Goal: Transaction & Acquisition: Purchase product/service

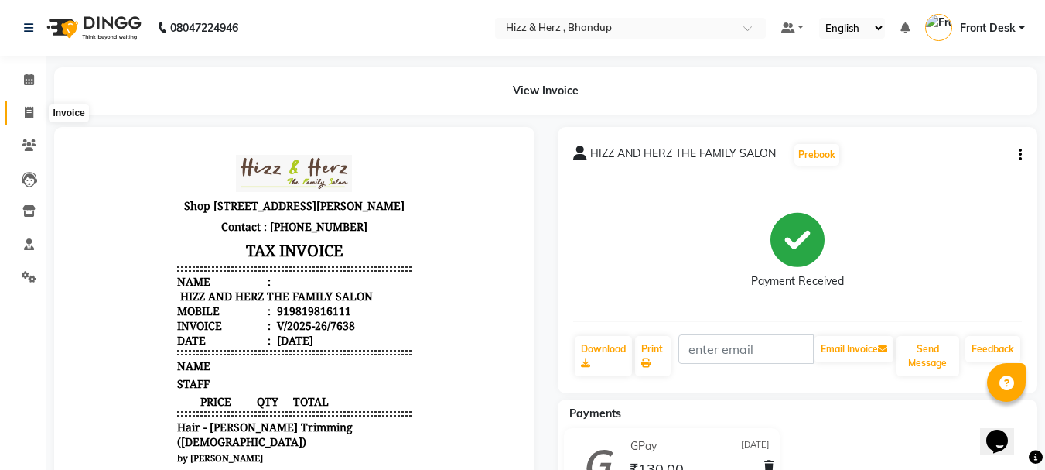
click at [26, 112] on icon at bounding box center [29, 113] width 9 height 12
select select "629"
select select "service"
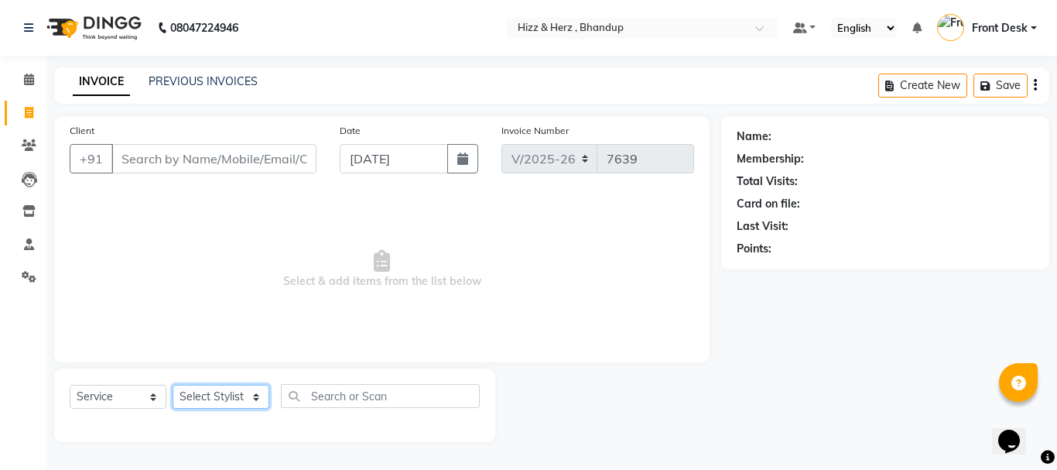
click at [218, 393] on select "Select Stylist Front Desk Gaurav Sharma HIZZ & HERZ 2 IRFAN AHMAD Jigna Goswami…" at bounding box center [221, 397] width 97 height 24
select select "9145"
click at [173, 385] on select "Select Stylist Front Desk [PERSON_NAME] HIZZ & HERZ 2 [PERSON_NAME] [PERSON_NAM…" at bounding box center [221, 397] width 97 height 24
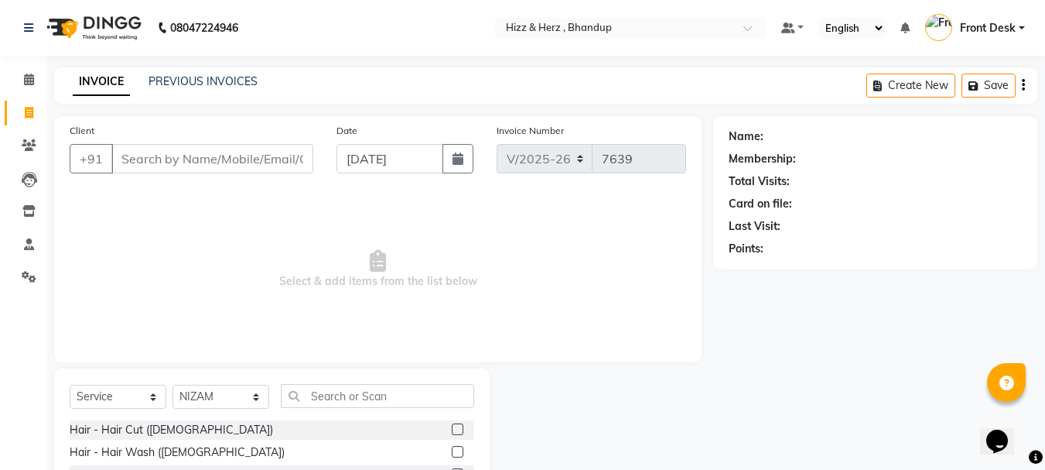
click at [452, 428] on label at bounding box center [458, 429] width 12 height 12
click at [452, 428] on input "checkbox" at bounding box center [457, 430] width 10 height 10
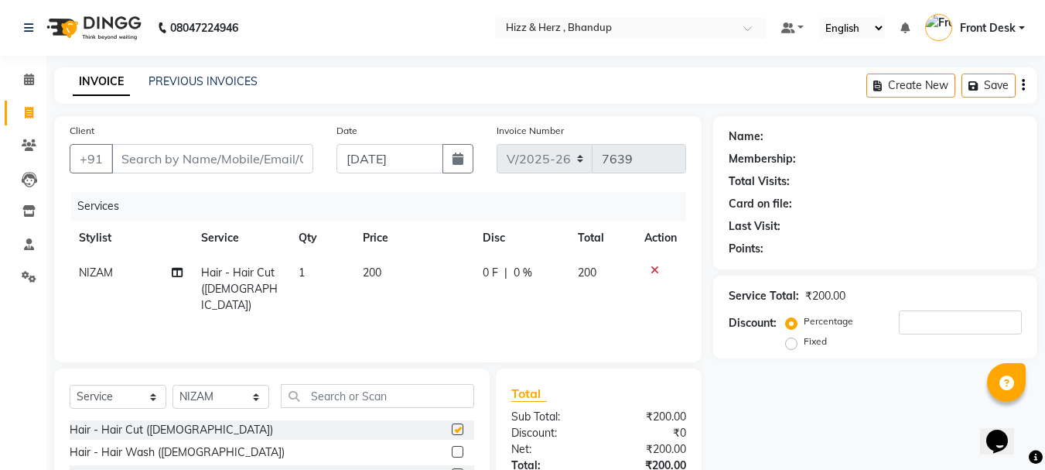
checkbox input "false"
click at [204, 156] on input "Client" at bounding box center [212, 158] width 202 height 29
click at [184, 150] on input "Client" at bounding box center [212, 158] width 202 height 29
type input "9"
type input "0"
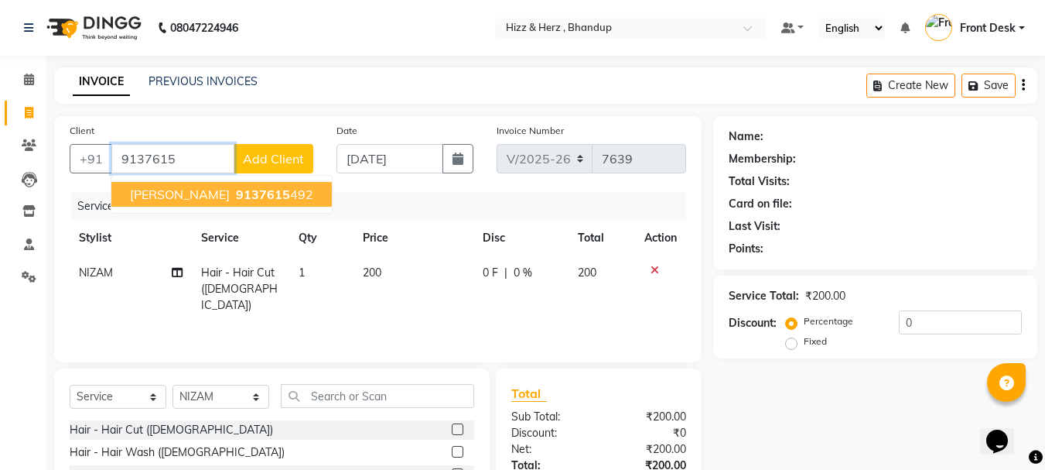
click at [290, 190] on span "9137615" at bounding box center [263, 193] width 54 height 15
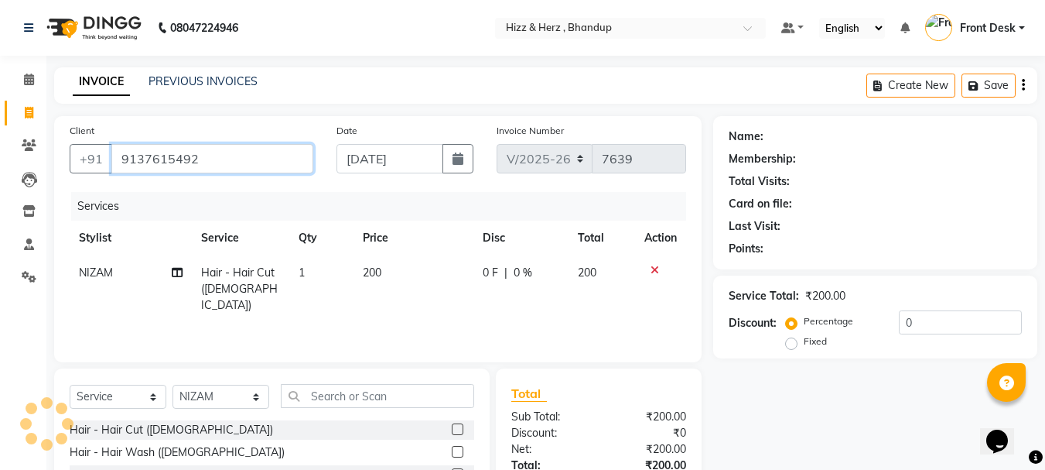
type input "9137615492"
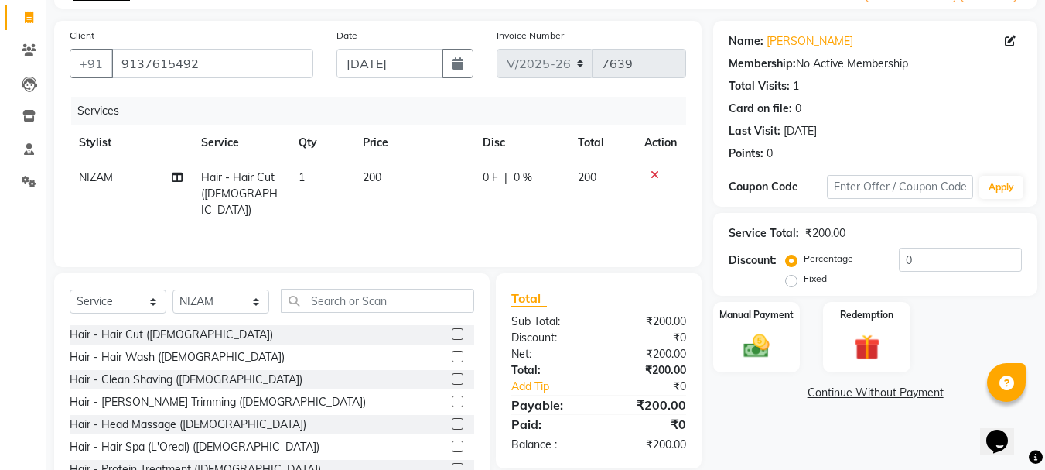
scroll to position [150, 0]
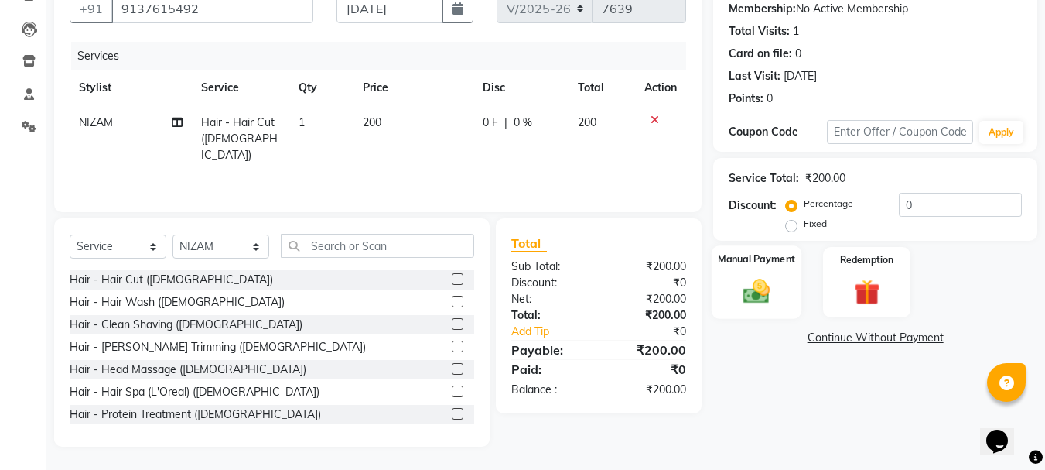
click at [758, 288] on img at bounding box center [756, 290] width 43 height 31
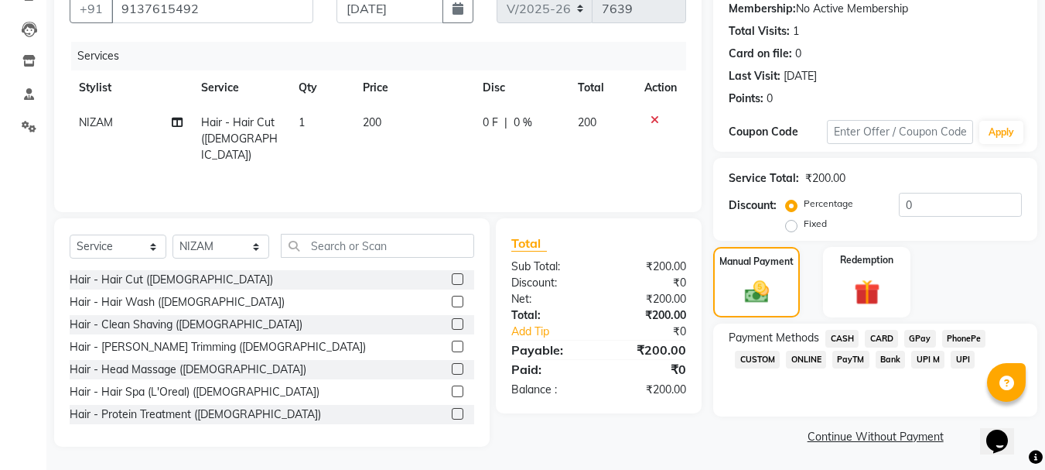
click at [840, 340] on span "CASH" at bounding box center [842, 339] width 33 height 18
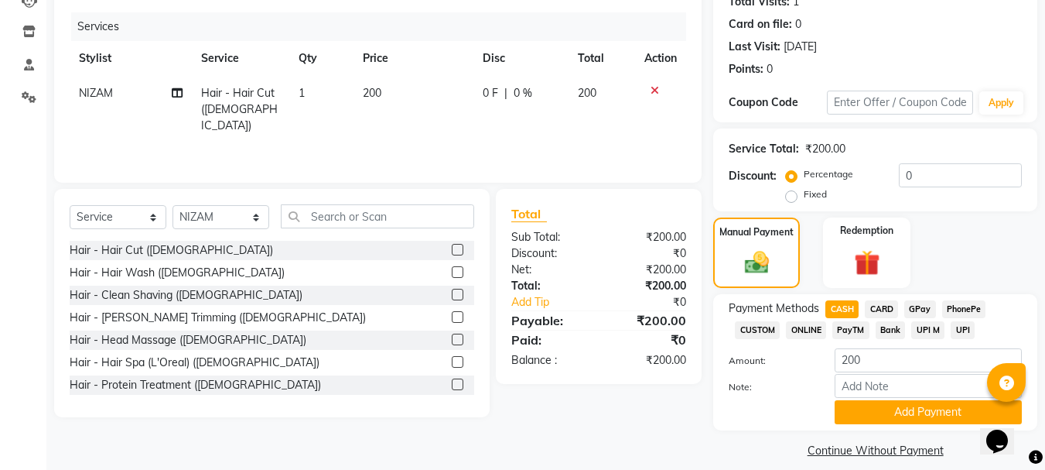
scroll to position [195, 0]
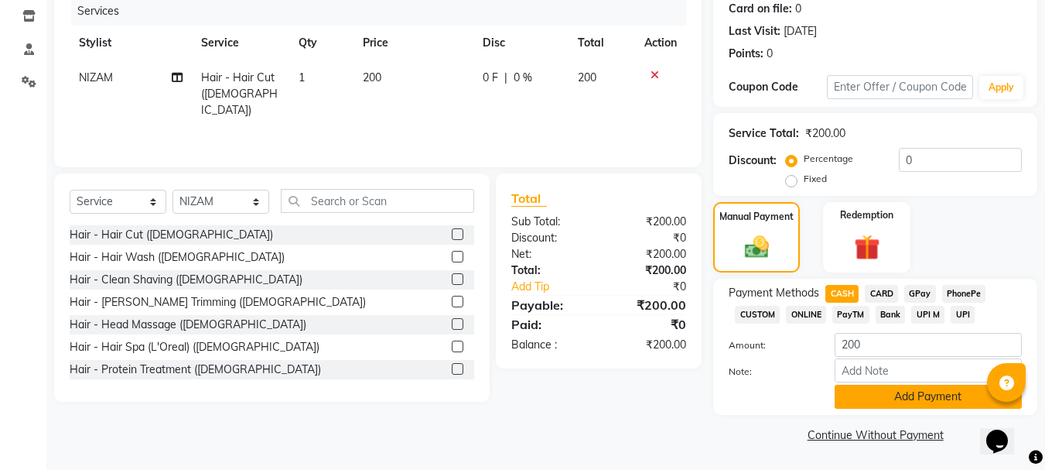
click at [877, 387] on button "Add Payment" at bounding box center [928, 397] width 187 height 24
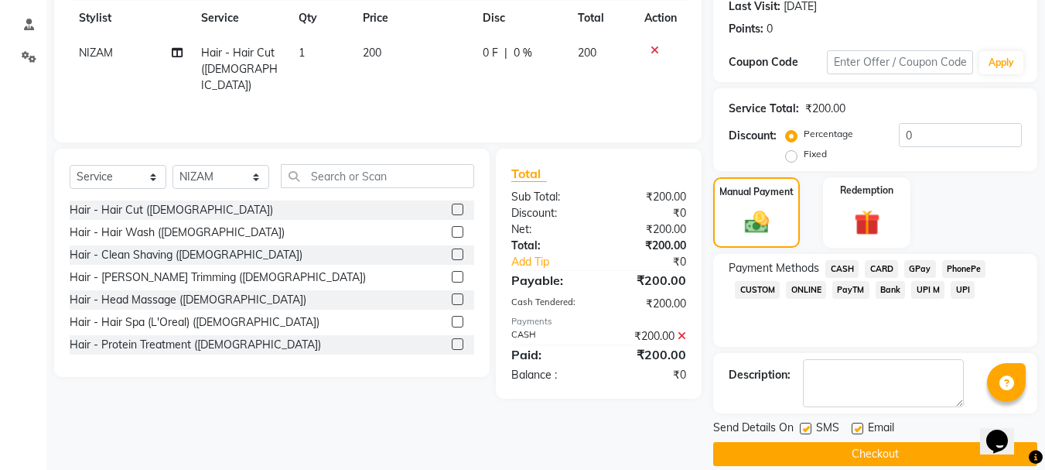
scroll to position [239, 0]
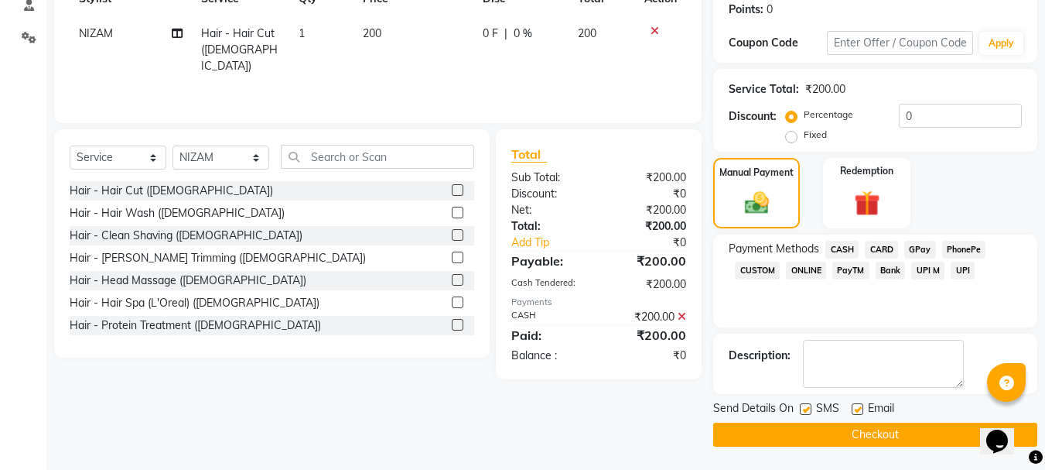
click at [813, 432] on button "Checkout" at bounding box center [875, 434] width 324 height 24
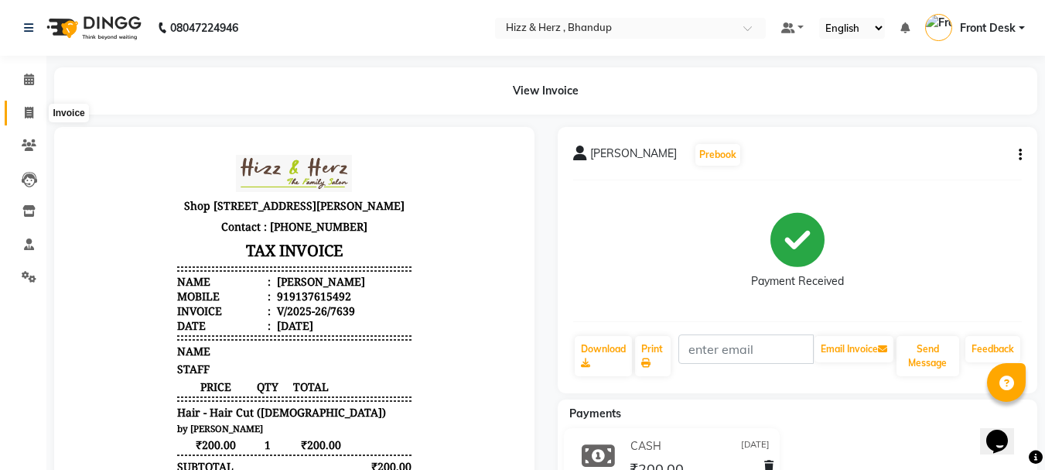
click at [29, 112] on icon at bounding box center [29, 113] width 9 height 12
select select "service"
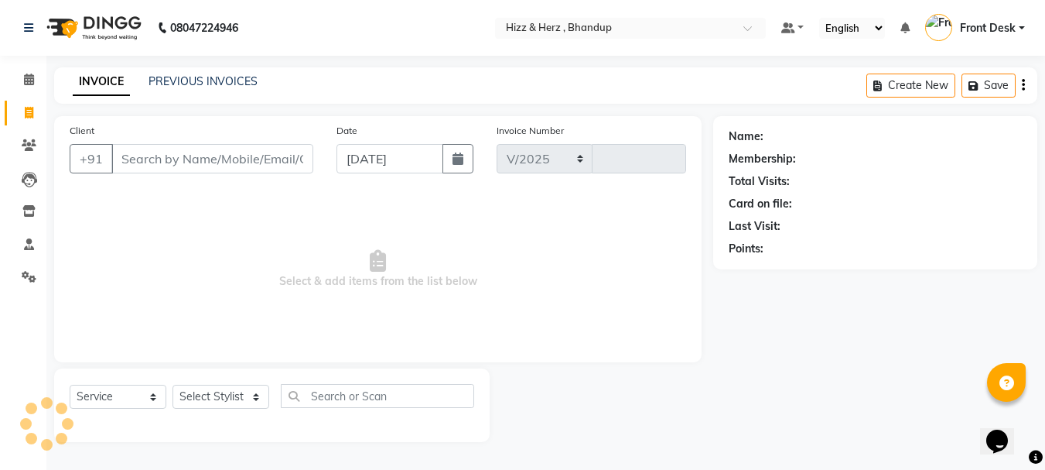
select select "629"
type input "7640"
click at [222, 87] on link "PREVIOUS INVOICES" at bounding box center [203, 81] width 109 height 14
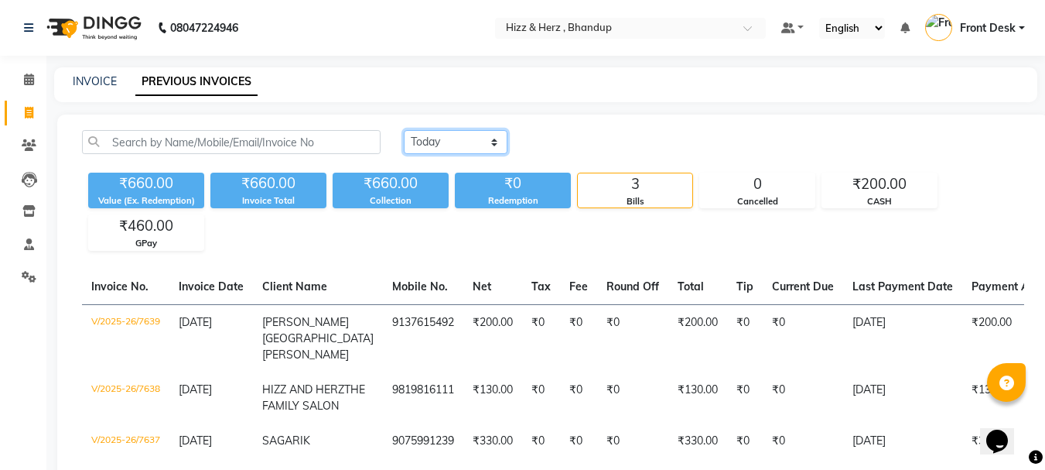
click at [420, 150] on select "Today Yesterday Custom Range" at bounding box center [456, 142] width 104 height 24
select select "yesterday"
click at [404, 130] on select "Today Yesterday Custom Range" at bounding box center [456, 142] width 104 height 24
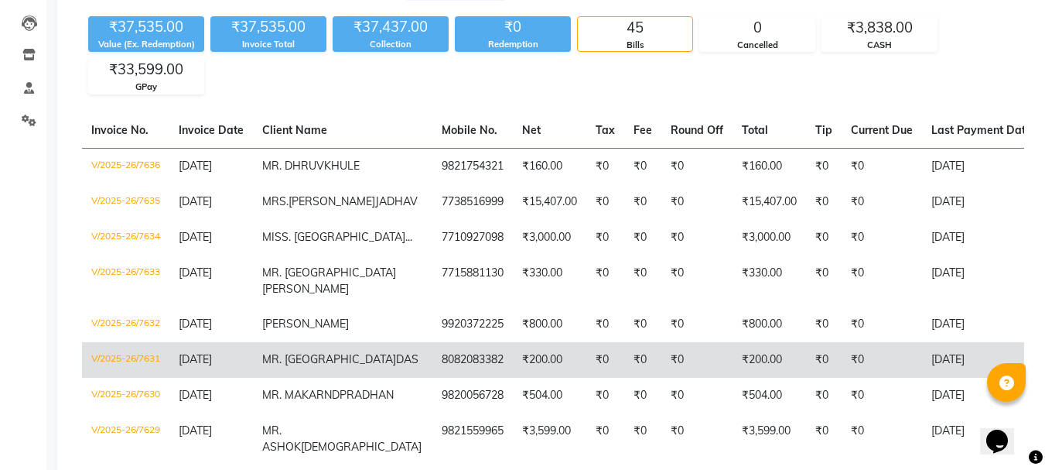
scroll to position [155, 0]
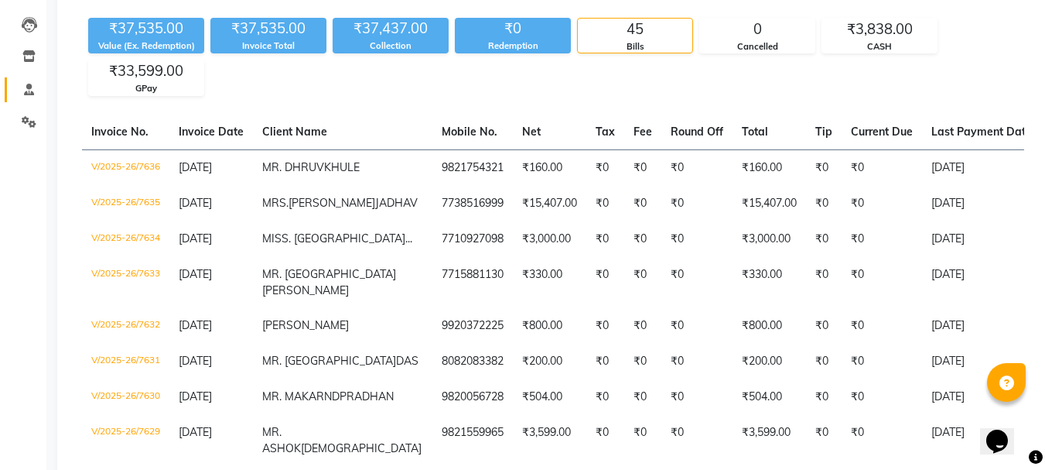
click at [0, 84] on li "Staff" at bounding box center [23, 90] width 46 height 33
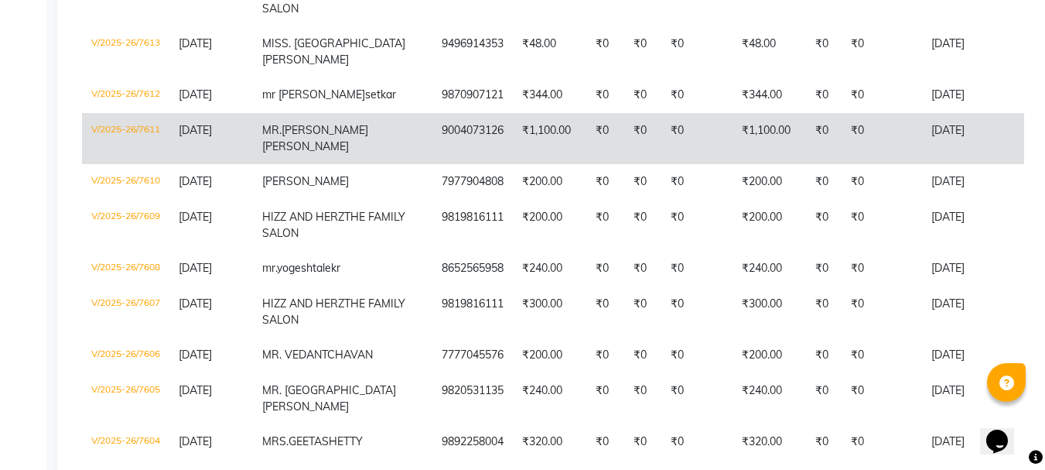
scroll to position [1250, 0]
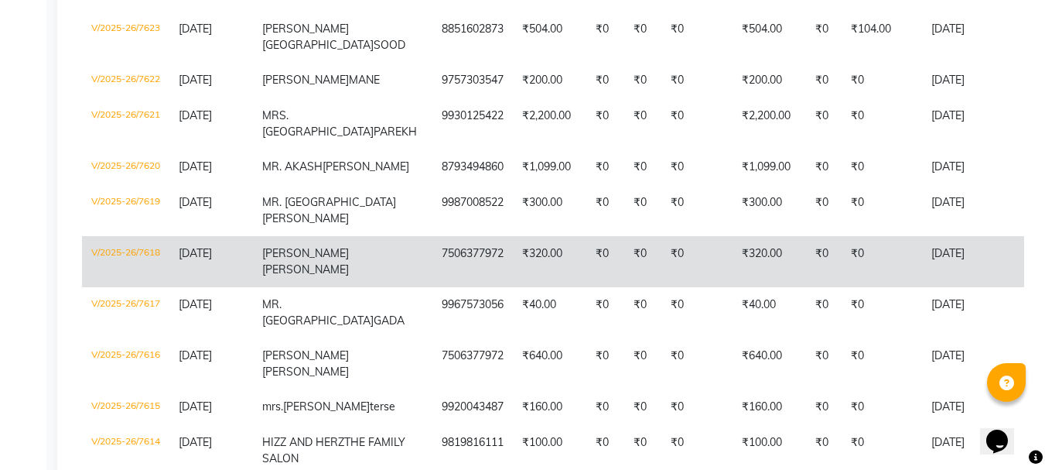
scroll to position [785, 0]
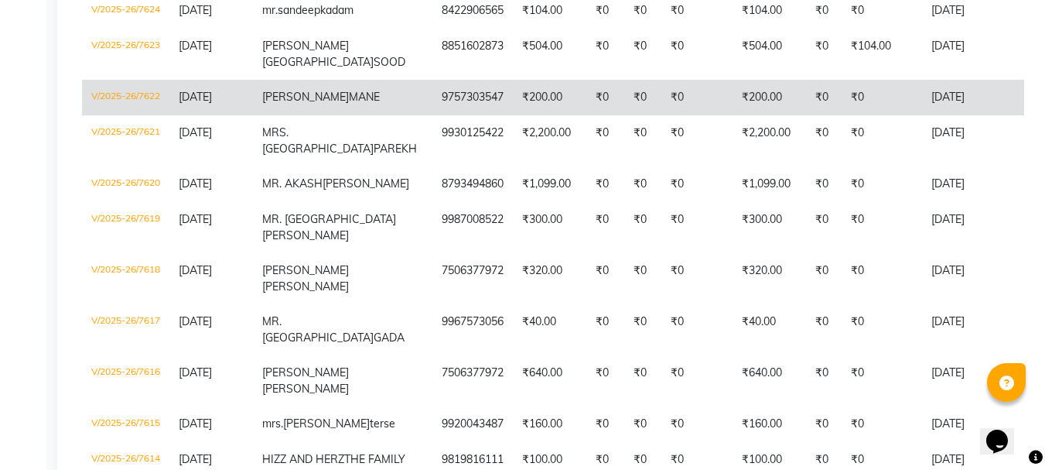
click at [433, 115] on td "9757303547" at bounding box center [473, 98] width 80 height 36
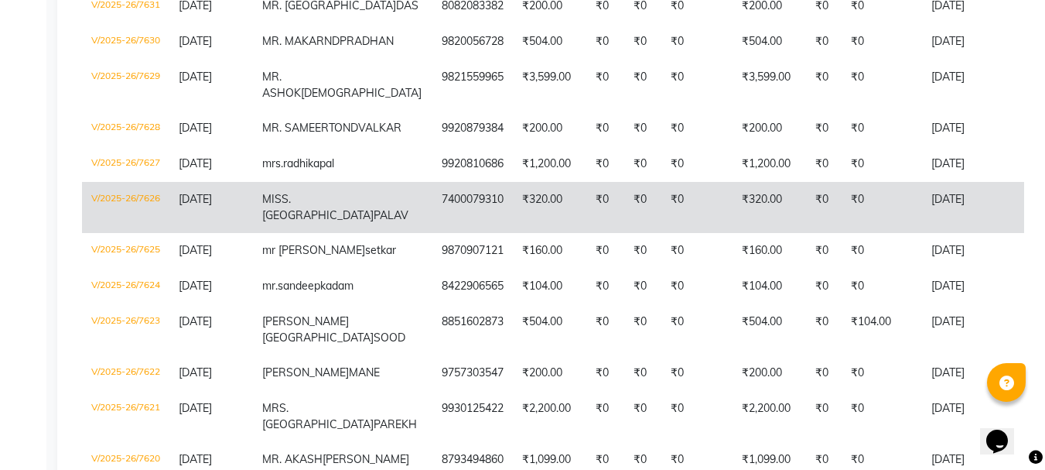
scroll to position [476, 0]
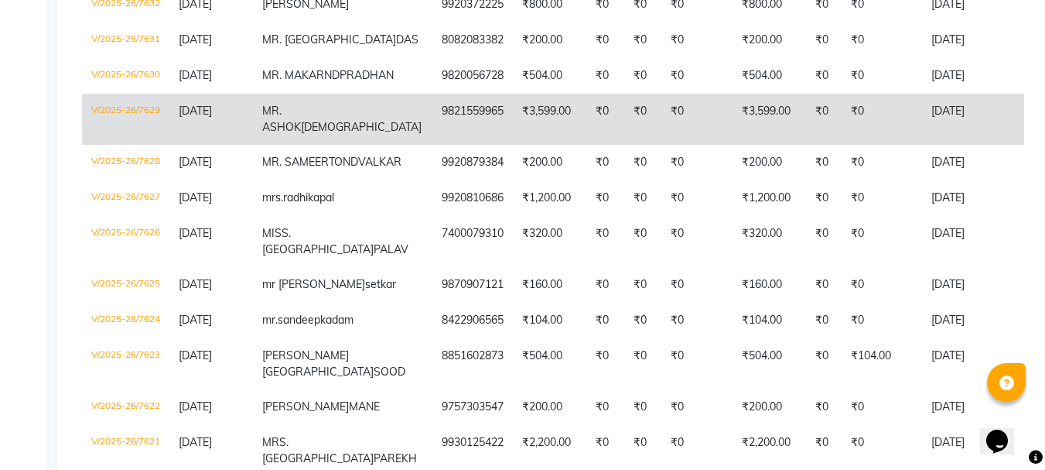
click at [662, 145] on td "₹0" at bounding box center [697, 119] width 71 height 51
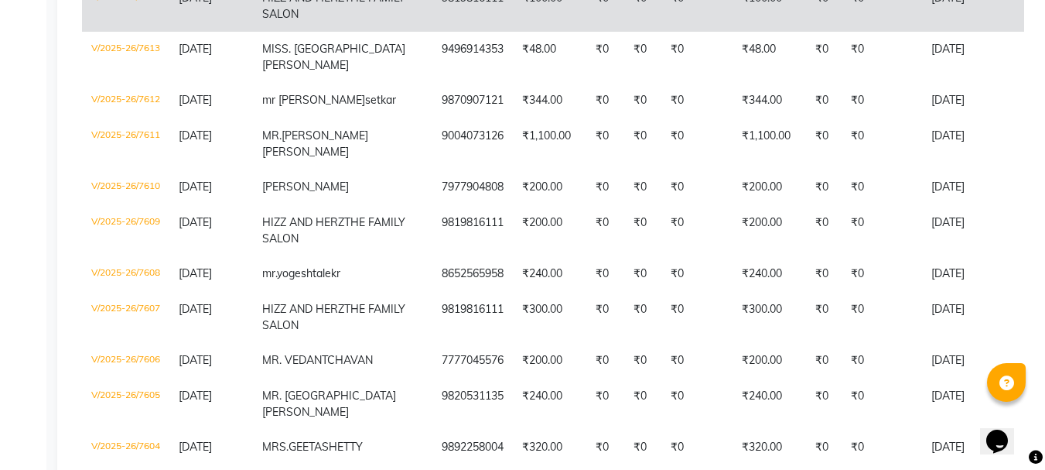
scroll to position [1172, 0]
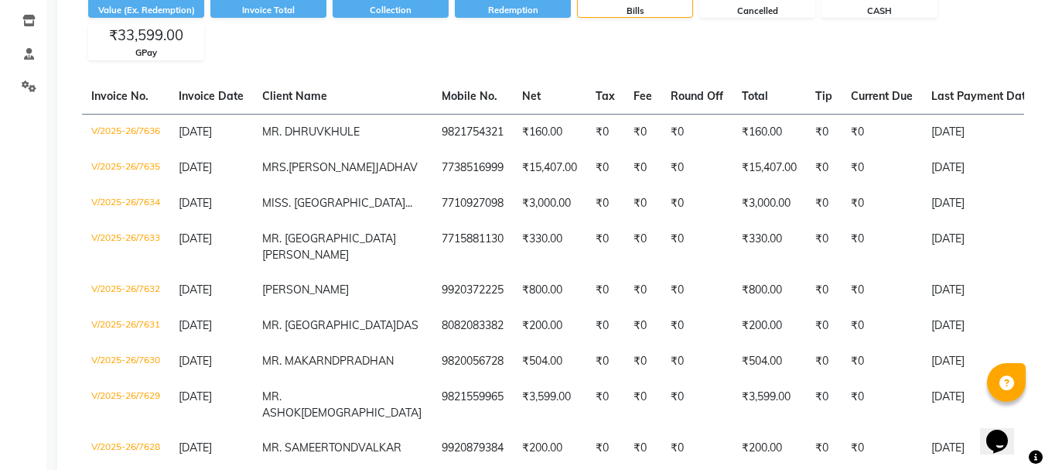
scroll to position [0, 0]
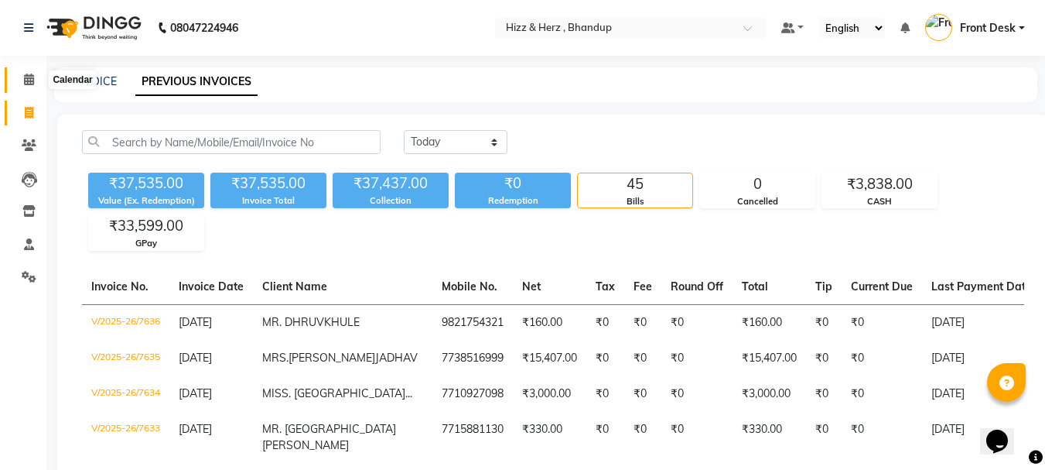
click at [32, 79] on icon at bounding box center [29, 80] width 10 height 12
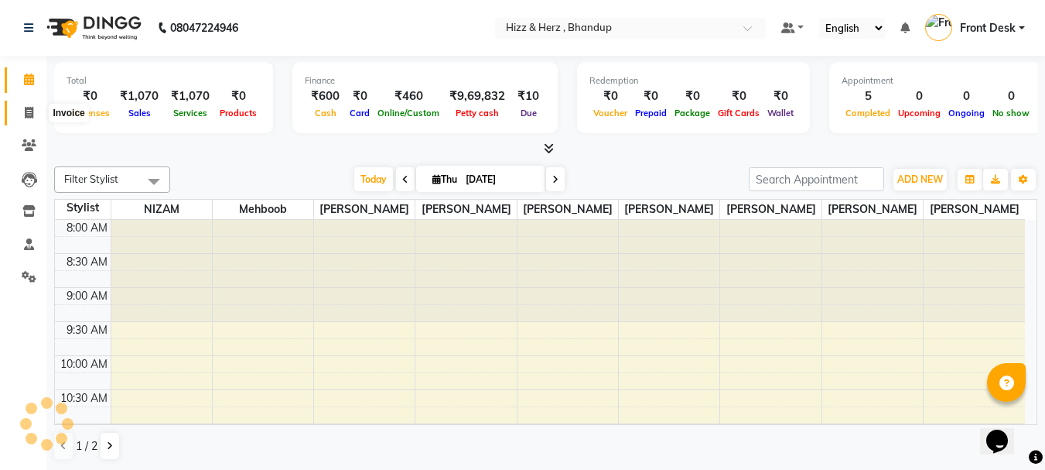
click at [28, 109] on icon at bounding box center [29, 113] width 9 height 12
select select "service"
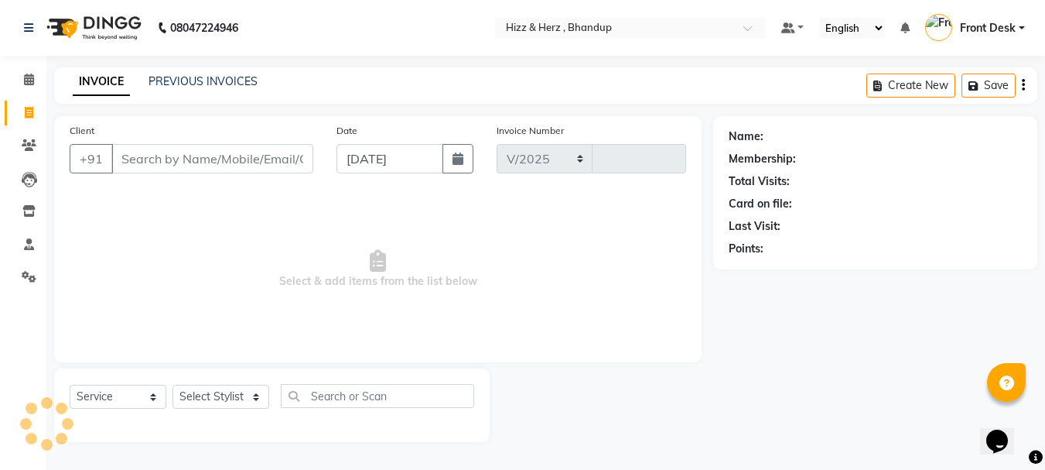
select select "629"
type input "7642"
click at [243, 399] on select "Select Stylist Front Desk Gaurav Sharma HIZZ & HERZ 2 IRFAN AHMAD Jigna Goswami…" at bounding box center [221, 397] width 97 height 24
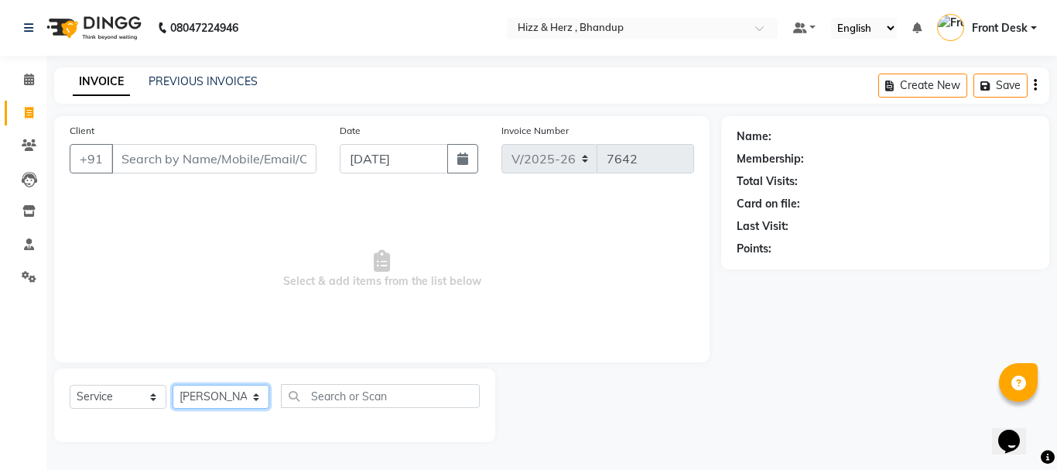
click at [173, 385] on select "Select Stylist Front Desk [PERSON_NAME] HIZZ & HERZ 2 [PERSON_NAME] [PERSON_NAM…" at bounding box center [221, 397] width 97 height 24
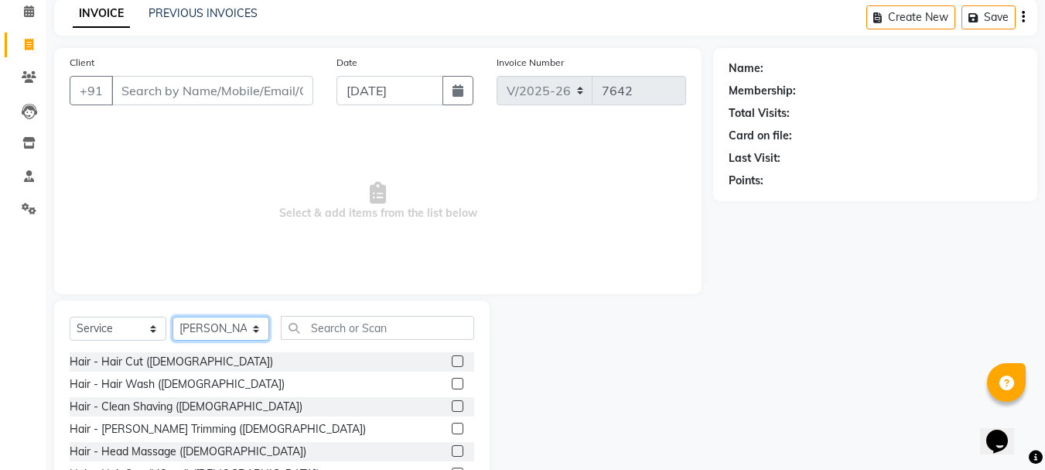
scroll to position [150, 0]
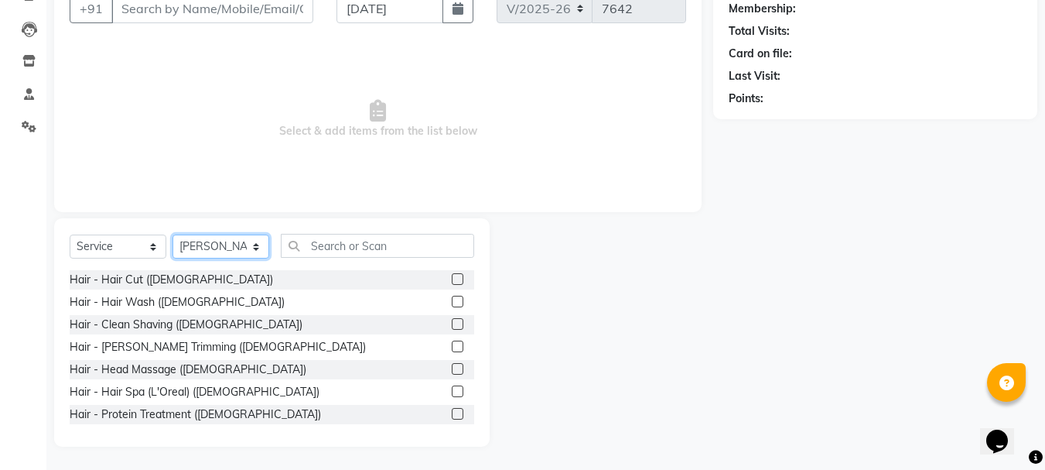
click at [221, 241] on select "Select Stylist Front Desk [PERSON_NAME] HIZZ & HERZ 2 [PERSON_NAME] [PERSON_NAM…" at bounding box center [221, 246] width 97 height 24
select select "33193"
click at [173, 234] on select "Select Stylist Front Desk [PERSON_NAME] HIZZ & HERZ 2 [PERSON_NAME] [PERSON_NAM…" at bounding box center [221, 246] width 97 height 24
click at [452, 279] on label at bounding box center [458, 279] width 12 height 12
click at [452, 279] on input "checkbox" at bounding box center [457, 280] width 10 height 10
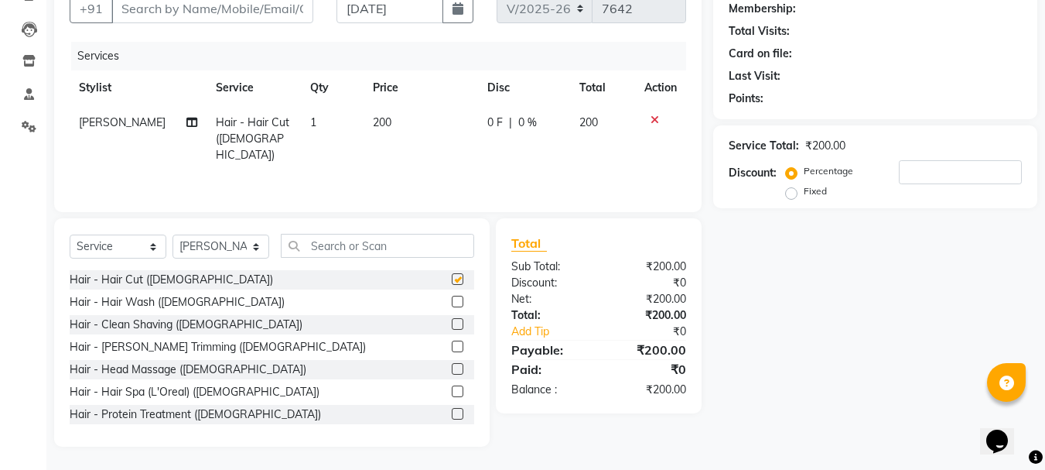
checkbox input "false"
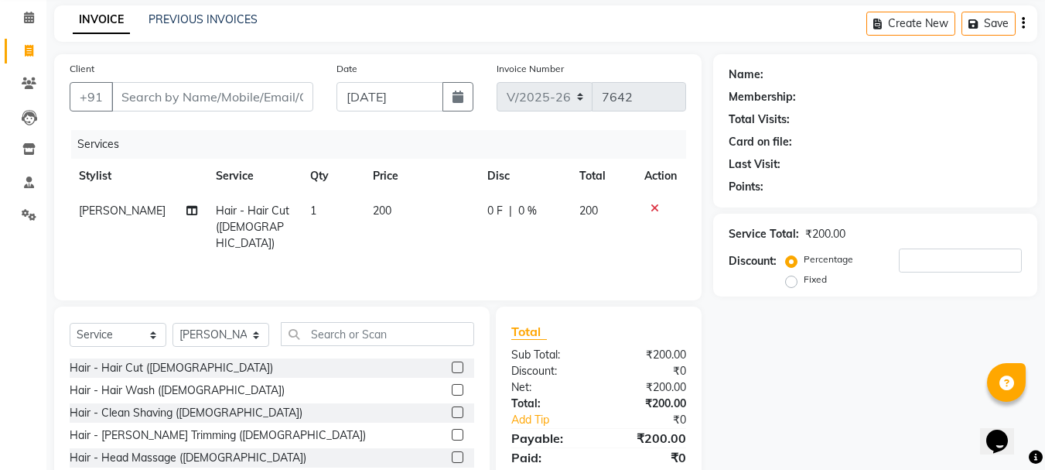
scroll to position [0, 0]
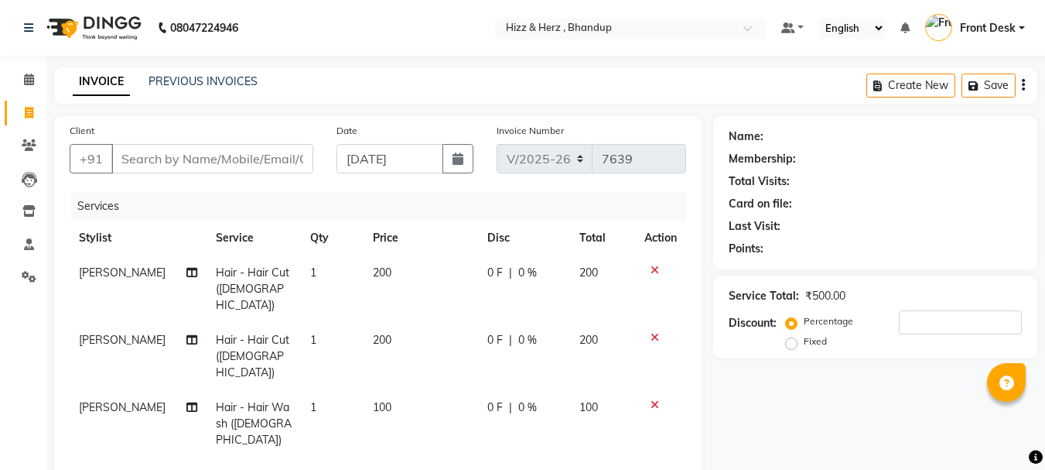
select select "629"
select select "service"
select select "24395"
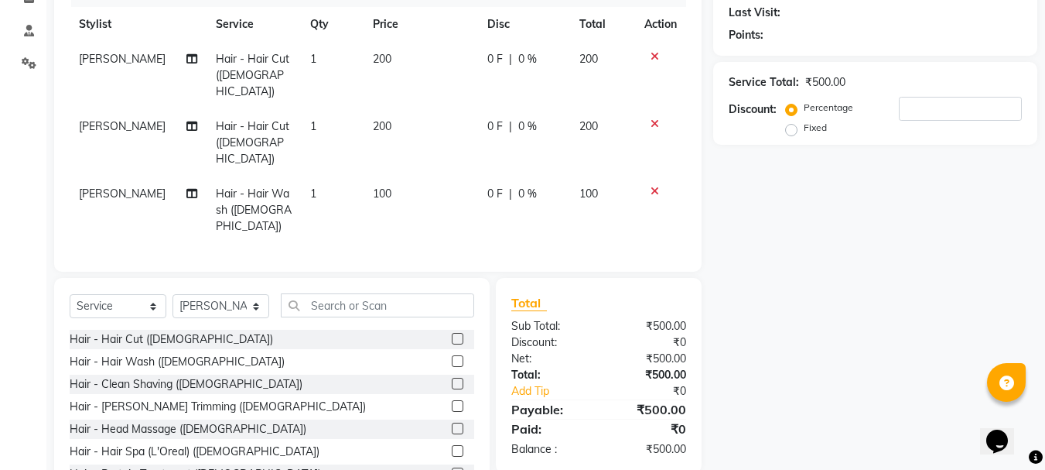
scroll to position [232, 0]
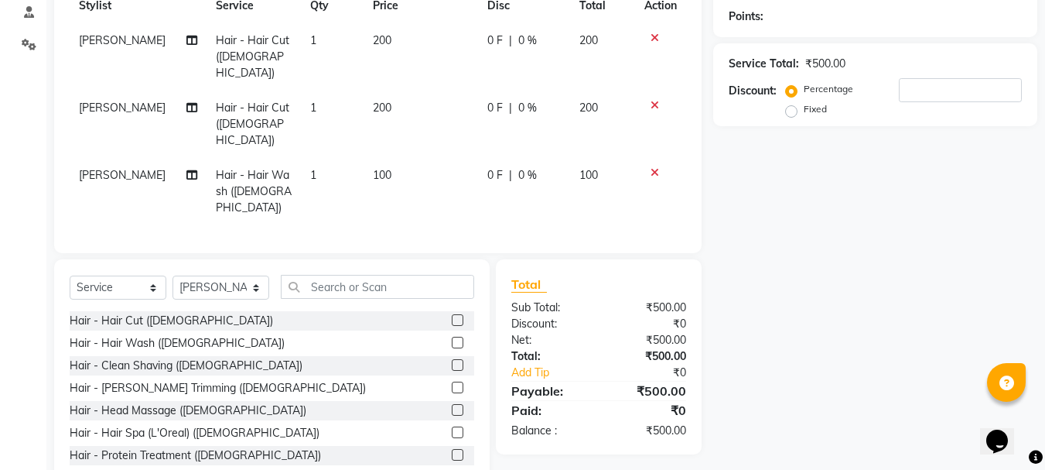
click at [452, 381] on label at bounding box center [458, 387] width 12 height 12
click at [452, 383] on input "checkbox" at bounding box center [457, 388] width 10 height 10
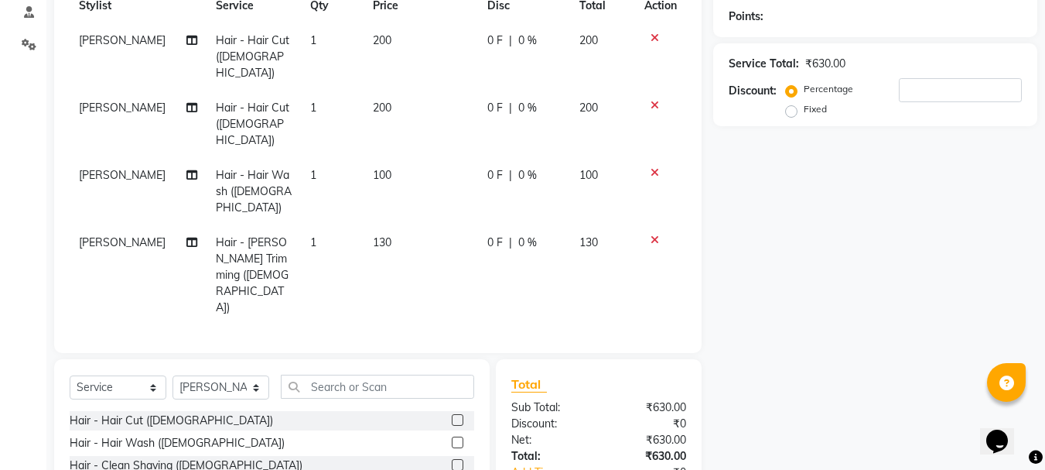
checkbox input "false"
click at [343, 374] on input "text" at bounding box center [377, 386] width 193 height 24
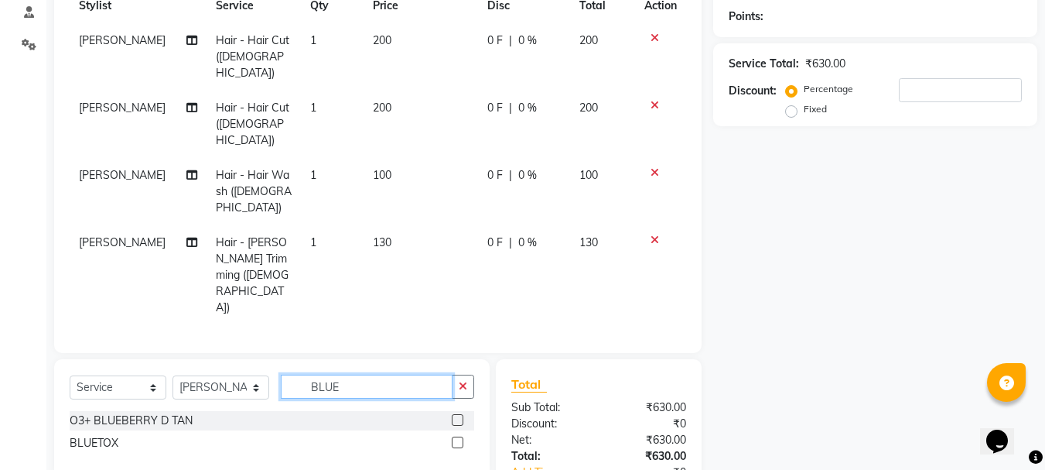
type input "BLUE"
click at [459, 414] on label at bounding box center [458, 420] width 12 height 12
click at [459, 415] on input "checkbox" at bounding box center [457, 420] width 10 height 10
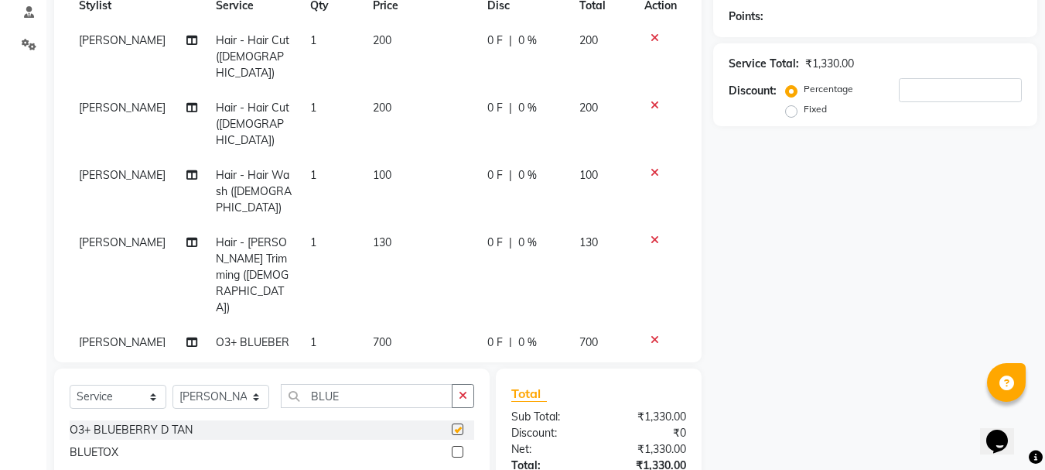
checkbox input "false"
click at [653, 42] on icon at bounding box center [655, 37] width 9 height 11
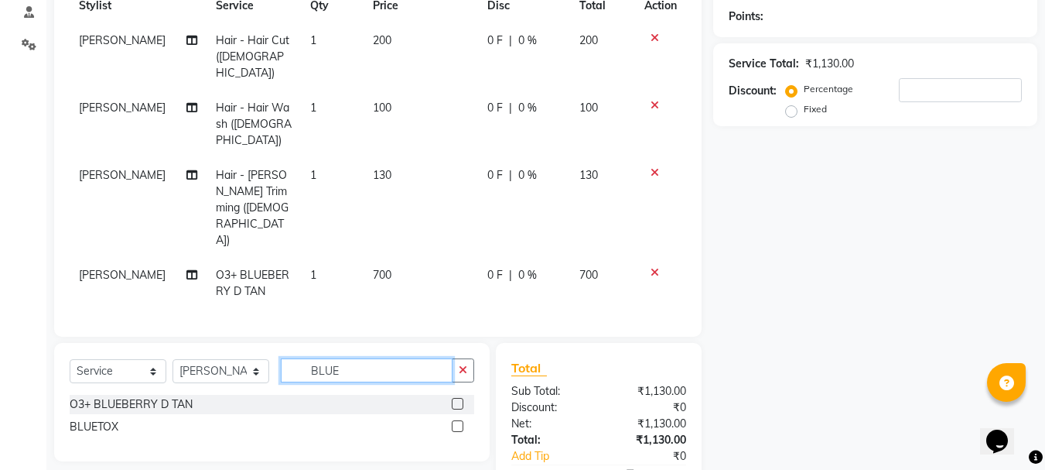
click at [394, 358] on input "BLUE" at bounding box center [367, 370] width 172 height 24
type input "B"
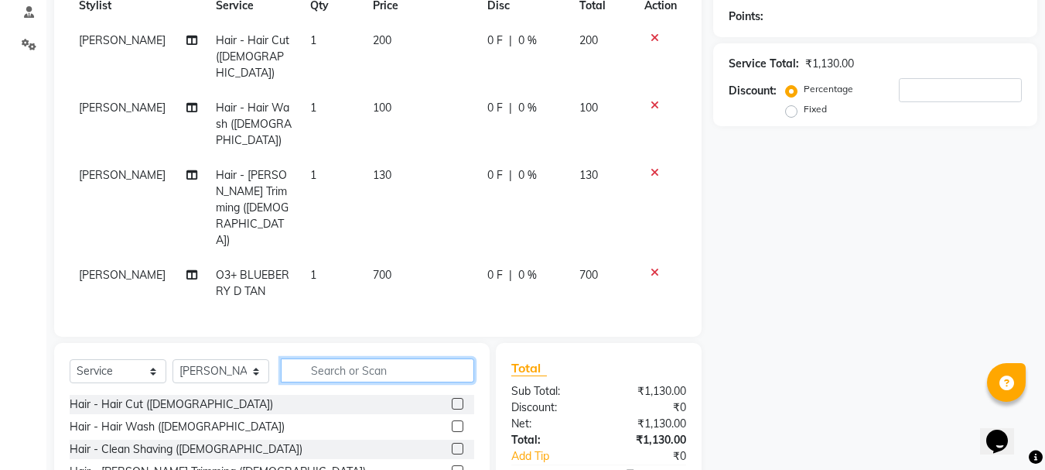
click at [399, 358] on input "text" at bounding box center [377, 370] width 193 height 24
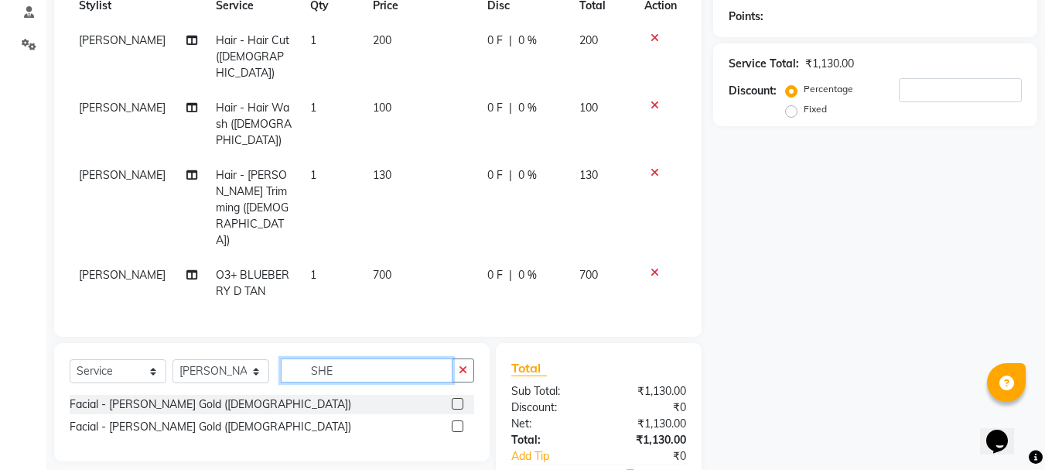
type input "SHE"
click at [463, 398] on label at bounding box center [458, 404] width 12 height 12
click at [462, 399] on input "checkbox" at bounding box center [457, 404] width 10 height 10
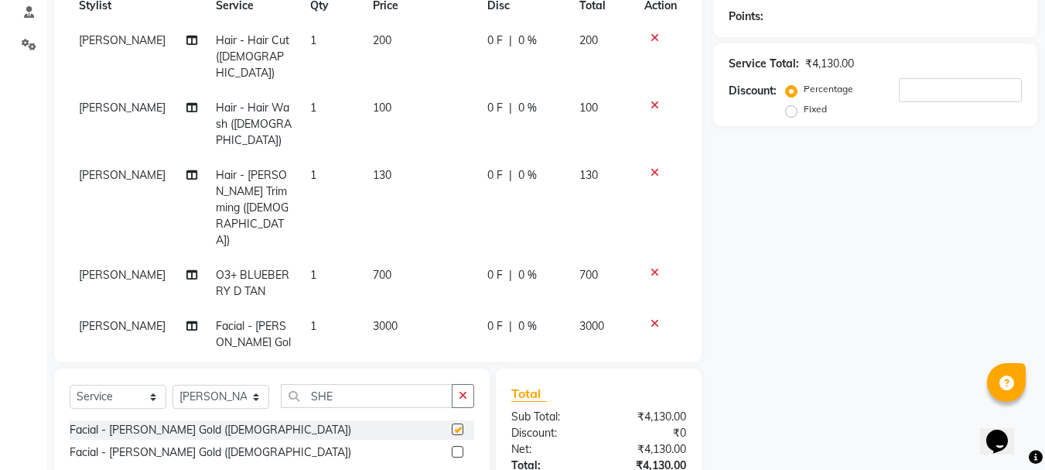
checkbox input "false"
click at [375, 319] on span "3000" at bounding box center [385, 326] width 25 height 14
select select "24395"
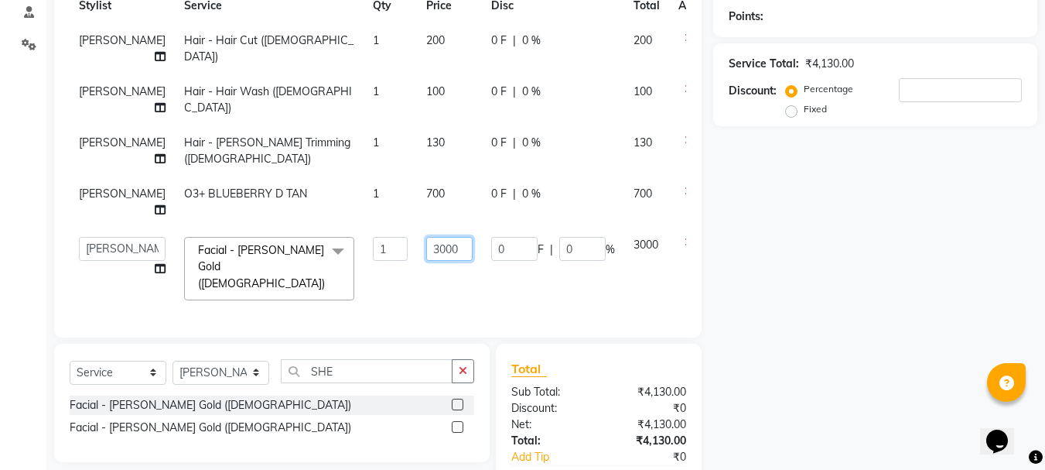
click at [426, 261] on input "3000" at bounding box center [449, 249] width 46 height 24
type input "4000"
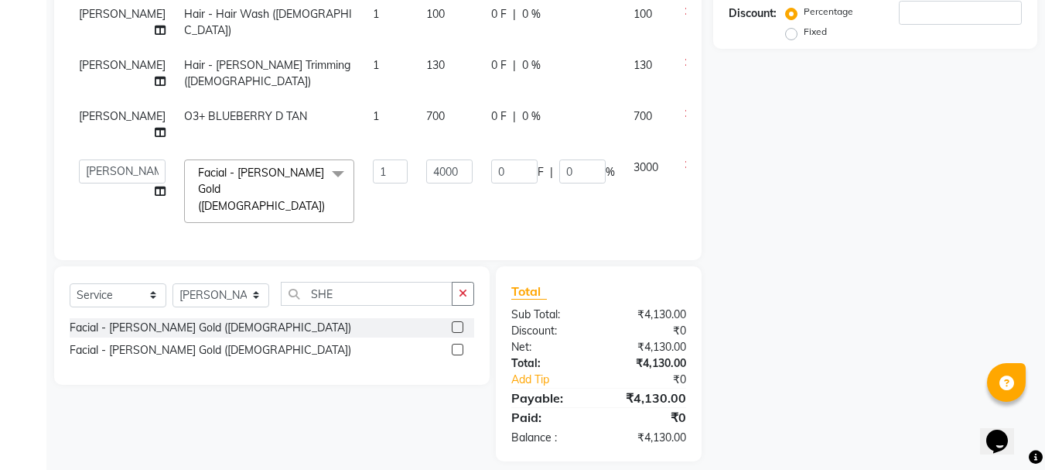
scroll to position [293, 0]
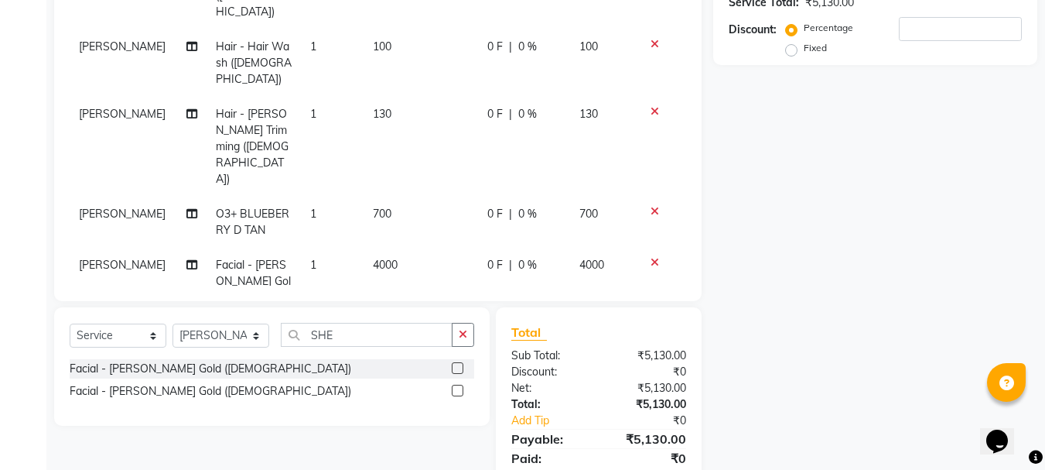
click at [838, 200] on div "Name: Membership: Total Visits: Card on file: Last Visit: Points: Service Total…" at bounding box center [881, 162] width 336 height 679
click at [255, 323] on select "Select Stylist Front Desk [PERSON_NAME] HIZZ & HERZ 2 [PERSON_NAME] [PERSON_NAM…" at bounding box center [221, 335] width 97 height 24
select select "11514"
click at [173, 323] on select "Select Stylist Front Desk [PERSON_NAME] HIZZ & HERZ 2 [PERSON_NAME] [PERSON_NAM…" at bounding box center [221, 335] width 97 height 24
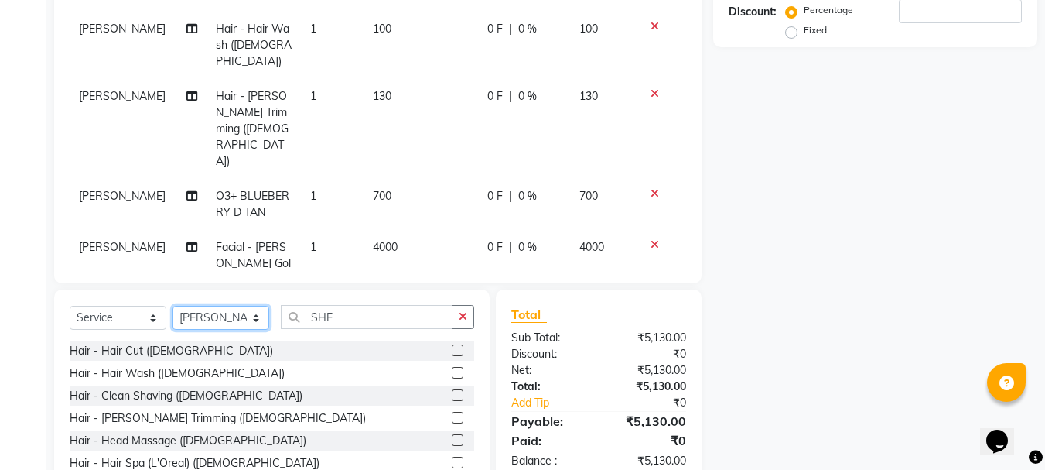
scroll to position [327, 0]
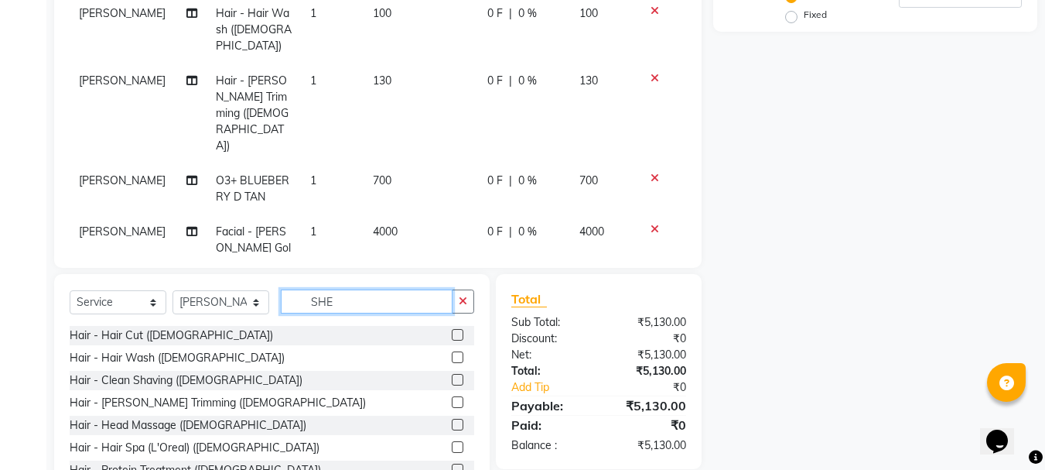
click at [374, 289] on input "SHE" at bounding box center [367, 301] width 172 height 24
type input "S"
click at [452, 326] on div at bounding box center [463, 335] width 22 height 19
click at [452, 329] on label at bounding box center [458, 335] width 12 height 12
click at [452, 330] on input "checkbox" at bounding box center [457, 335] width 10 height 10
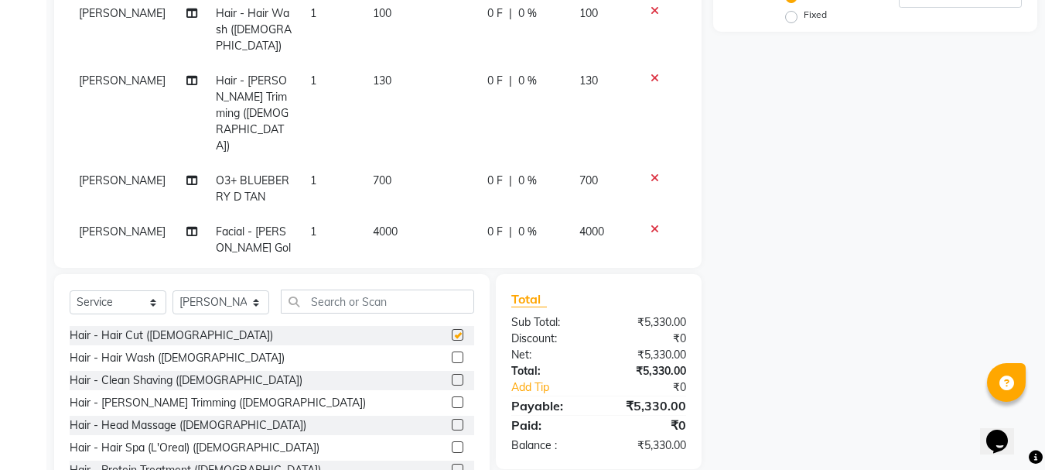
checkbox input "false"
click at [359, 299] on input "text" at bounding box center [377, 301] width 193 height 24
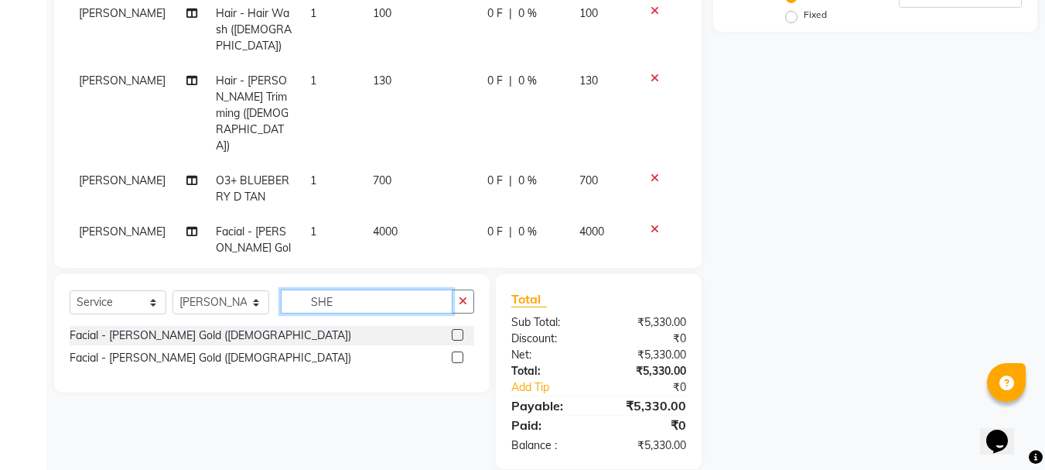
type input "SHE"
click at [454, 333] on label at bounding box center [458, 335] width 12 height 12
click at [454, 333] on input "checkbox" at bounding box center [457, 335] width 10 height 10
checkbox input "false"
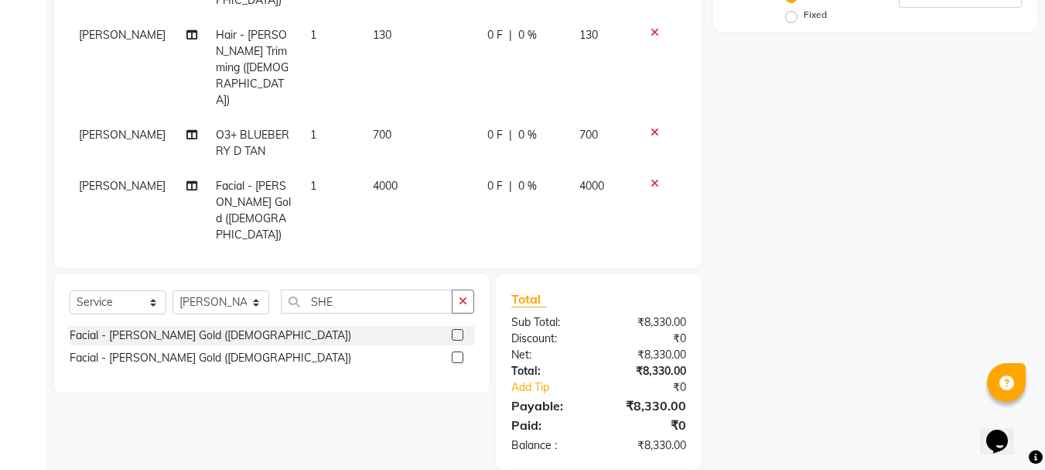
scroll to position [58, 0]
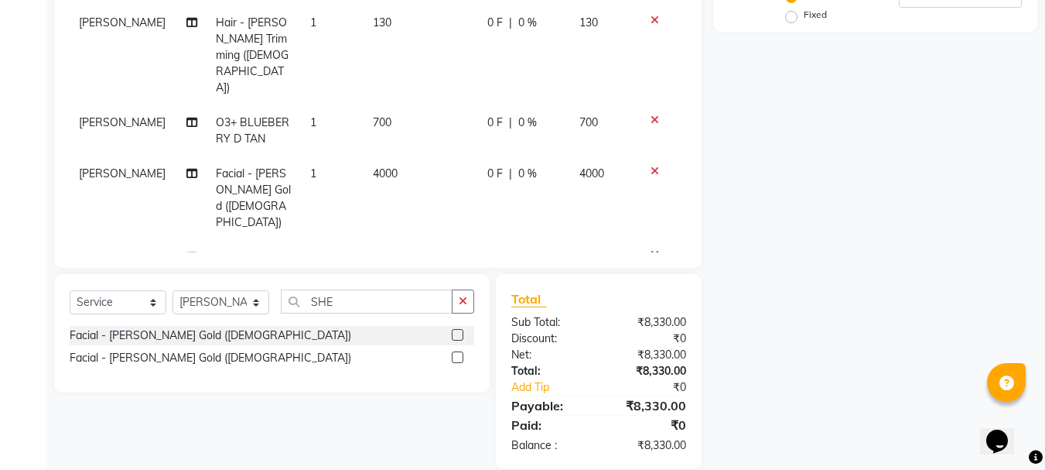
click at [373, 317] on span "3000" at bounding box center [385, 324] width 25 height 14
select select "11514"
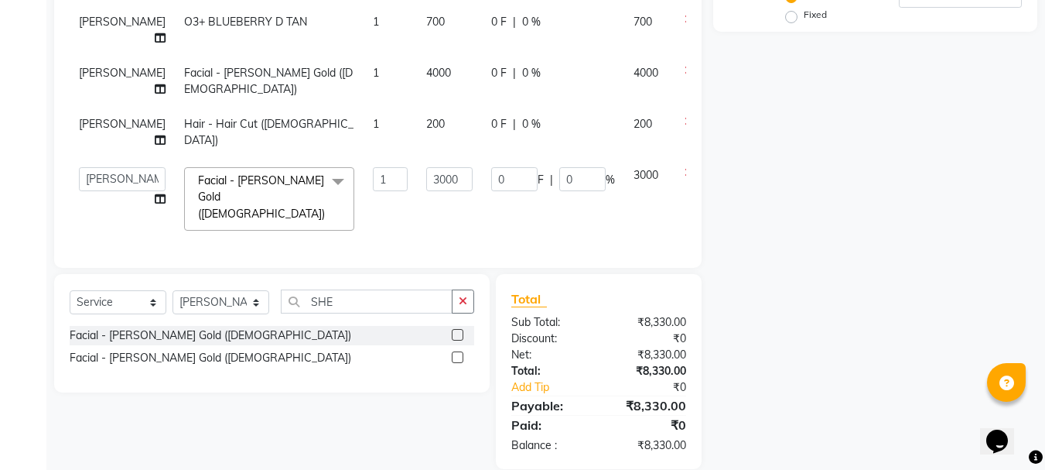
scroll to position [154, 0]
click at [426, 182] on input "3000" at bounding box center [449, 179] width 46 height 24
type input "4000"
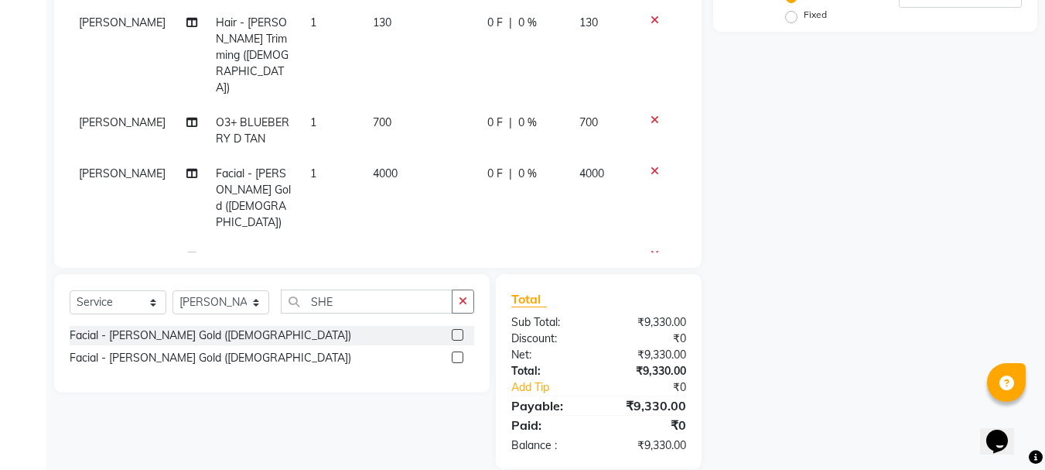
click at [412, 307] on td "4000" at bounding box center [421, 349] width 115 height 84
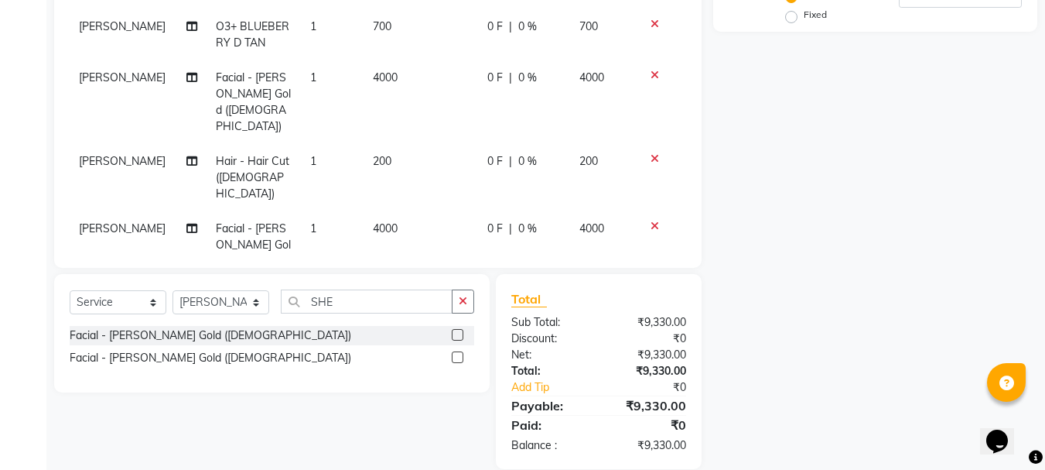
select select "11514"
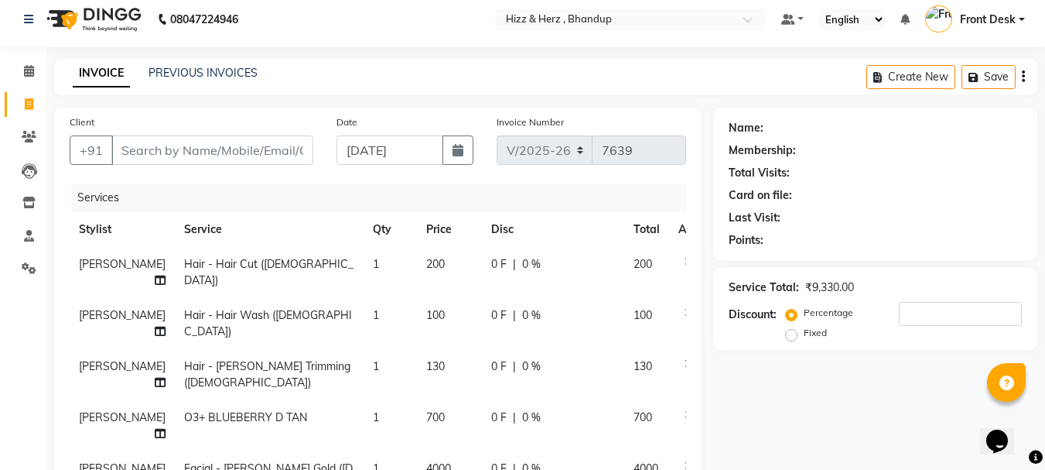
scroll to position [0, 0]
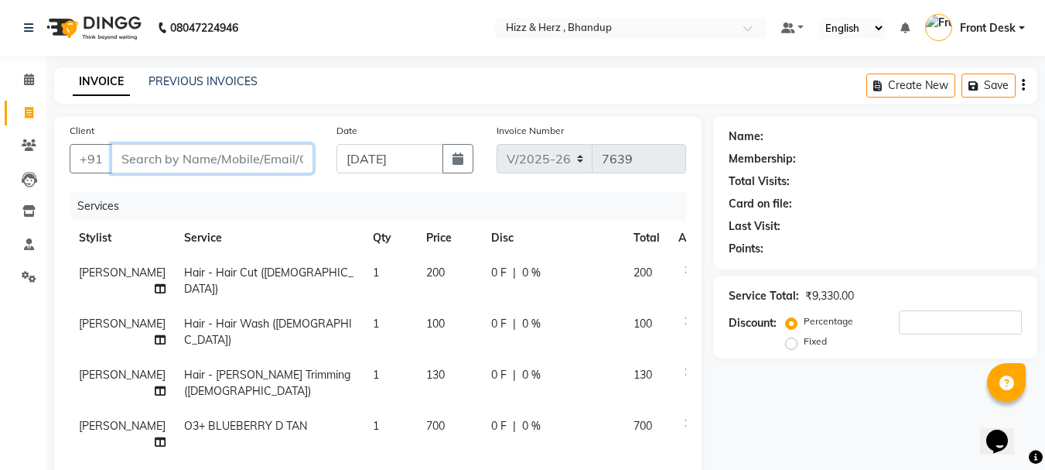
click at [236, 153] on input "Client" at bounding box center [212, 158] width 202 height 29
click at [191, 158] on input "Client" at bounding box center [212, 158] width 202 height 29
type input "9"
type input "0"
type input "9867595910"
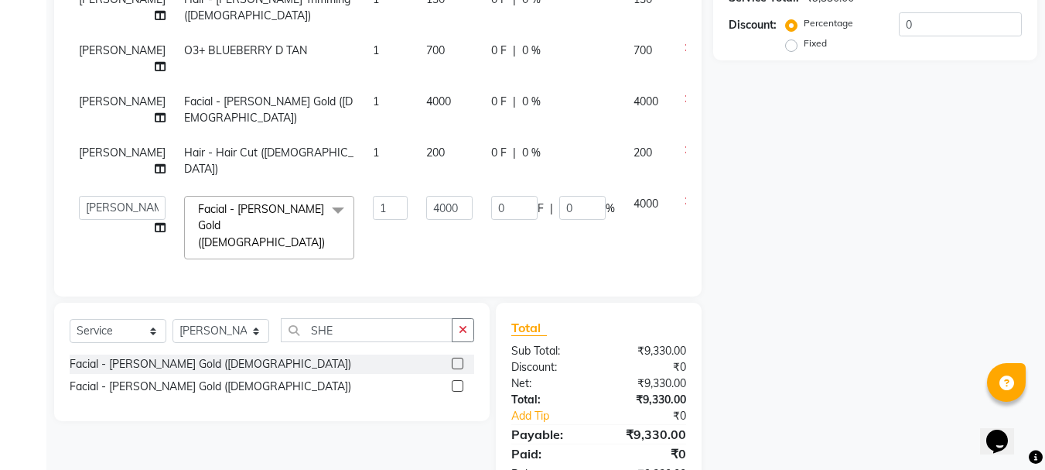
scroll to position [349, 0]
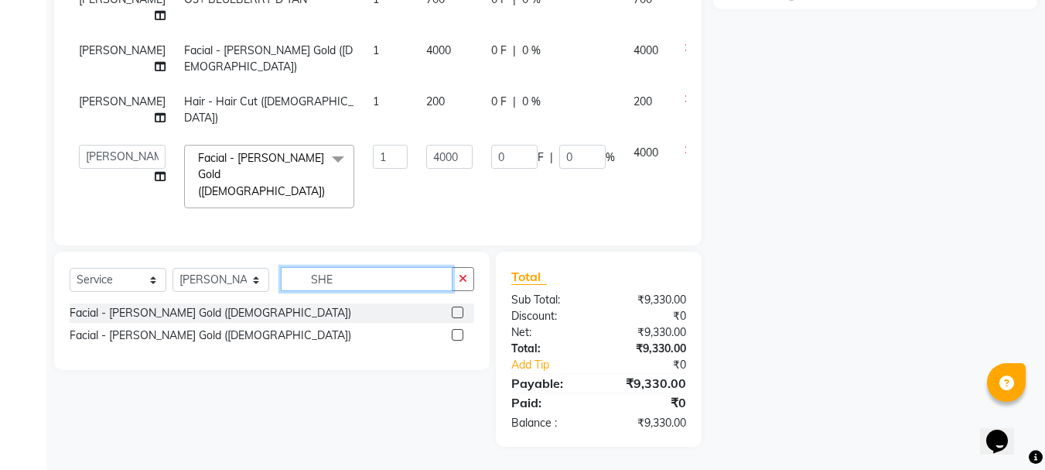
click at [355, 284] on input "SHE" at bounding box center [367, 279] width 172 height 24
type input "S"
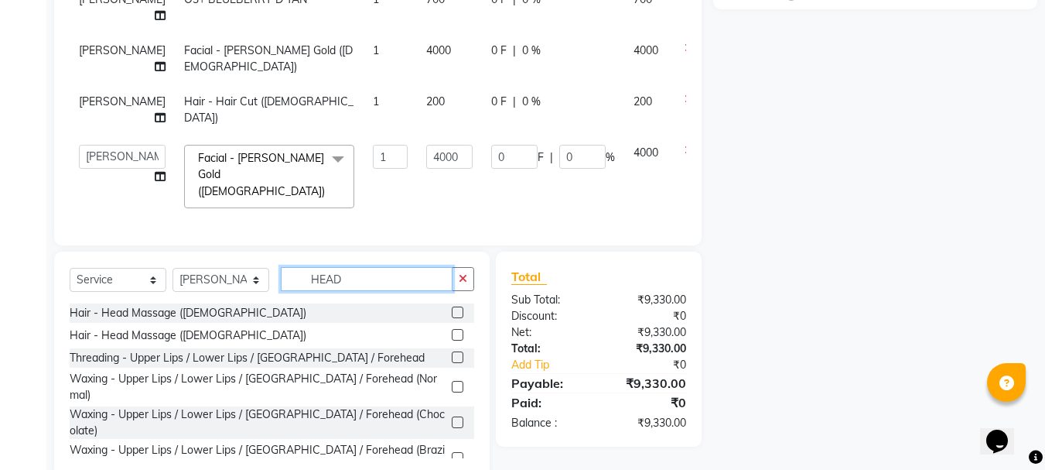
type input "HEAD"
click at [454, 313] on label at bounding box center [458, 312] width 12 height 12
click at [454, 313] on input "checkbox" at bounding box center [457, 313] width 10 height 10
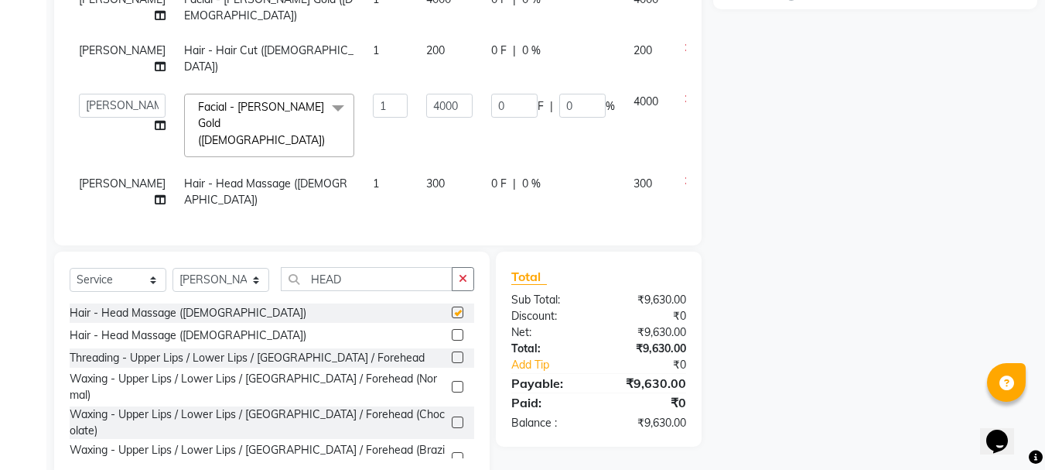
checkbox input "false"
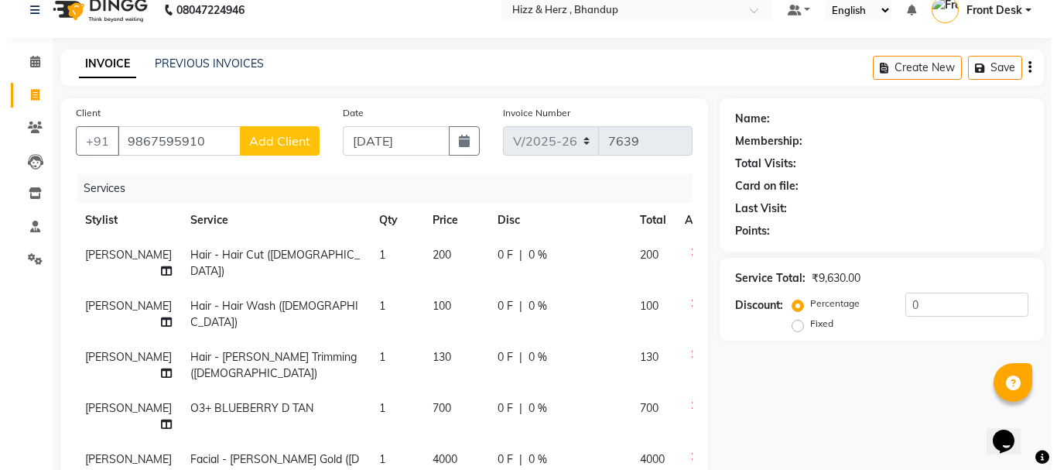
scroll to position [0, 0]
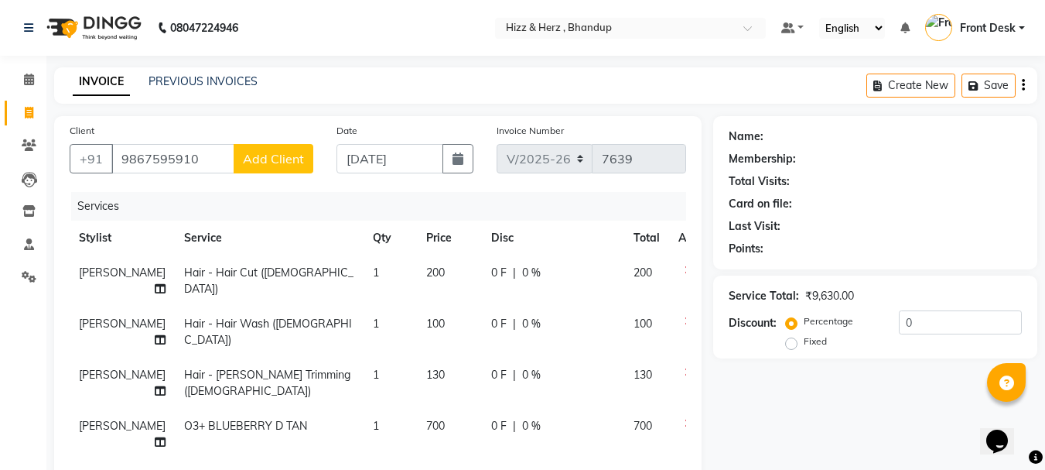
click at [254, 160] on span "Add Client" at bounding box center [273, 158] width 61 height 15
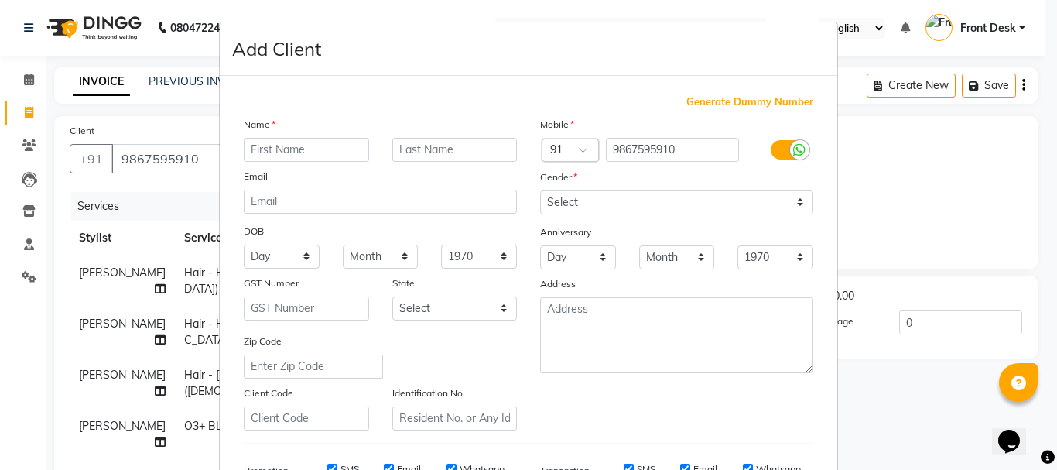
click at [334, 146] on input "text" at bounding box center [306, 150] width 125 height 24
type input "MR. VISHESH"
click at [414, 147] on input "text" at bounding box center [454, 150] width 125 height 24
type input "MAURICE FREIND"
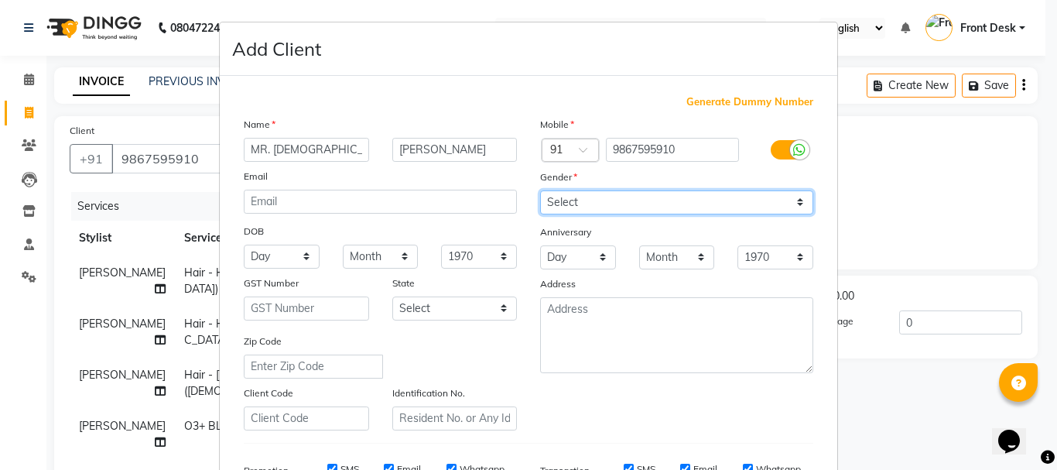
click at [563, 201] on select "Select Male Female Other Prefer Not To Say" at bounding box center [676, 202] width 273 height 24
select select "male"
click at [540, 190] on select "Select Male Female Other Prefer Not To Say" at bounding box center [676, 202] width 273 height 24
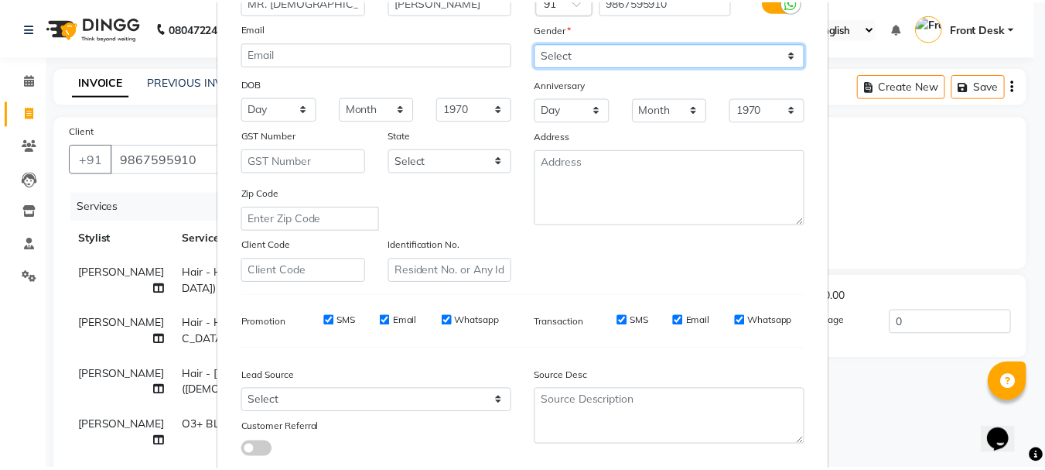
scroll to position [232, 0]
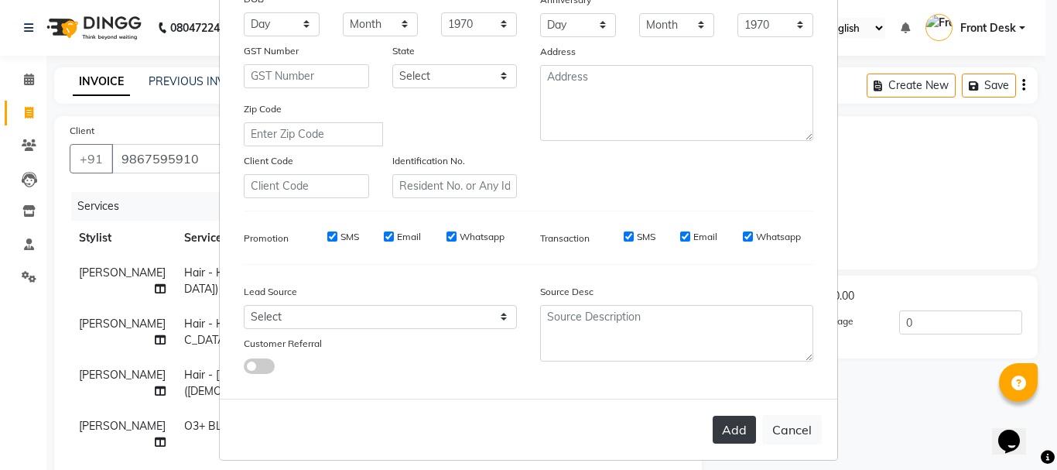
click at [733, 436] on button "Add" at bounding box center [734, 429] width 43 height 28
select select
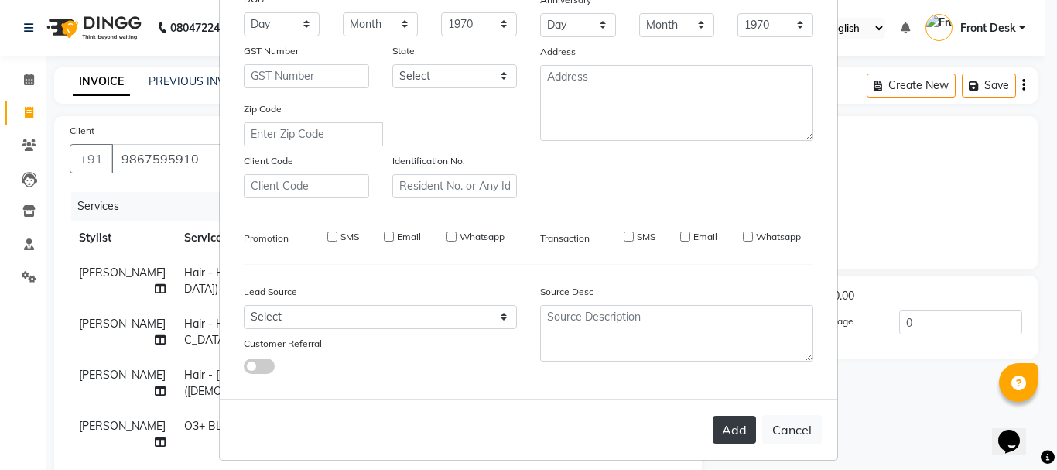
select select
checkbox input "false"
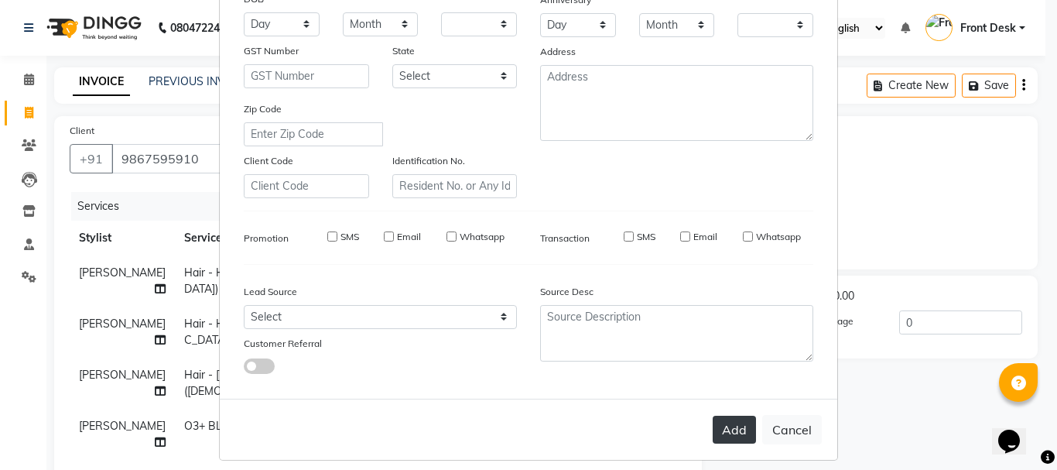
checkbox input "false"
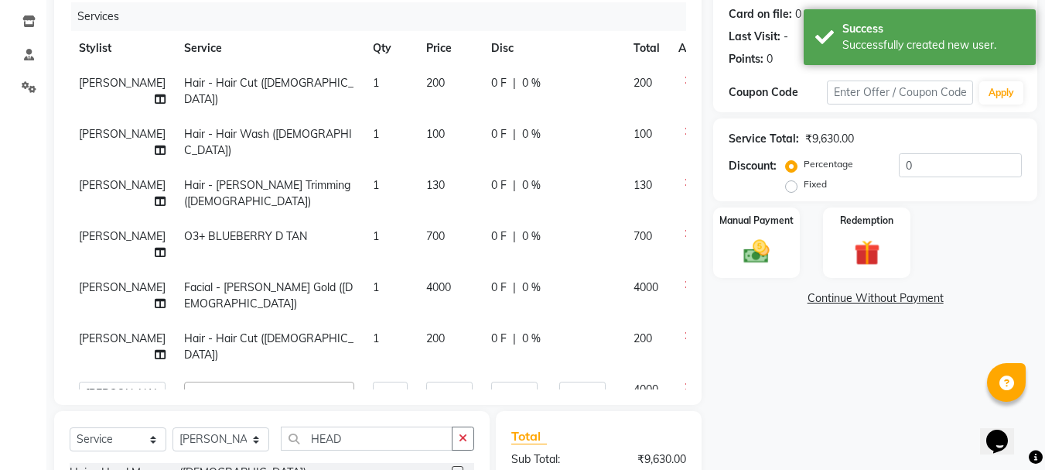
scroll to position [309, 0]
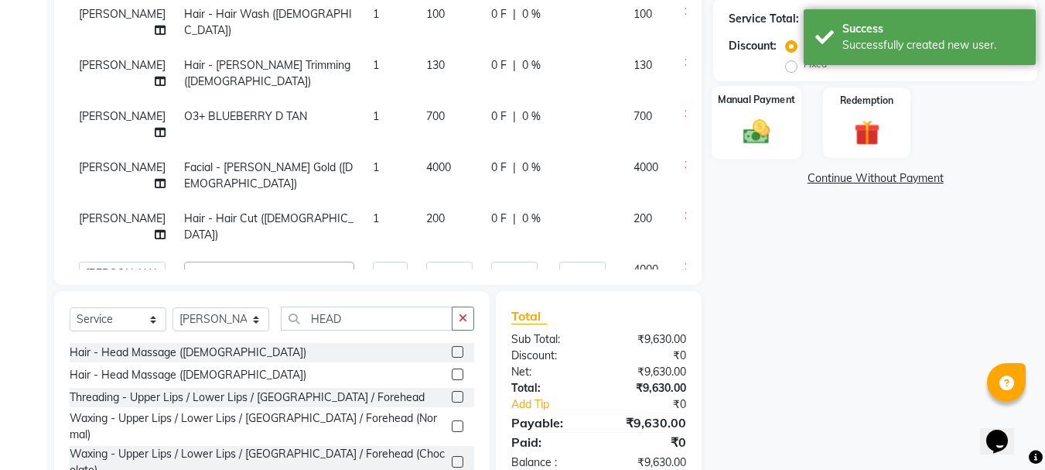
click at [756, 134] on img at bounding box center [756, 131] width 43 height 31
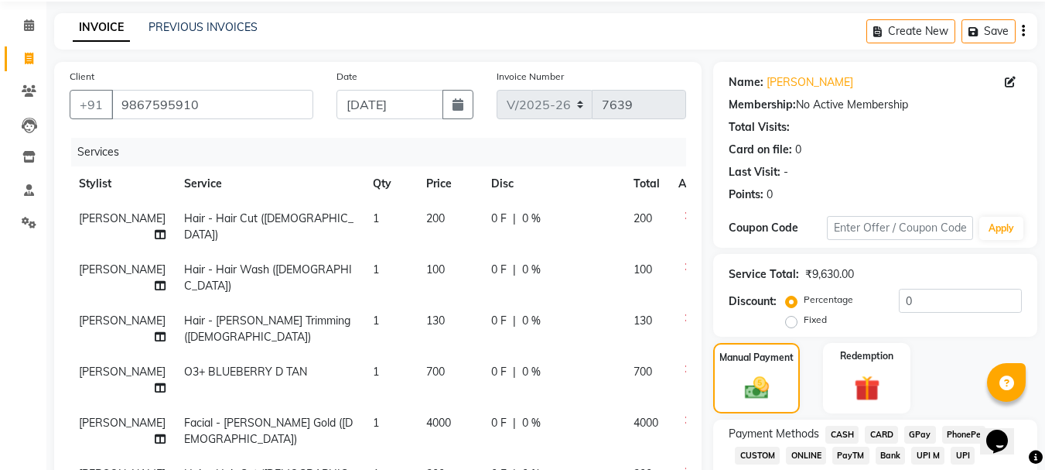
scroll to position [53, 0]
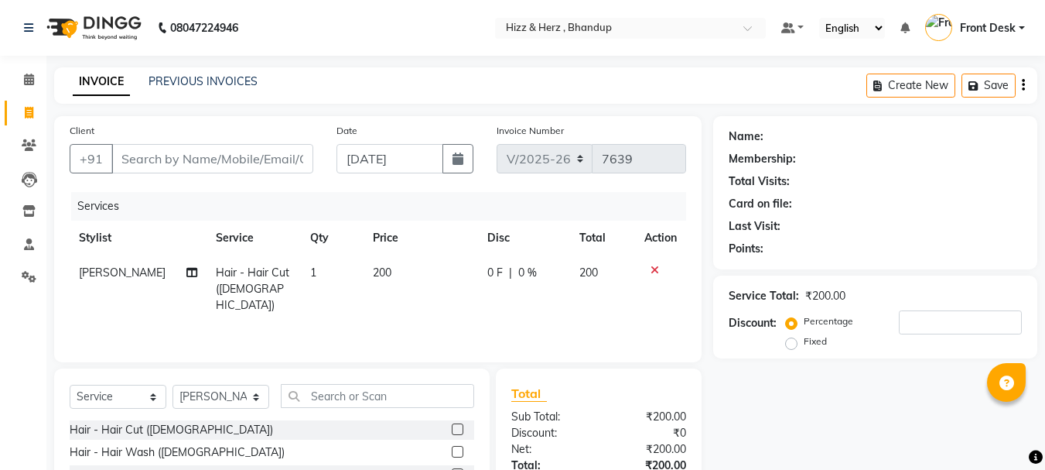
select select "629"
select select "service"
select select "26430"
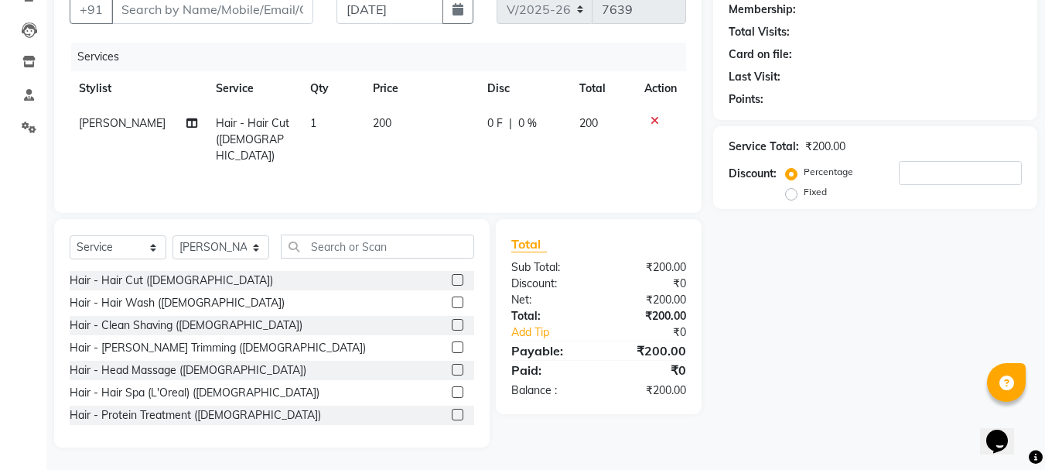
scroll to position [150, 0]
click at [439, 327] on div "Hair - Clean Shaving ([DEMOGRAPHIC_DATA])" at bounding box center [272, 324] width 405 height 19
click at [452, 321] on label at bounding box center [458, 324] width 12 height 12
click at [452, 321] on input "checkbox" at bounding box center [457, 325] width 10 height 10
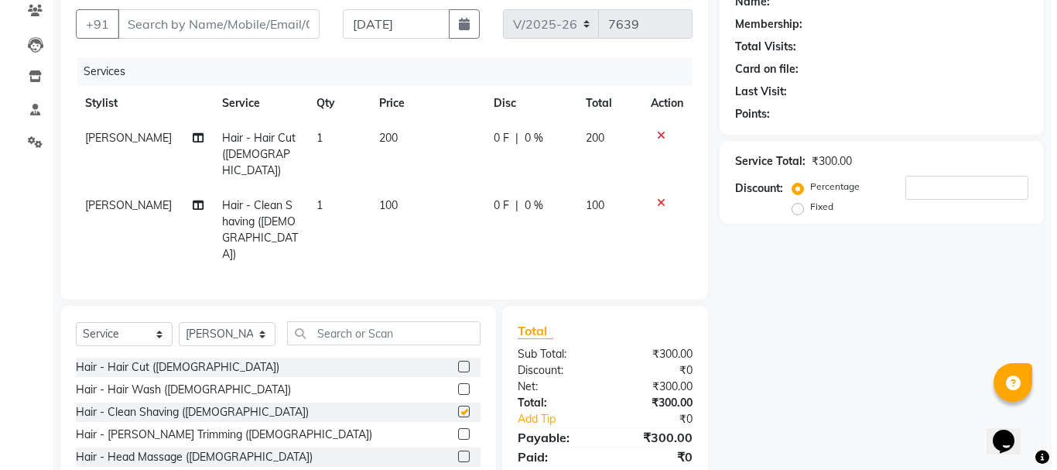
scroll to position [0, 0]
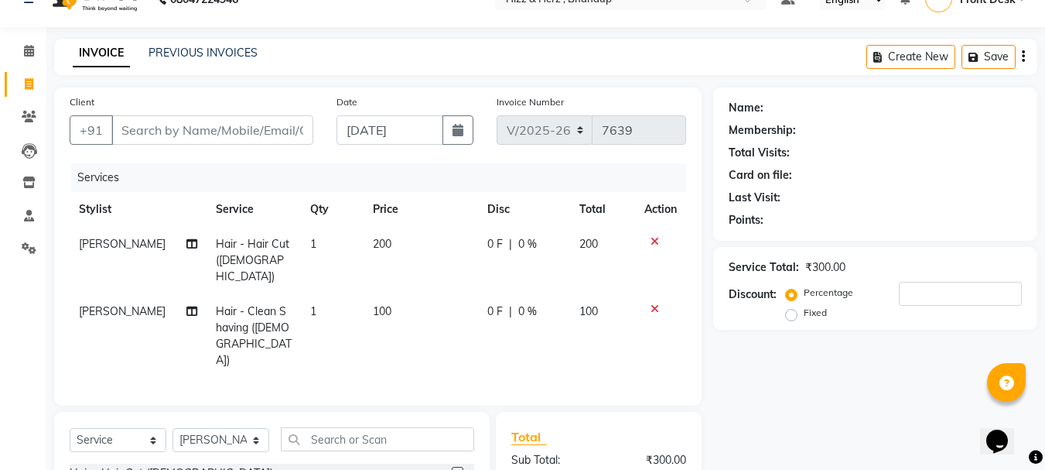
checkbox input "false"
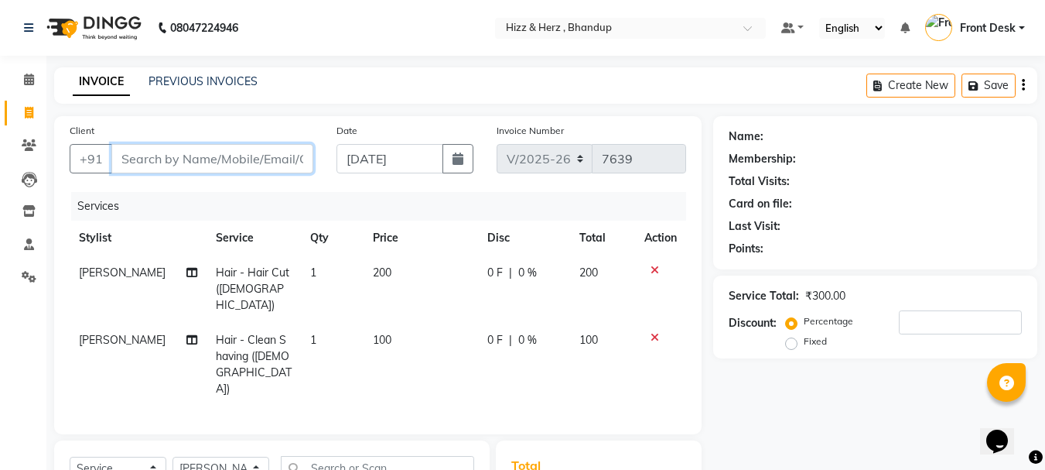
click at [283, 159] on input "Client" at bounding box center [212, 158] width 202 height 29
click at [287, 158] on input "Client" at bounding box center [212, 158] width 202 height 29
type input "7"
type input "0"
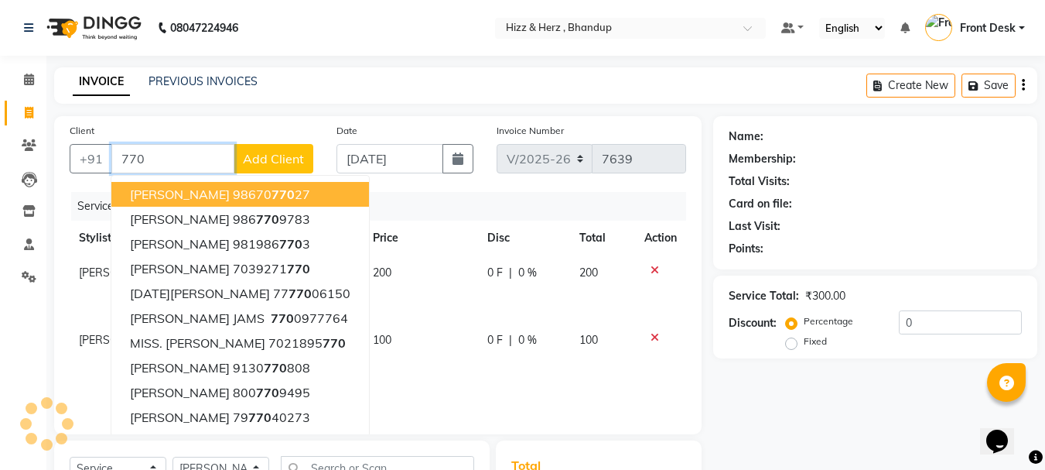
click at [197, 153] on input "770" at bounding box center [172, 158] width 123 height 29
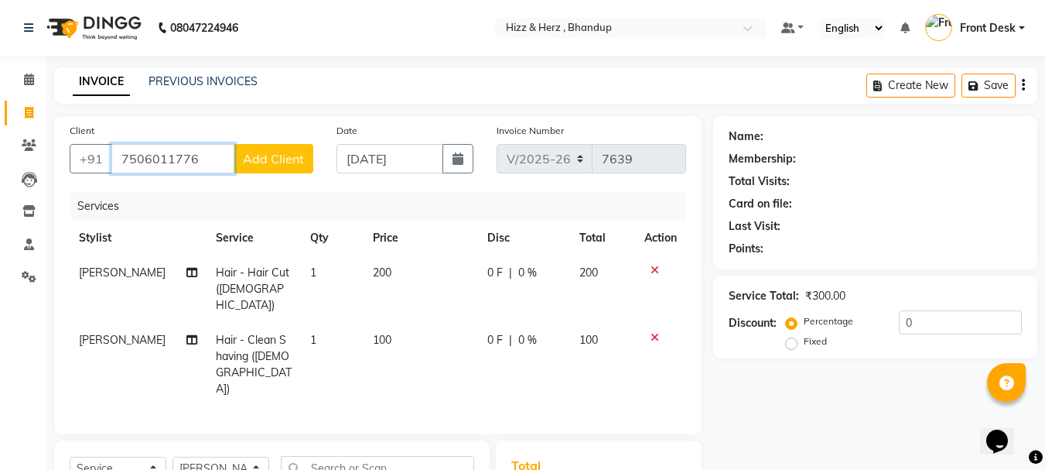
type input "7506011776"
click at [285, 162] on span "Add Client" at bounding box center [273, 158] width 61 height 15
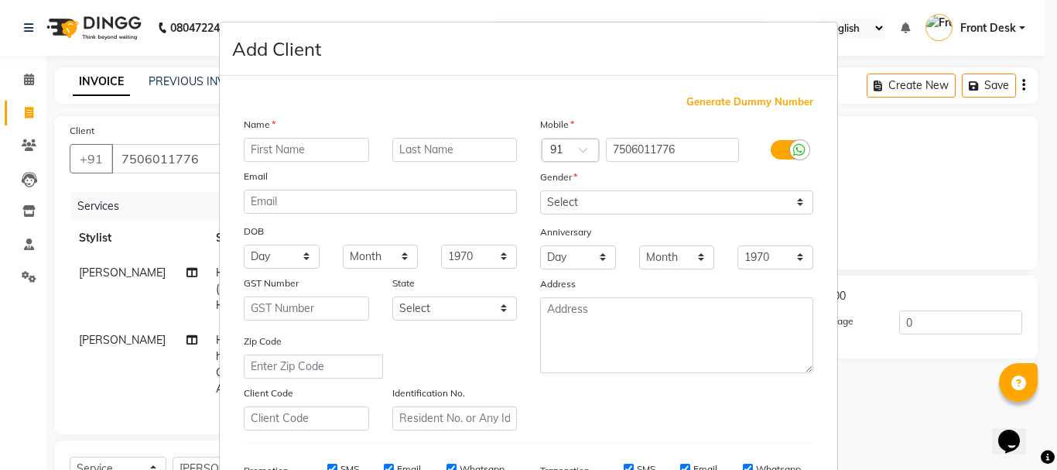
click at [291, 152] on input "text" at bounding box center [306, 150] width 125 height 24
type input "m"
click at [335, 150] on input "MR." at bounding box center [306, 150] width 125 height 24
type input "MR. RAVI"
click at [464, 145] on input "text" at bounding box center [454, 150] width 125 height 24
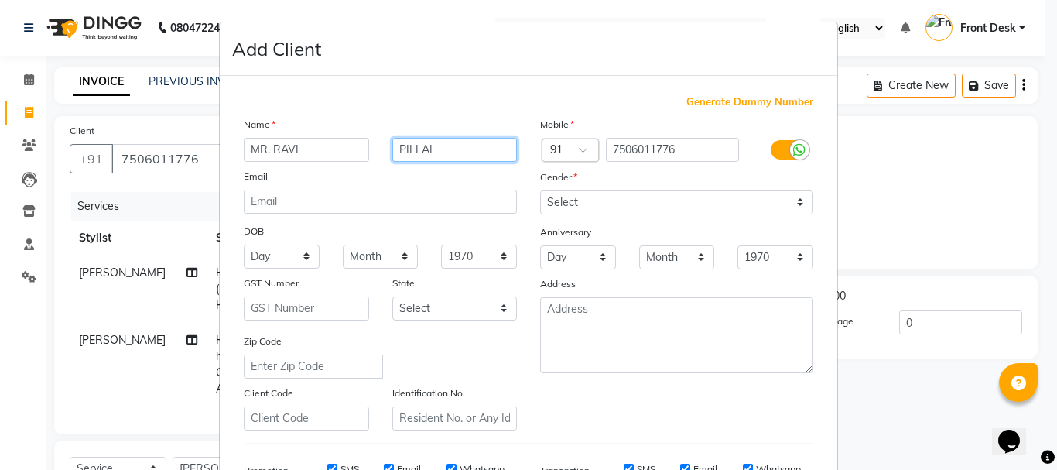
type input "PILLAI"
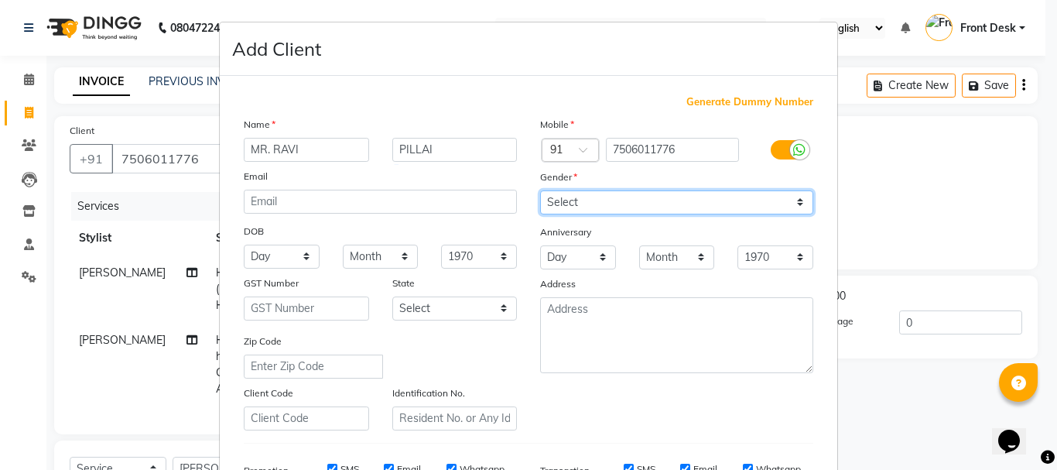
click at [587, 205] on select "Select [DEMOGRAPHIC_DATA] [DEMOGRAPHIC_DATA] Other Prefer Not To Say" at bounding box center [676, 202] width 273 height 24
select select "[DEMOGRAPHIC_DATA]"
click at [540, 190] on select "Select [DEMOGRAPHIC_DATA] [DEMOGRAPHIC_DATA] Other Prefer Not To Say" at bounding box center [676, 202] width 273 height 24
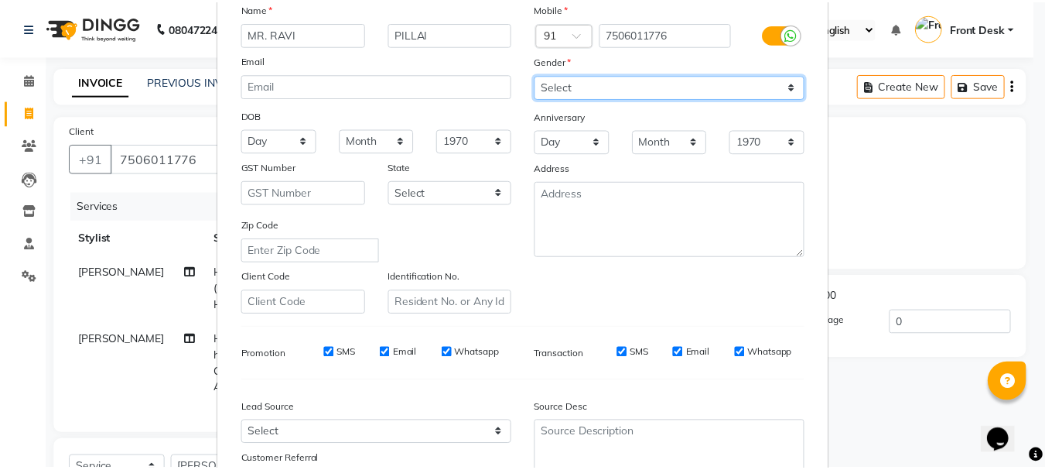
scroll to position [232, 0]
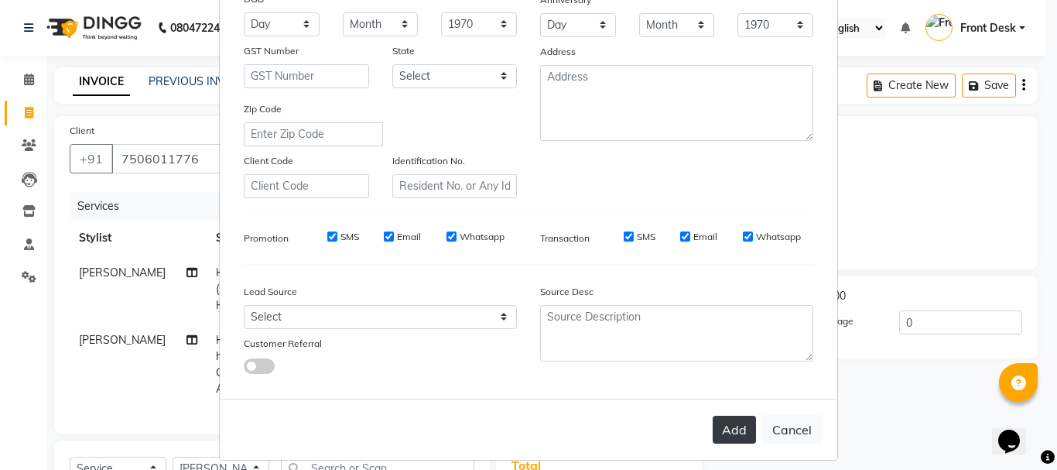
click at [733, 429] on button "Add" at bounding box center [734, 429] width 43 height 28
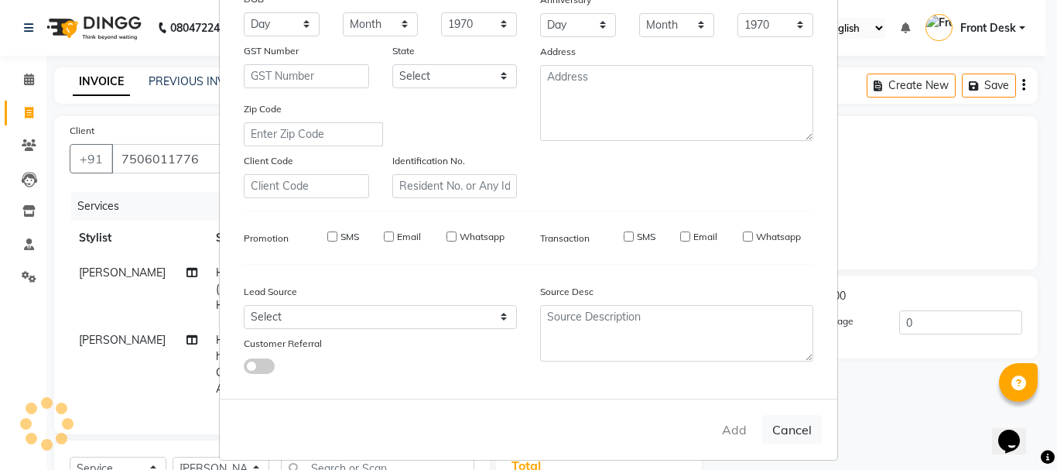
select select
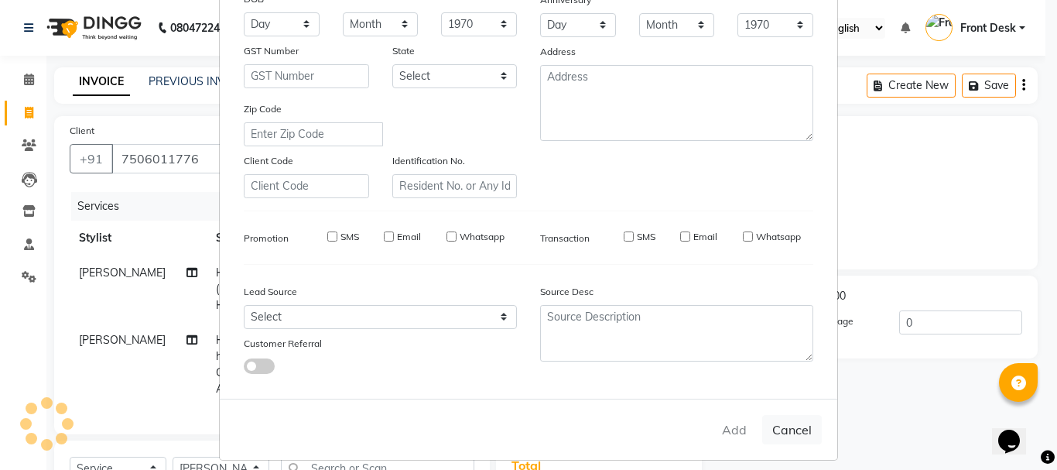
select select
checkbox input "false"
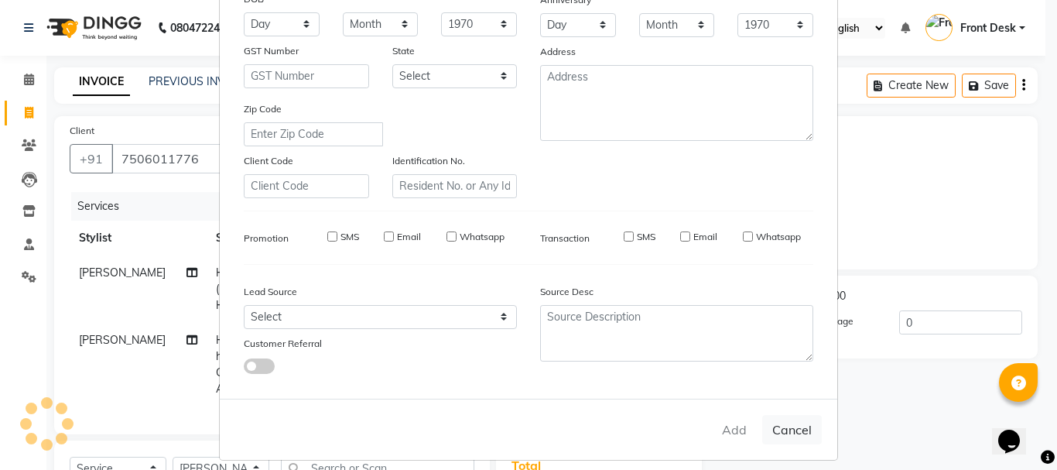
checkbox input "false"
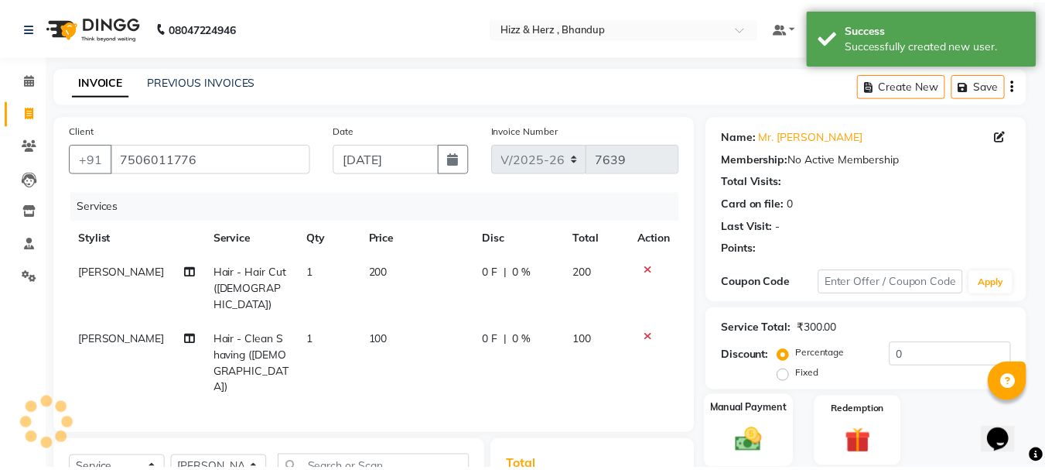
scroll to position [0, 0]
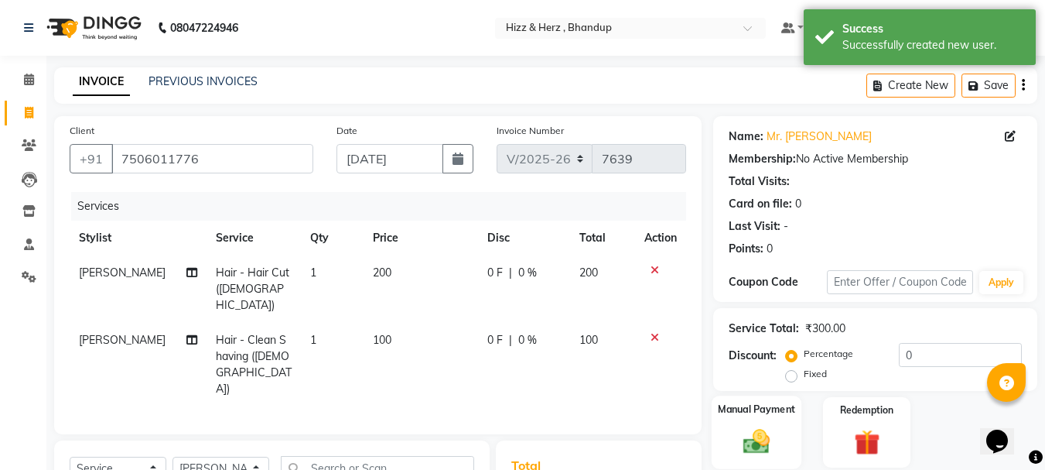
click at [762, 445] on img at bounding box center [756, 441] width 43 height 31
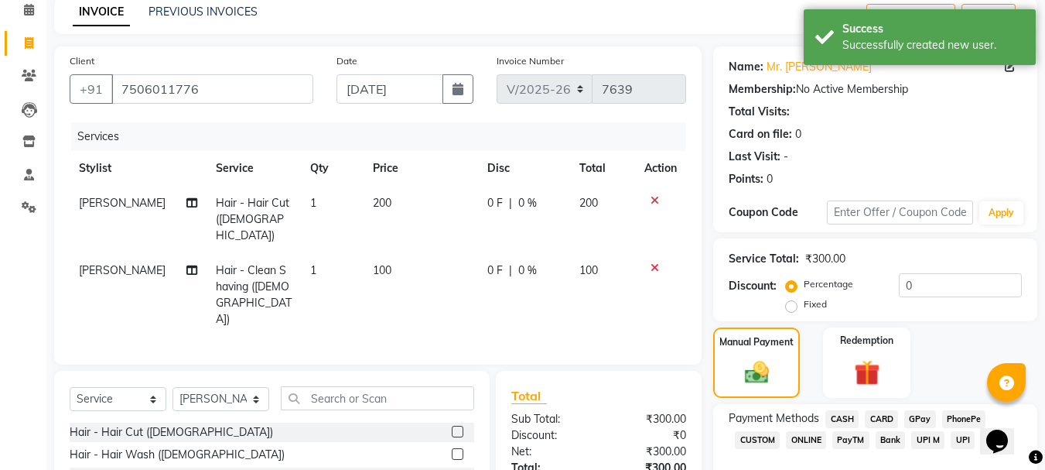
scroll to position [185, 0]
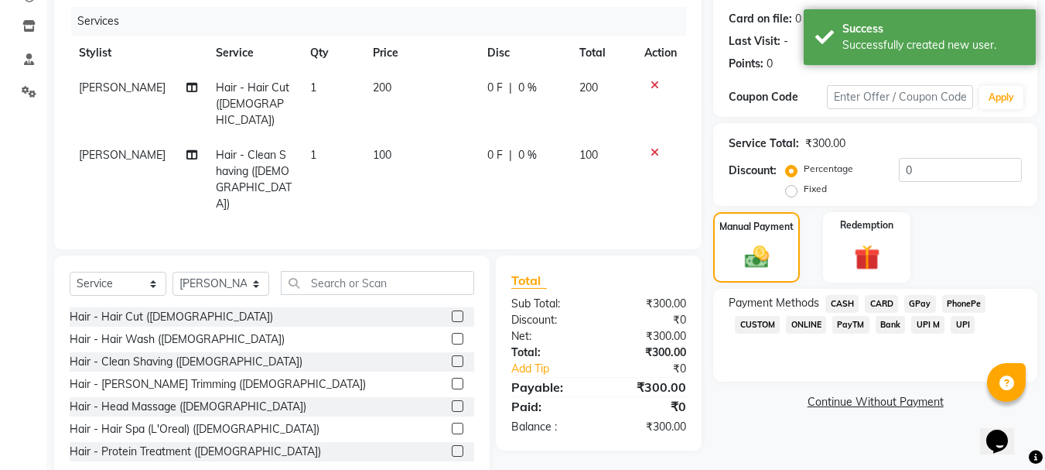
click at [848, 299] on span "CASH" at bounding box center [842, 304] width 33 height 18
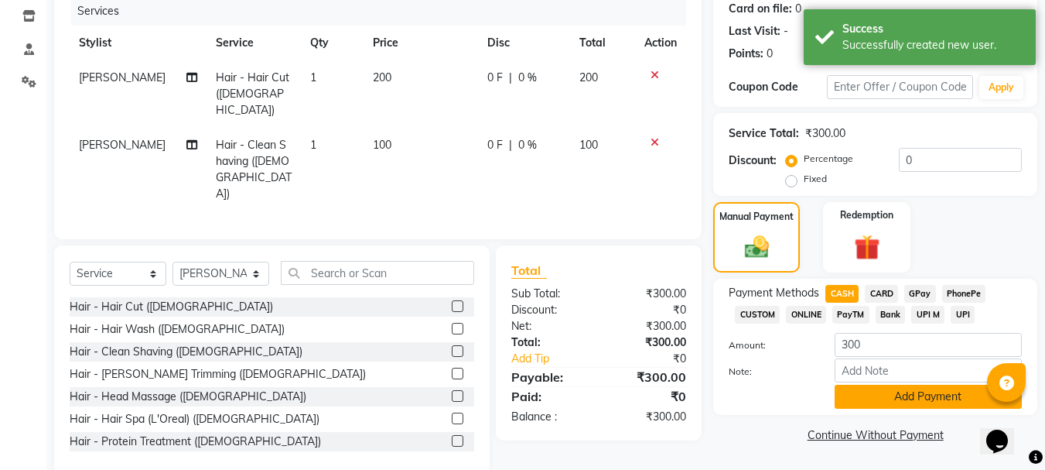
click at [923, 401] on button "Add Payment" at bounding box center [928, 397] width 187 height 24
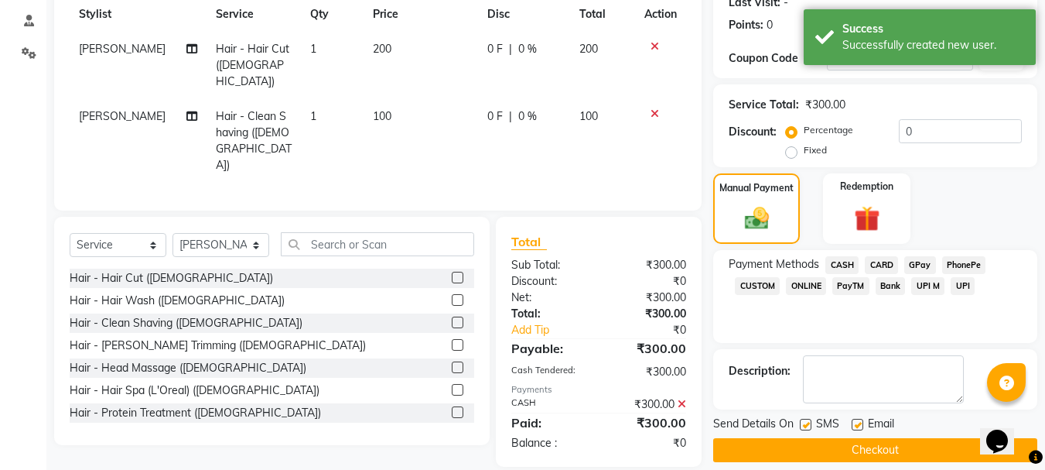
scroll to position [239, 0]
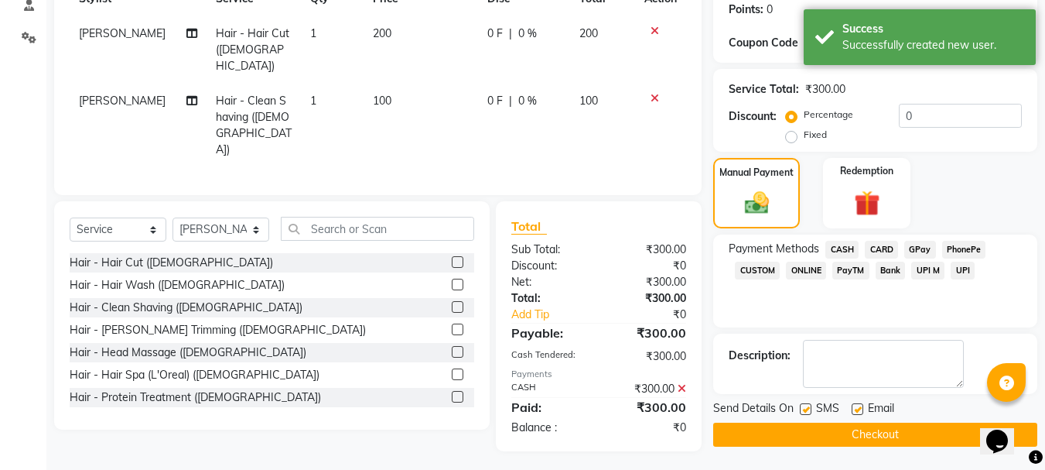
click at [911, 429] on button "Checkout" at bounding box center [875, 434] width 324 height 24
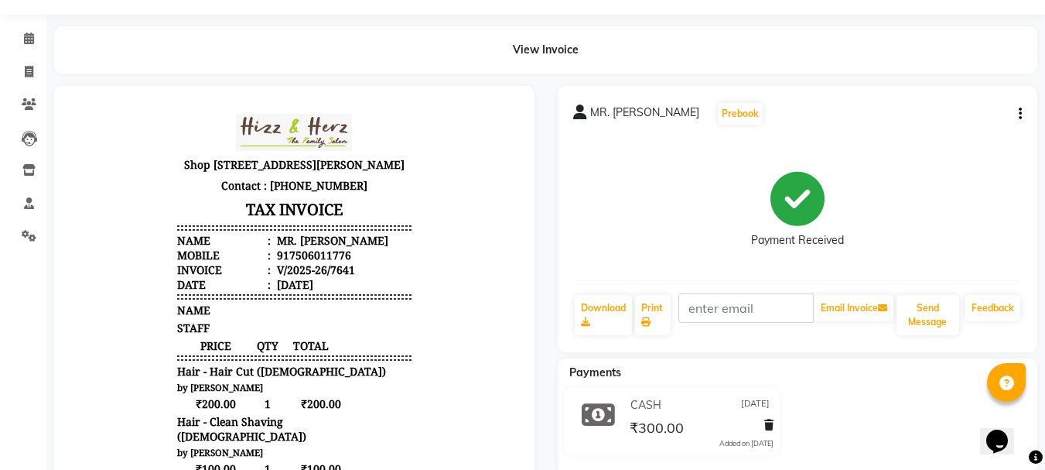
scroll to position [77, 0]
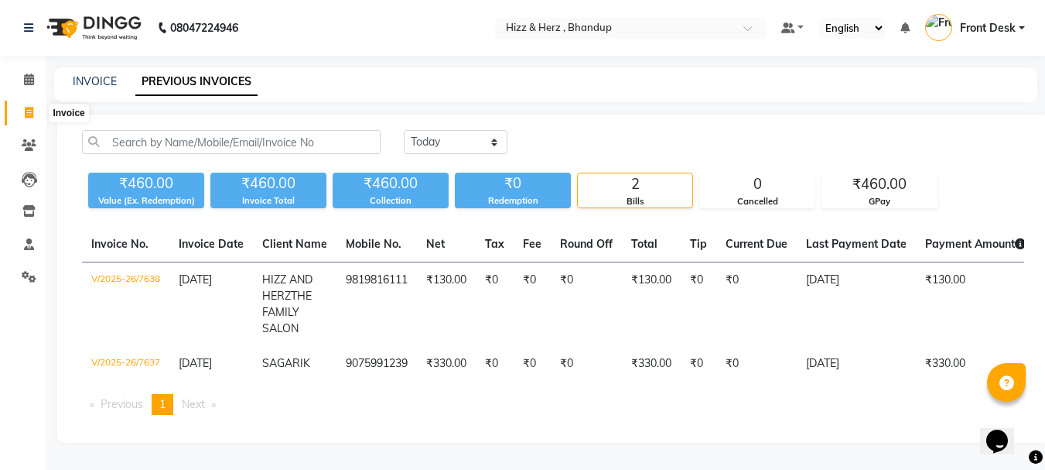
click at [35, 118] on span at bounding box center [28, 113] width 27 height 18
select select "629"
select select "service"
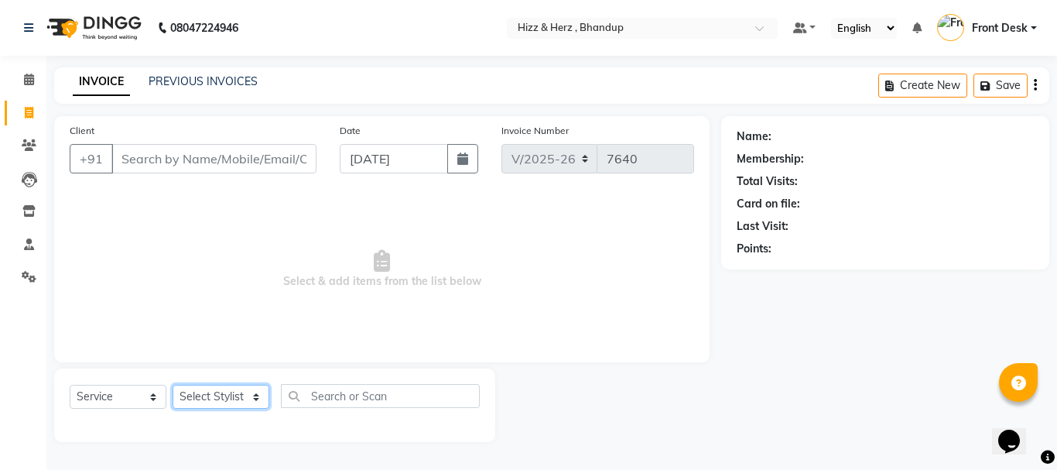
click at [239, 391] on select "Select Stylist Front Desk Gaurav Sharma HIZZ & HERZ 2 IRFAN AHMAD Jigna Goswami…" at bounding box center [221, 397] width 97 height 24
click at [358, 277] on span "Select & add items from the list below" at bounding box center [382, 269] width 624 height 155
click at [266, 166] on input "Client" at bounding box center [213, 158] width 205 height 29
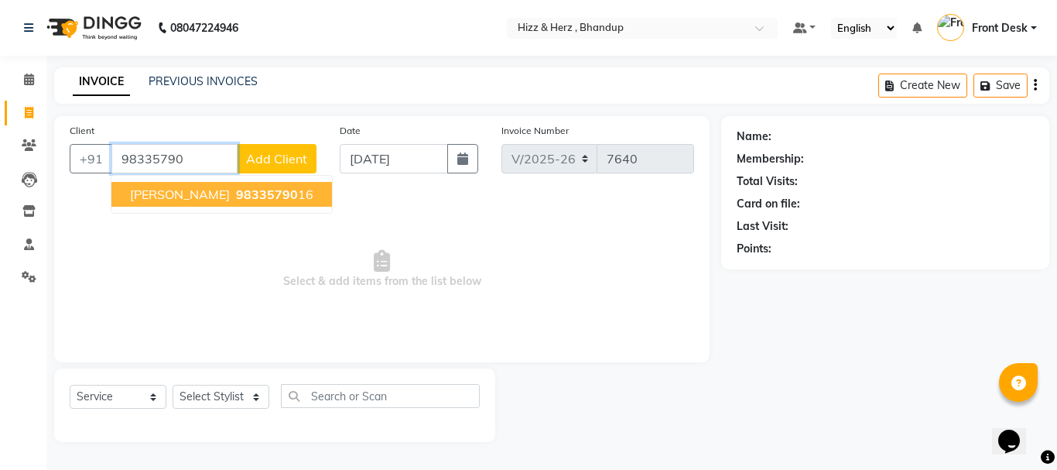
click at [230, 190] on span "MISS. RUCHITA PRAJAPATI" at bounding box center [180, 193] width 100 height 15
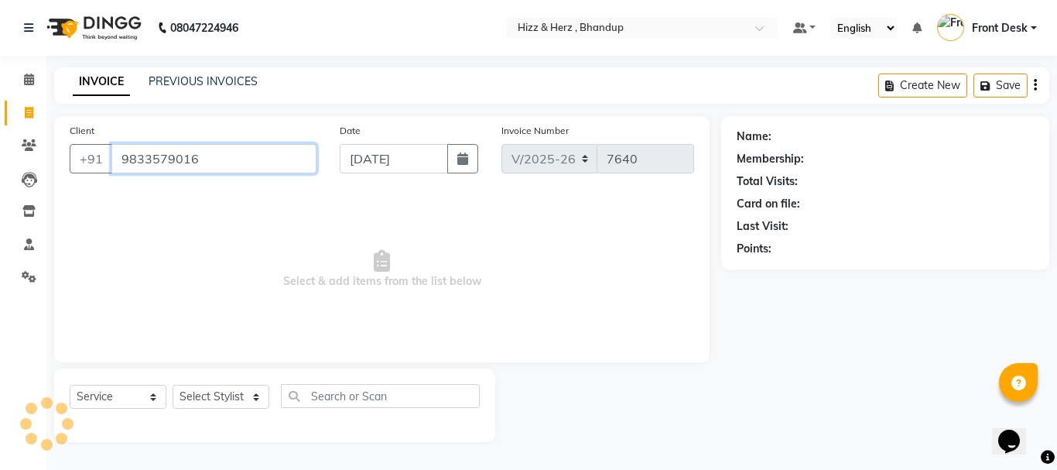
type input "9833579016"
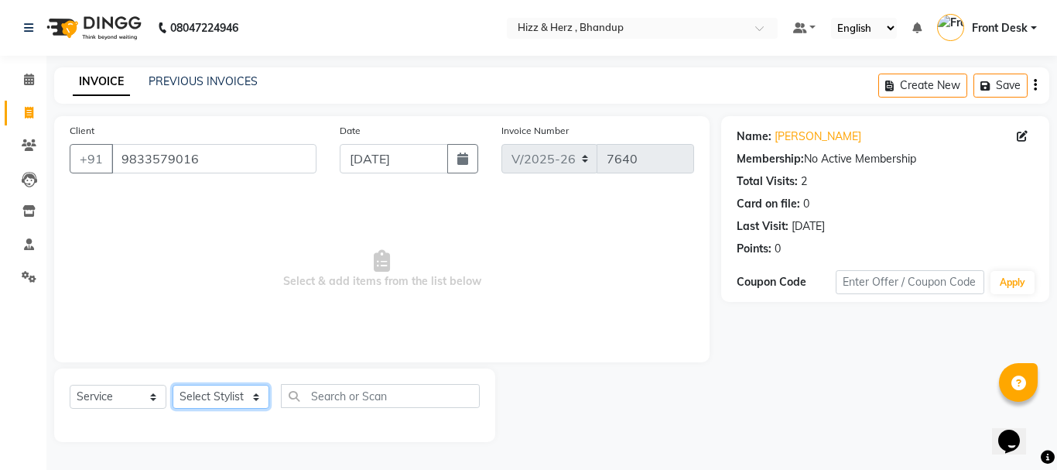
click at [203, 391] on select "Select Stylist Front Desk [PERSON_NAME] HIZZ & HERZ 2 [PERSON_NAME] [PERSON_NAM…" at bounding box center [221, 397] width 97 height 24
select select "24394"
click at [173, 385] on select "Select Stylist Front Desk [PERSON_NAME] HIZZ & HERZ 2 [PERSON_NAME] [PERSON_NAM…" at bounding box center [221, 397] width 97 height 24
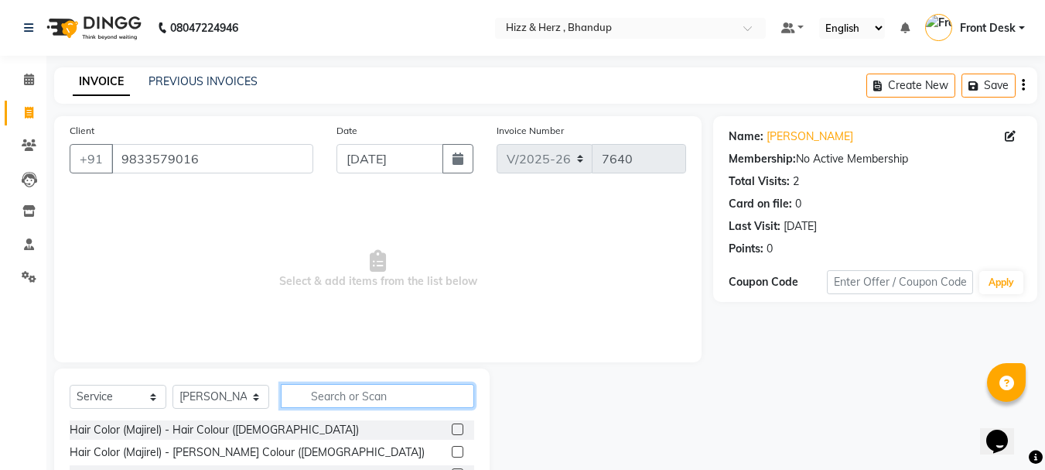
click at [405, 393] on input "text" at bounding box center [377, 396] width 193 height 24
type input "THRE"
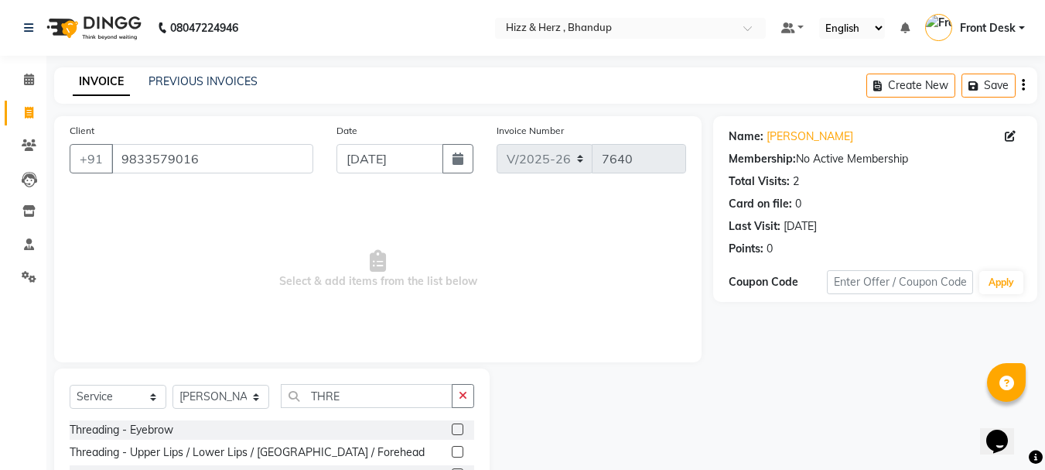
click at [457, 429] on label at bounding box center [458, 429] width 12 height 12
click at [457, 429] on input "checkbox" at bounding box center [457, 430] width 10 height 10
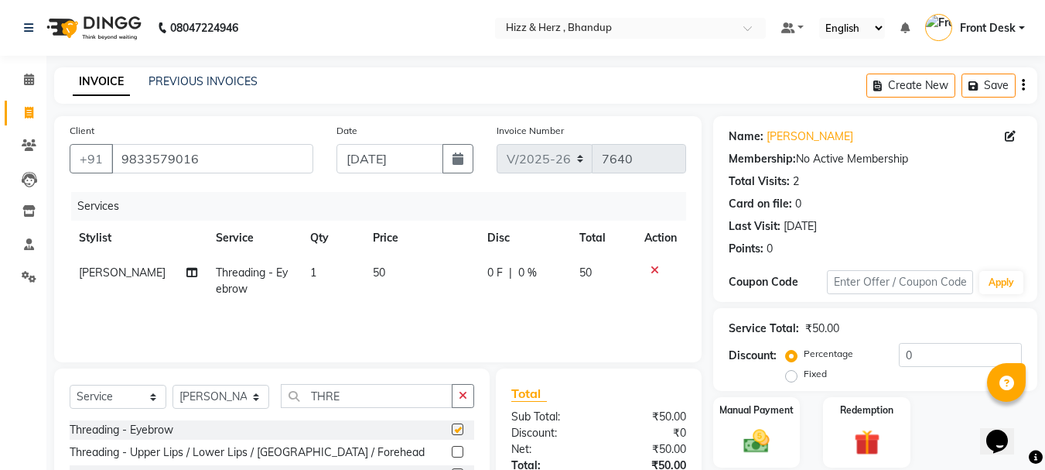
scroll to position [117, 0]
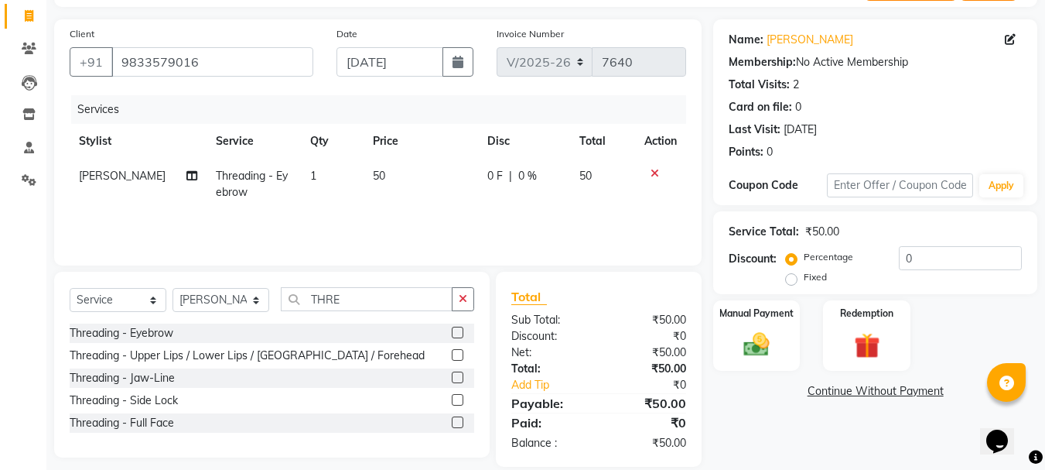
checkbox input "false"
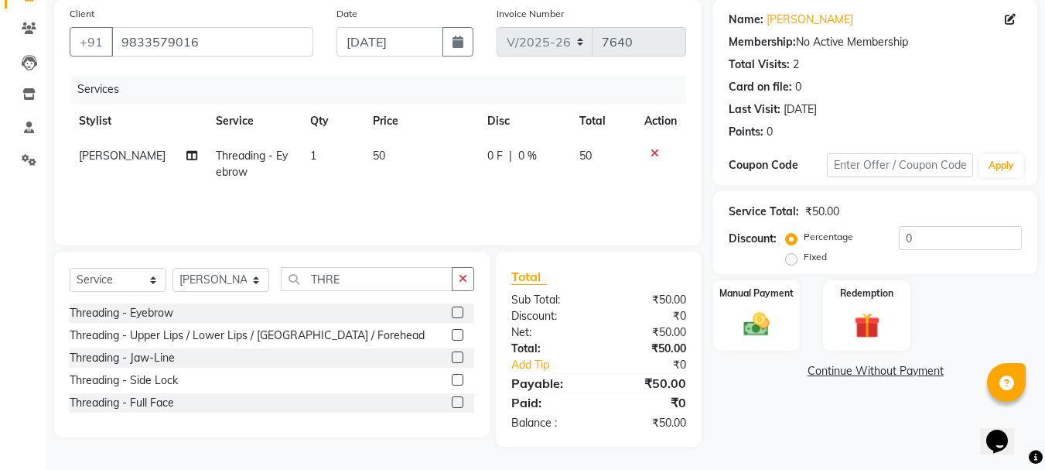
click at [458, 337] on label at bounding box center [458, 335] width 12 height 12
click at [458, 337] on input "checkbox" at bounding box center [457, 335] width 10 height 10
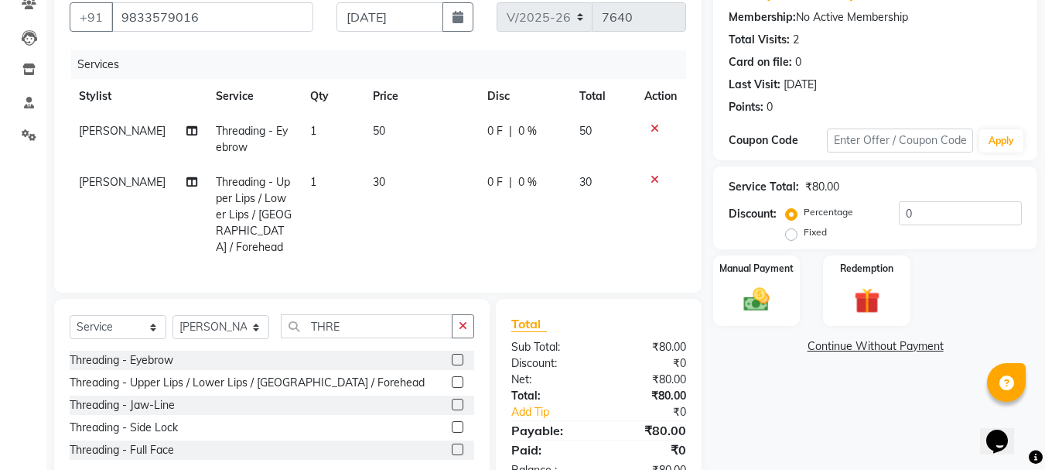
scroll to position [184, 0]
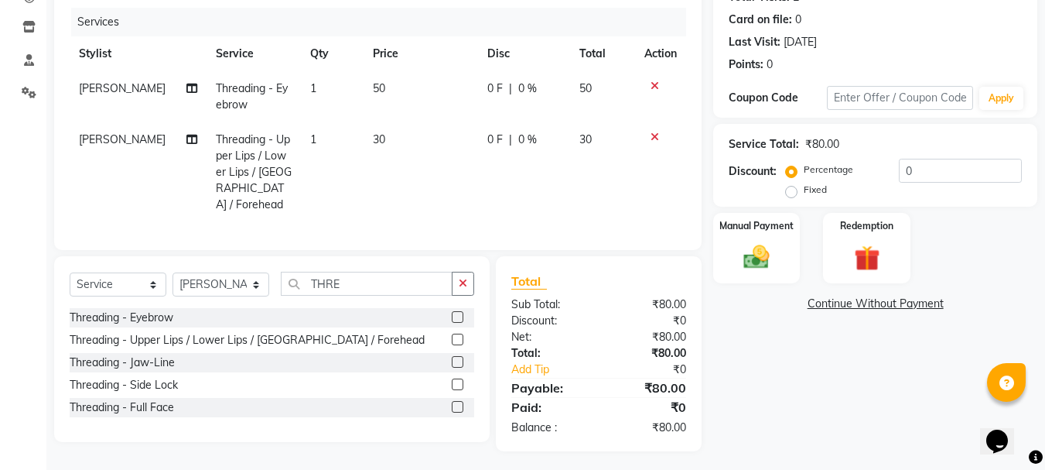
click at [456, 333] on label at bounding box center [458, 339] width 12 height 12
click at [456, 335] on input "checkbox" at bounding box center [457, 340] width 10 height 10
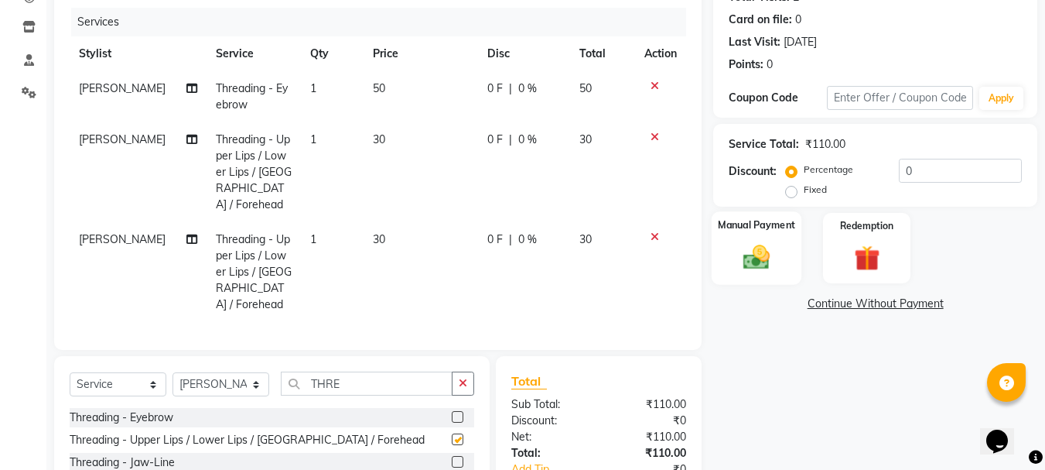
checkbox input "false"
click at [754, 253] on img at bounding box center [756, 256] width 43 height 31
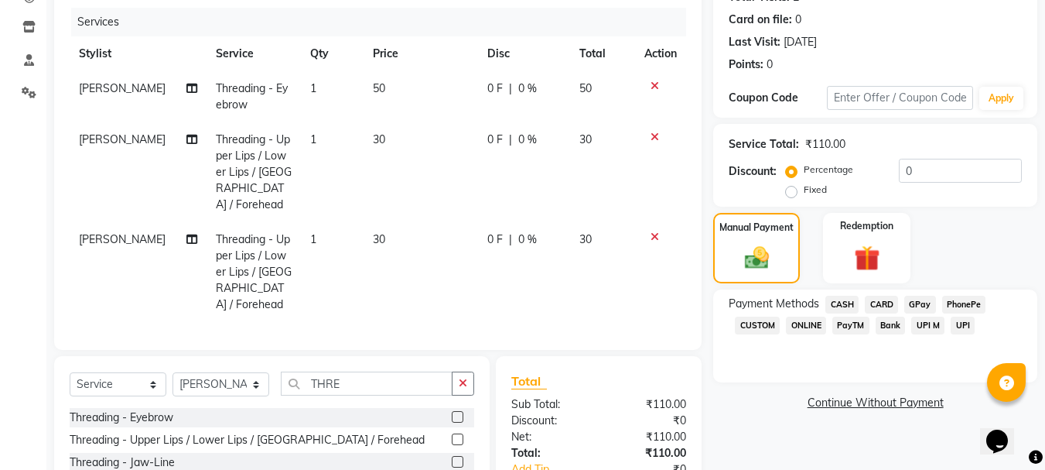
click at [848, 301] on span "CASH" at bounding box center [842, 305] width 33 height 18
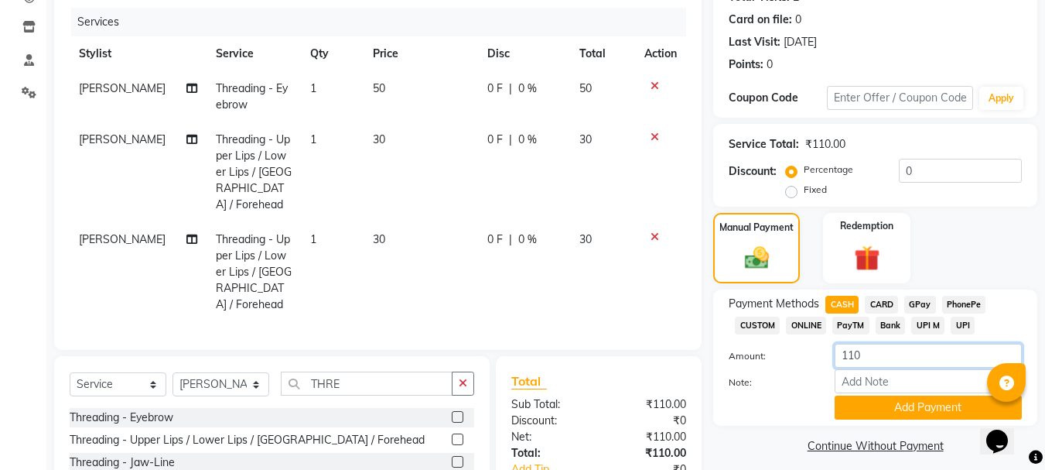
click at [911, 352] on input "110" at bounding box center [928, 356] width 187 height 24
type input "100"
click at [897, 412] on button "Add Payment" at bounding box center [928, 407] width 187 height 24
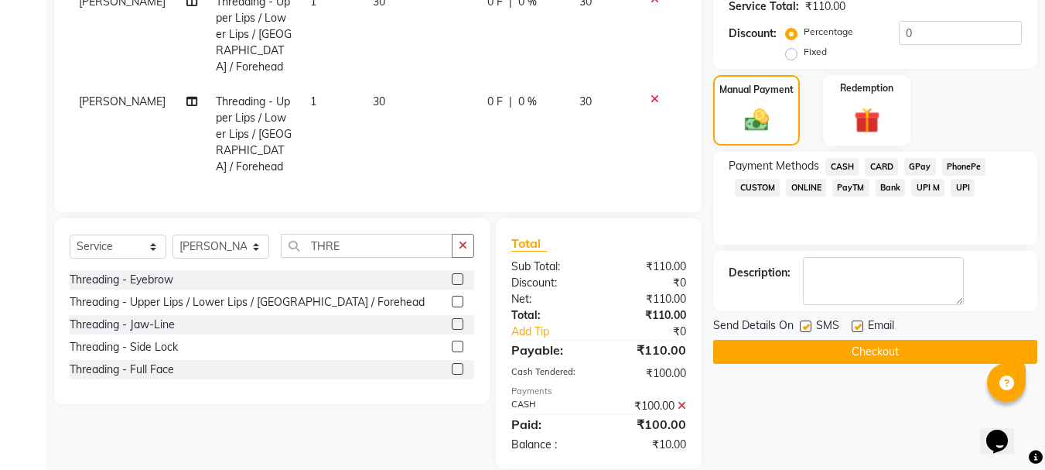
scroll to position [323, 0]
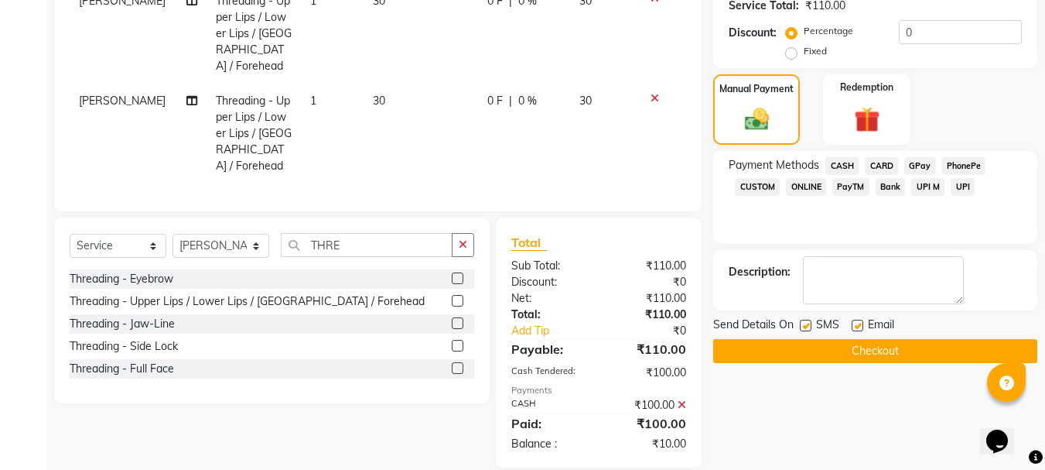
click at [862, 350] on button "Checkout" at bounding box center [875, 351] width 324 height 24
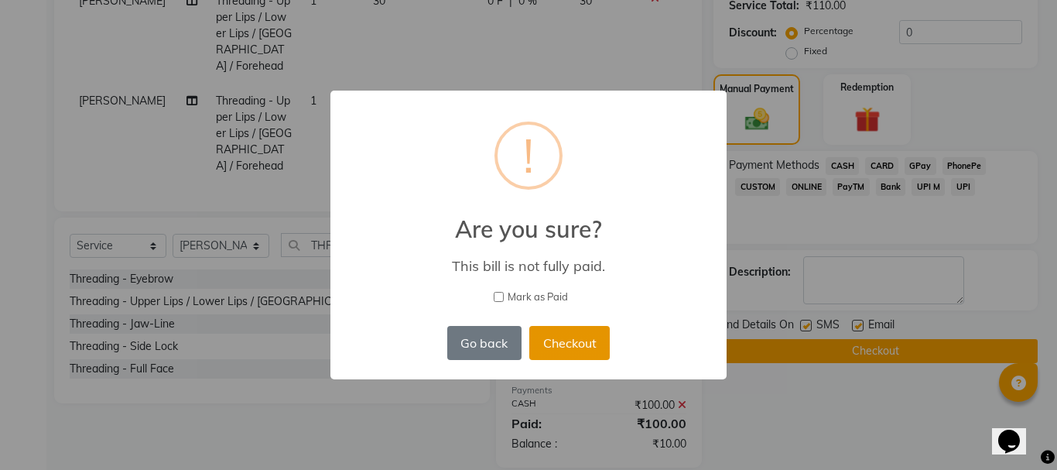
click at [580, 357] on button "Checkout" at bounding box center [569, 343] width 80 height 34
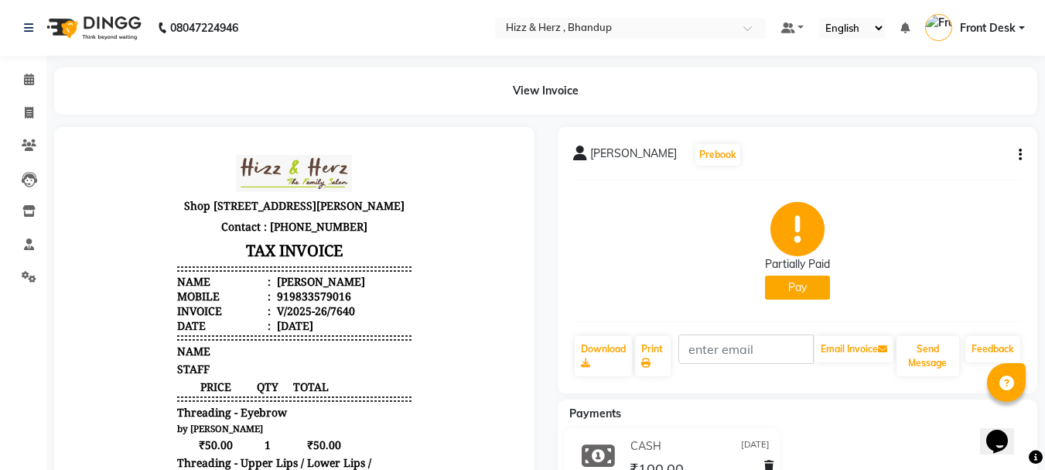
scroll to position [77, 0]
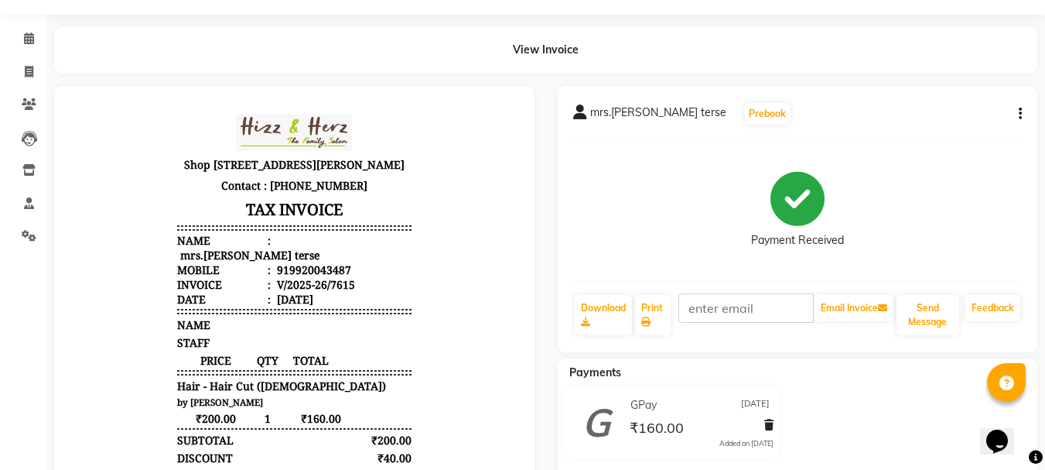
scroll to position [77, 0]
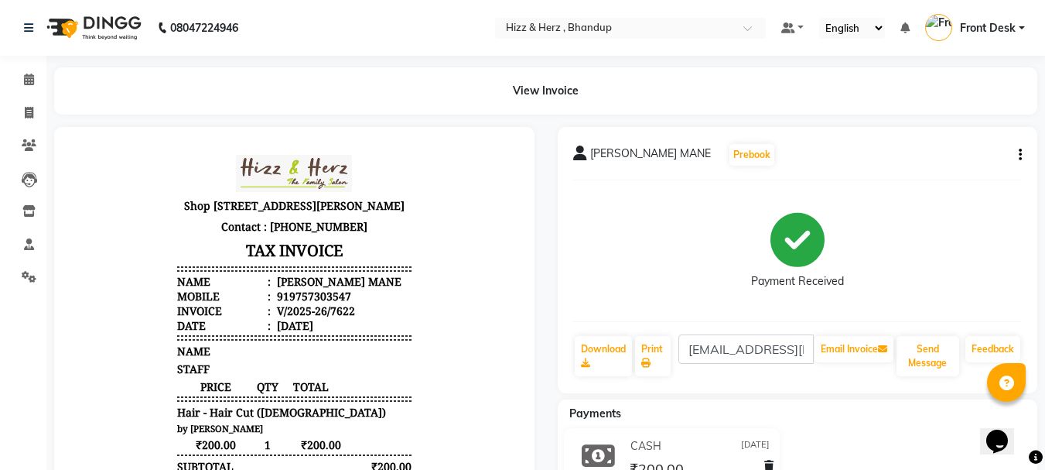
scroll to position [12, 0]
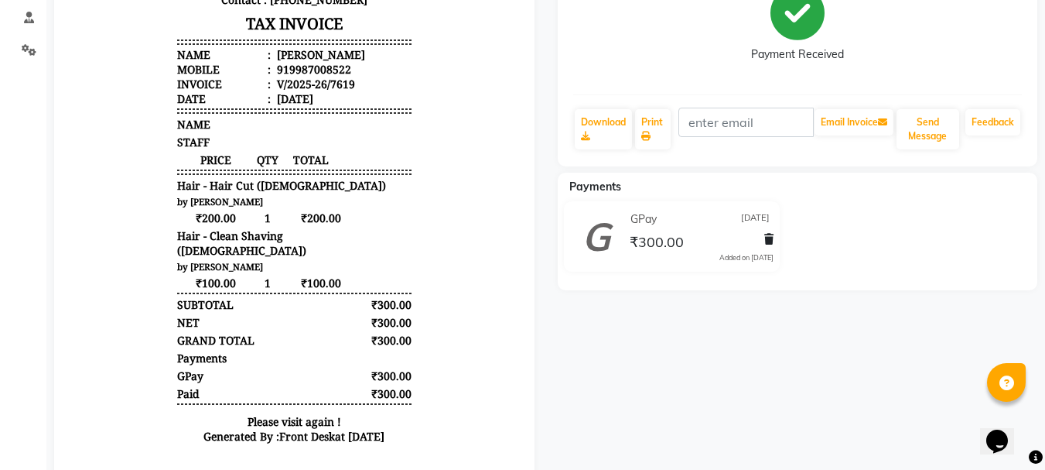
scroll to position [232, 0]
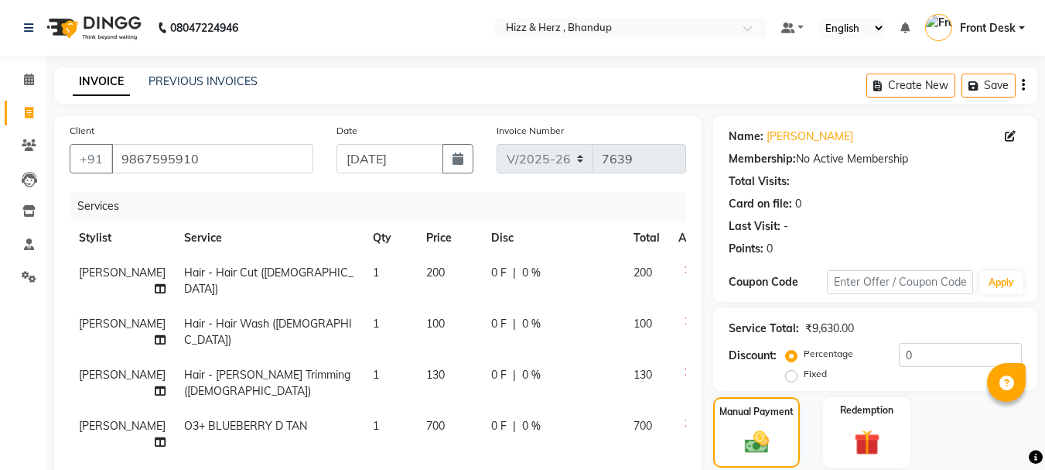
select select "629"
select select "11514"
select select "service"
select select "11514"
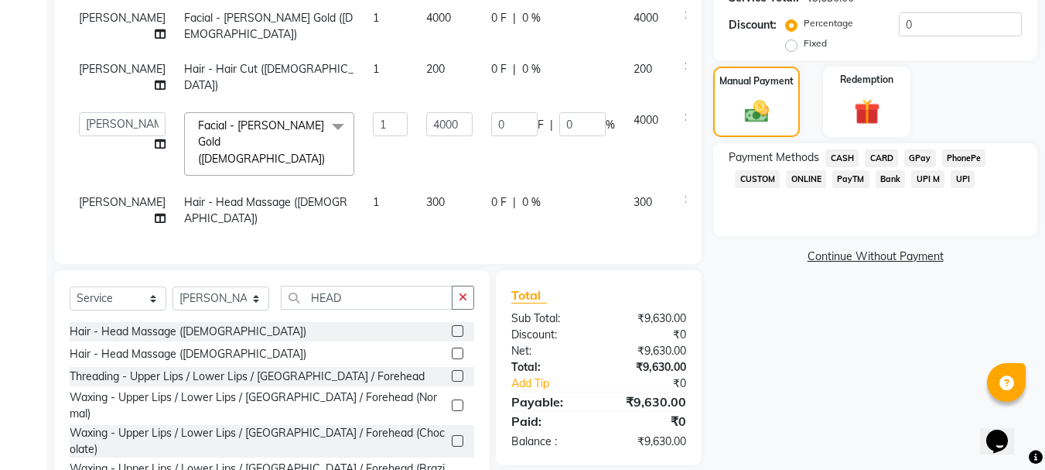
scroll to position [362, 0]
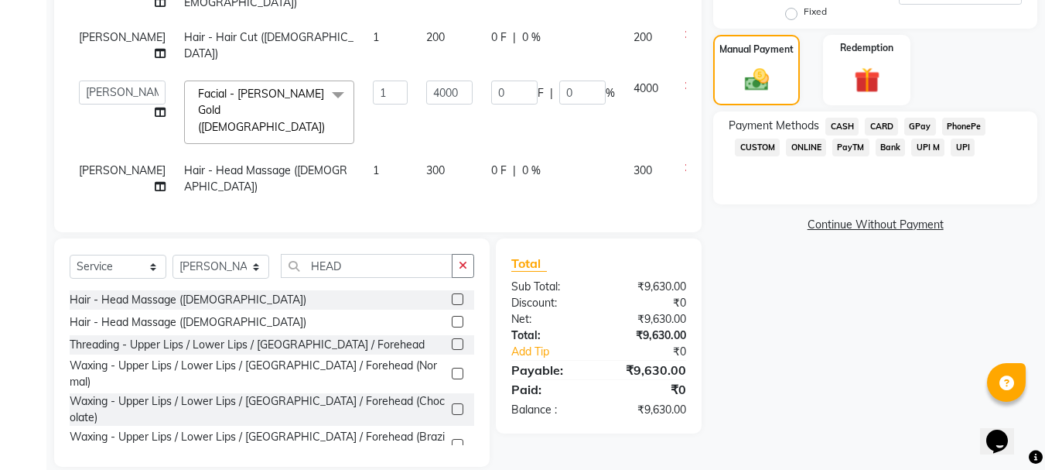
click at [685, 162] on icon at bounding box center [689, 167] width 9 height 11
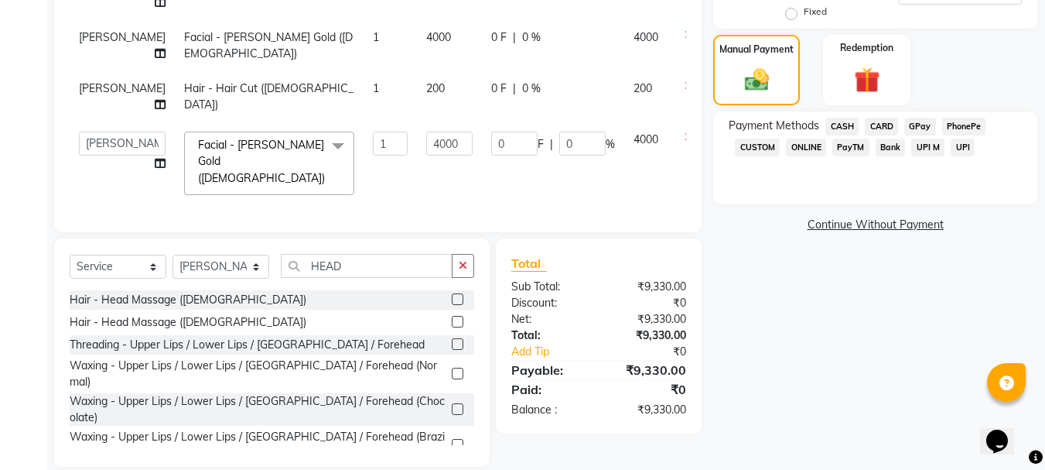
click at [839, 129] on span "CASH" at bounding box center [842, 127] width 33 height 18
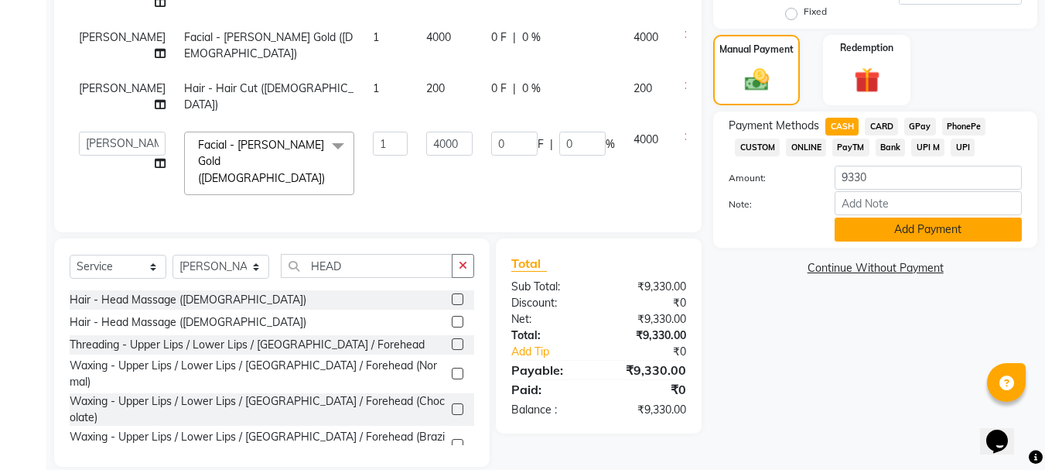
click at [932, 226] on button "Add Payment" at bounding box center [928, 229] width 187 height 24
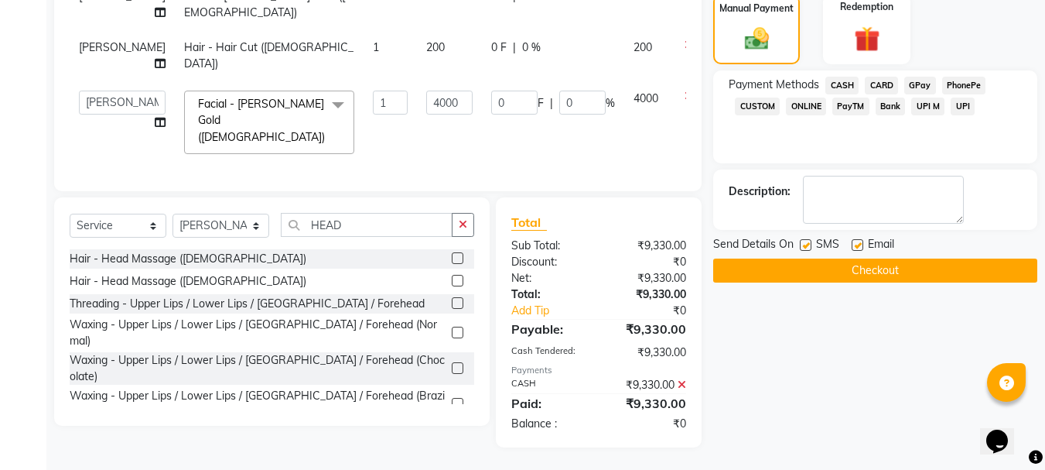
scroll to position [404, 0]
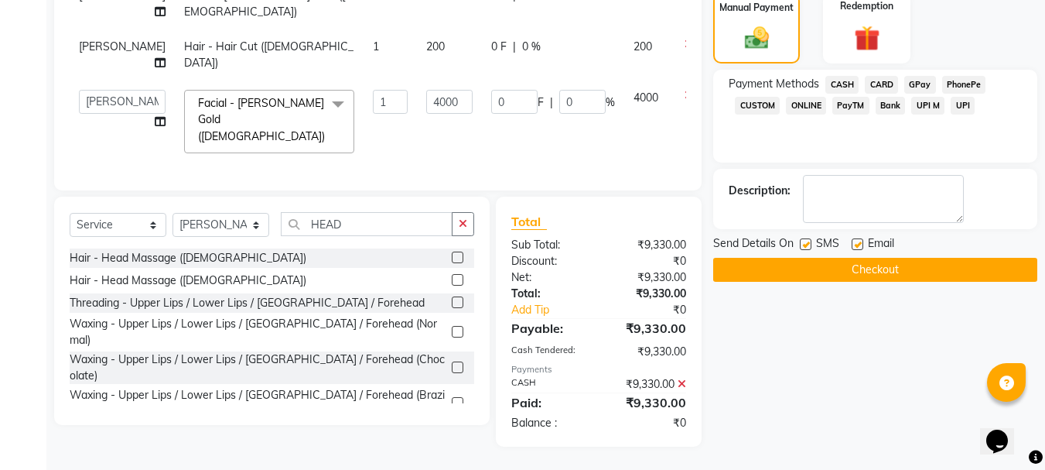
click at [879, 278] on button "Checkout" at bounding box center [875, 270] width 324 height 24
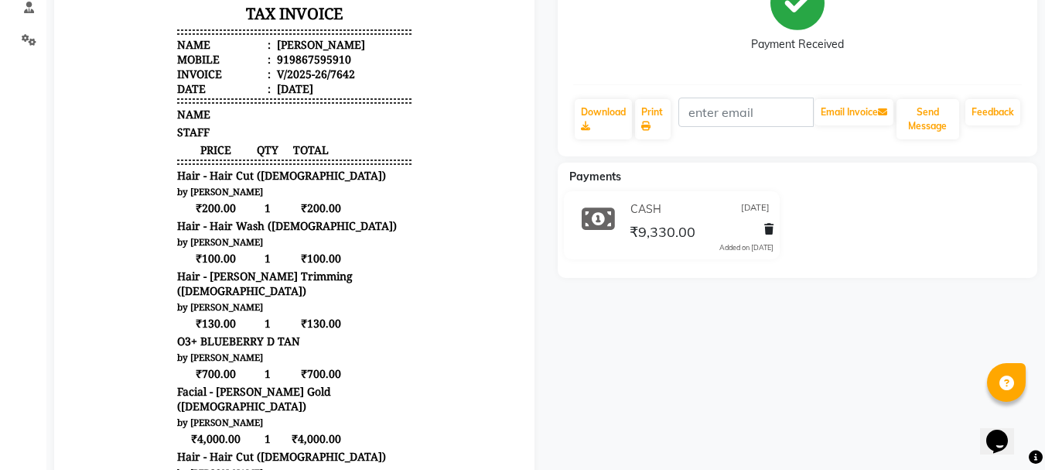
scroll to position [232, 0]
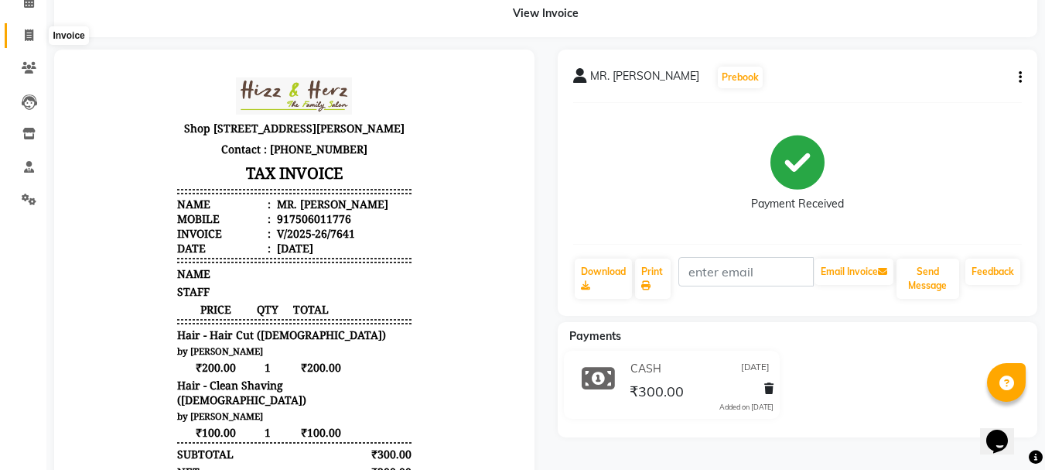
scroll to position [12, 0]
click at [32, 35] on icon at bounding box center [29, 35] width 9 height 12
select select "service"
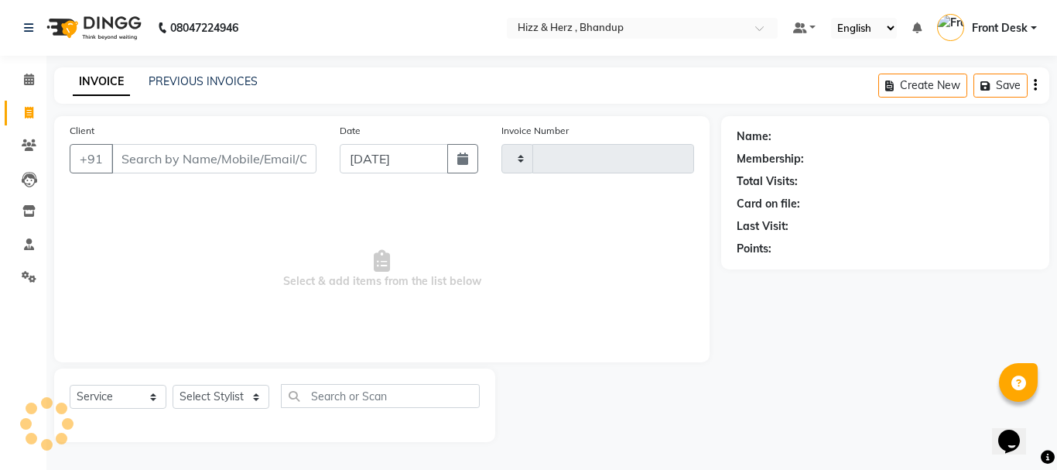
click at [224, 157] on input "Client" at bounding box center [213, 158] width 205 height 29
type input "7643"
select select "629"
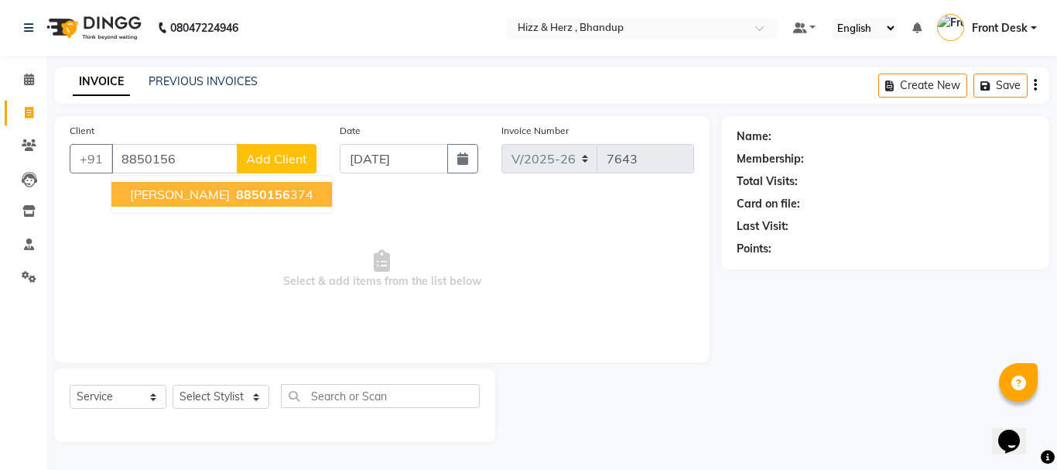
click at [230, 197] on span "[PERSON_NAME]" at bounding box center [180, 193] width 100 height 15
type input "8850156374"
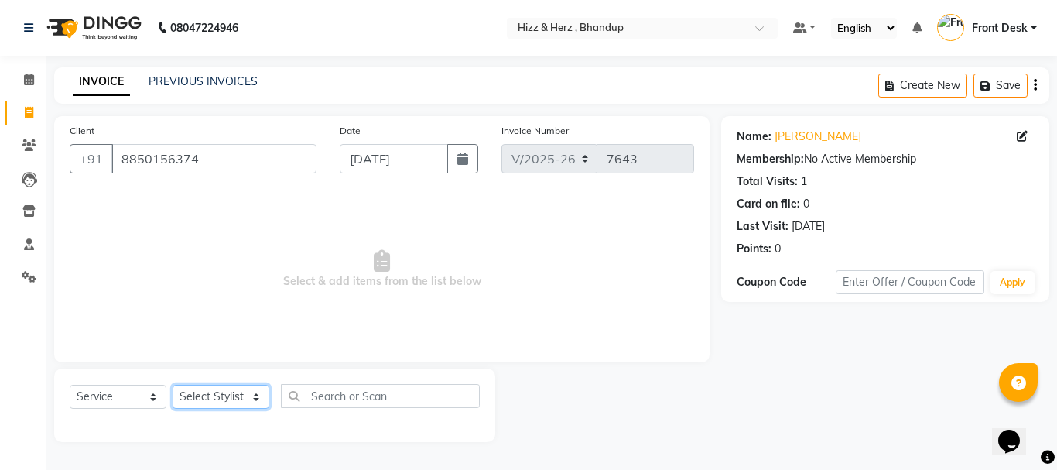
click at [251, 397] on select "Select Stylist Front Desk [PERSON_NAME] HIZZ & HERZ 2 [PERSON_NAME] [PERSON_NAM…" at bounding box center [221, 397] width 97 height 24
select select "33193"
click at [173, 385] on select "Select Stylist Front Desk [PERSON_NAME] HIZZ & HERZ 2 [PERSON_NAME] [PERSON_NAM…" at bounding box center [221, 397] width 97 height 24
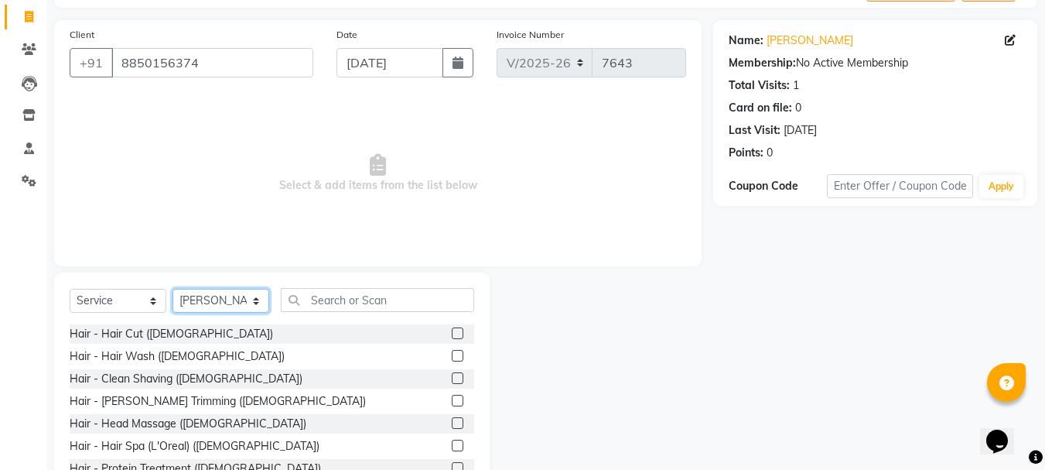
scroll to position [150, 0]
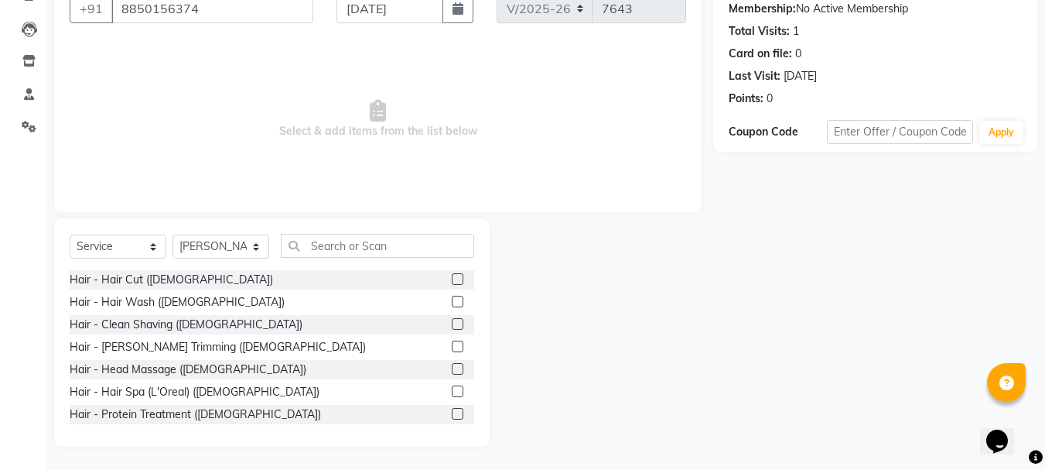
click at [452, 279] on label at bounding box center [458, 279] width 12 height 12
click at [452, 279] on input "checkbox" at bounding box center [457, 280] width 10 height 10
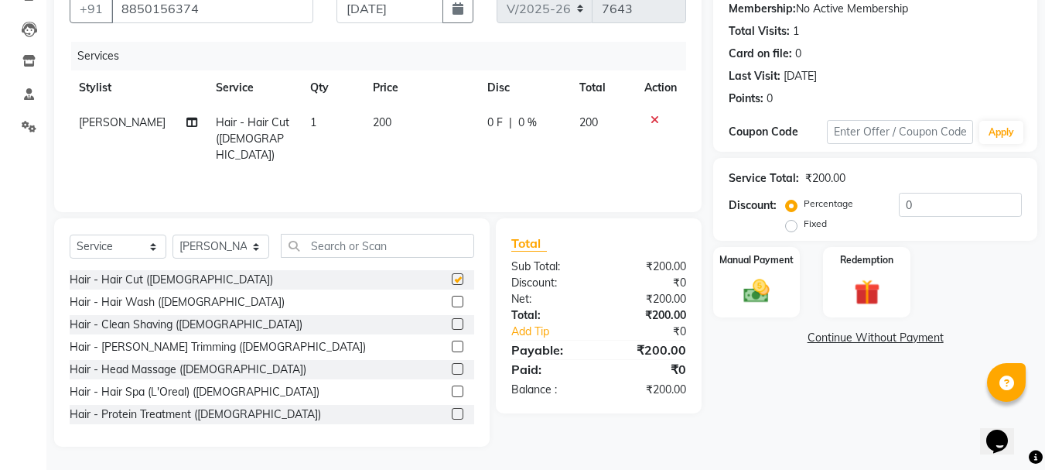
checkbox input "false"
click at [758, 296] on img at bounding box center [756, 290] width 43 height 31
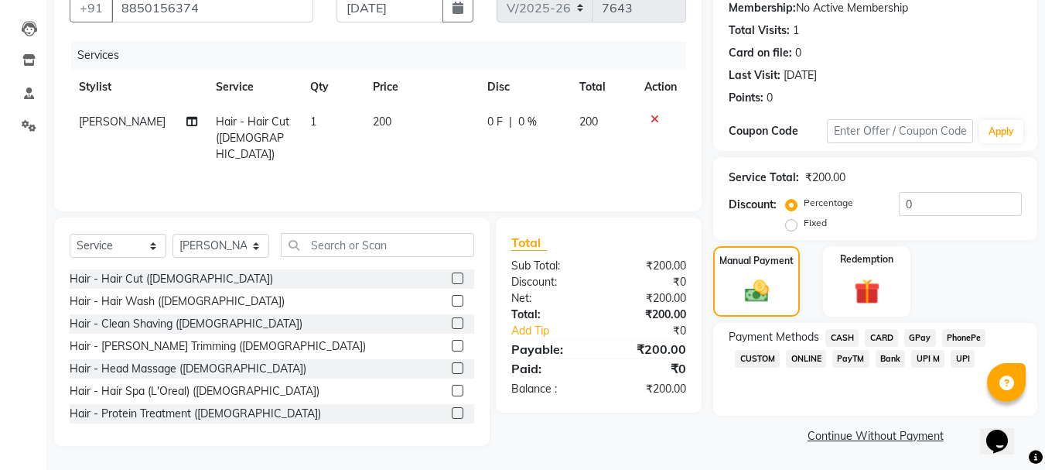
scroll to position [152, 0]
click at [921, 333] on span "GPay" at bounding box center [920, 337] width 32 height 18
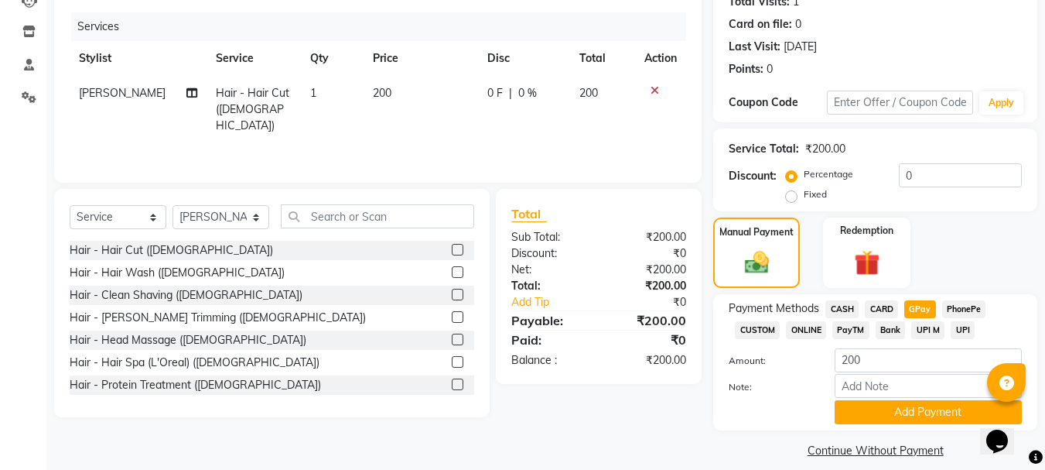
scroll to position [195, 0]
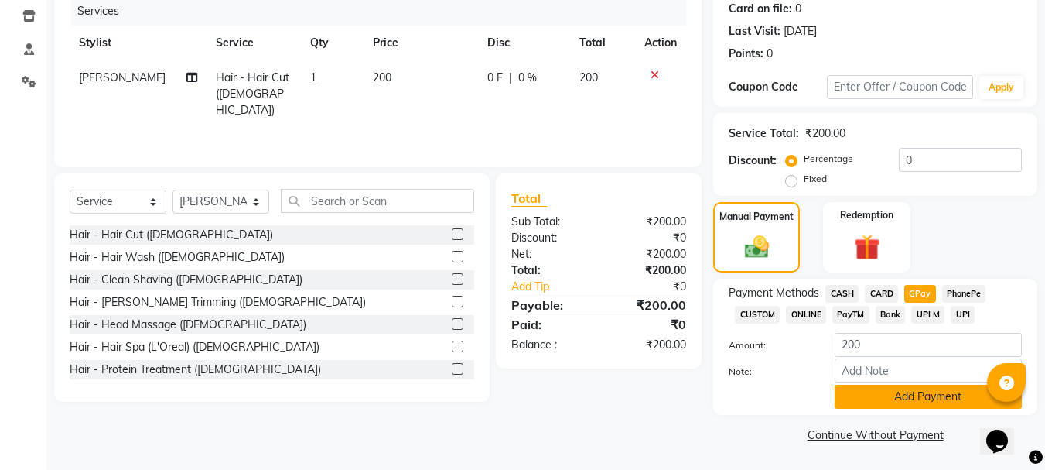
click at [918, 394] on button "Add Payment" at bounding box center [928, 397] width 187 height 24
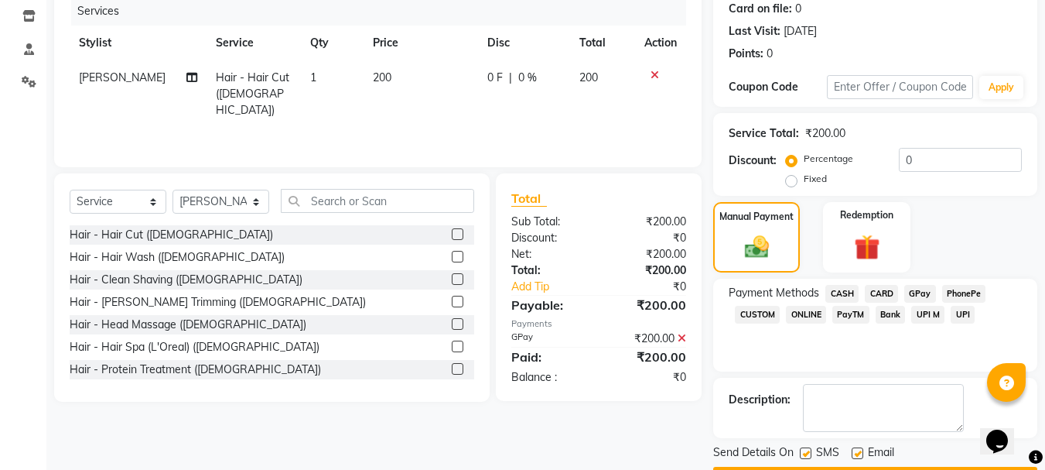
scroll to position [239, 0]
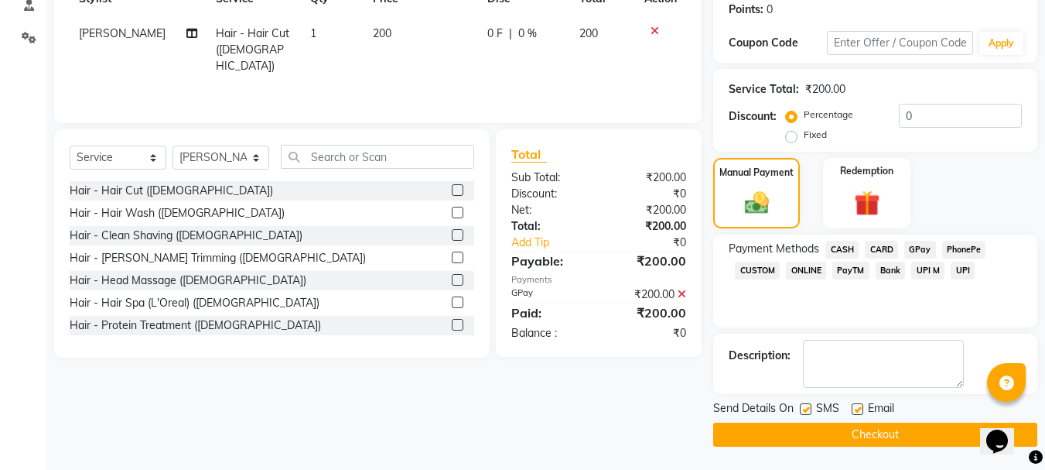
click at [900, 422] on button "Checkout" at bounding box center [875, 434] width 324 height 24
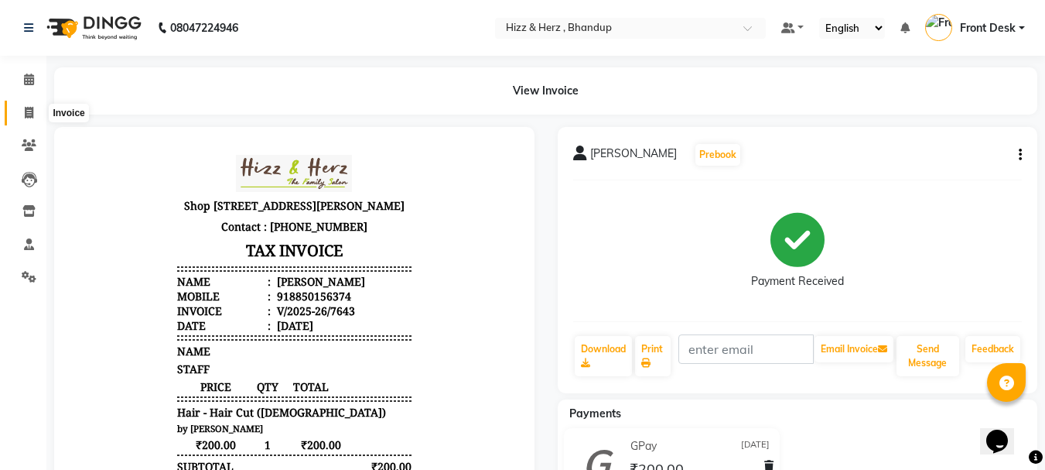
click at [25, 107] on icon at bounding box center [29, 113] width 9 height 12
select select "629"
select select "service"
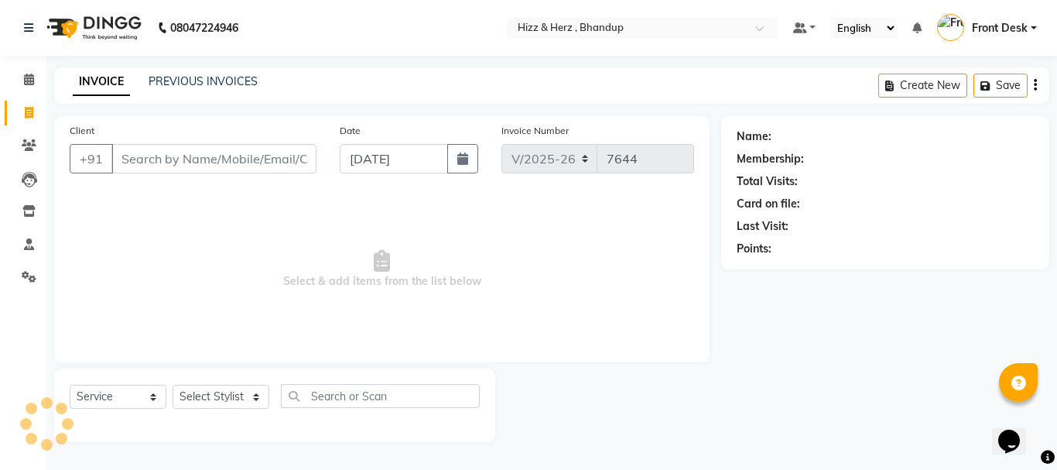
click at [174, 161] on input "Client" at bounding box center [213, 158] width 205 height 29
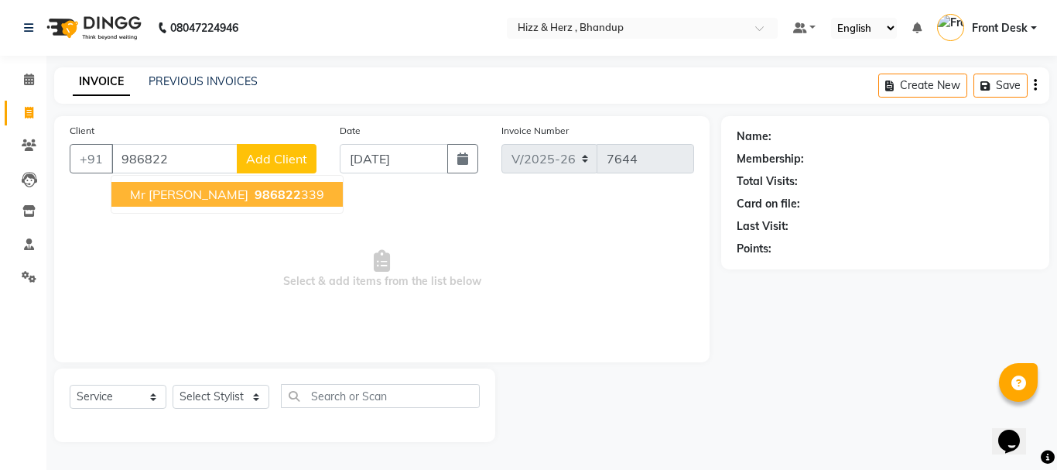
click at [184, 204] on button "mr [PERSON_NAME] saparu 986822 339" at bounding box center [226, 194] width 231 height 25
type input "986822339"
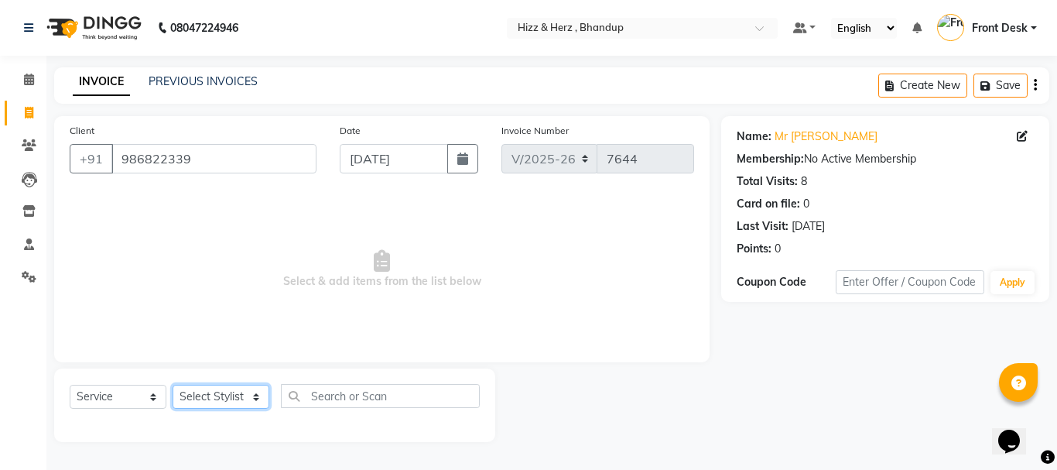
click at [232, 387] on select "Select Stylist Front Desk [PERSON_NAME] HIZZ & HERZ 2 [PERSON_NAME] [PERSON_NAM…" at bounding box center [221, 397] width 97 height 24
select select "26430"
click at [173, 385] on select "Select Stylist Front Desk [PERSON_NAME] HIZZ & HERZ 2 [PERSON_NAME] [PERSON_NAM…" at bounding box center [221, 397] width 97 height 24
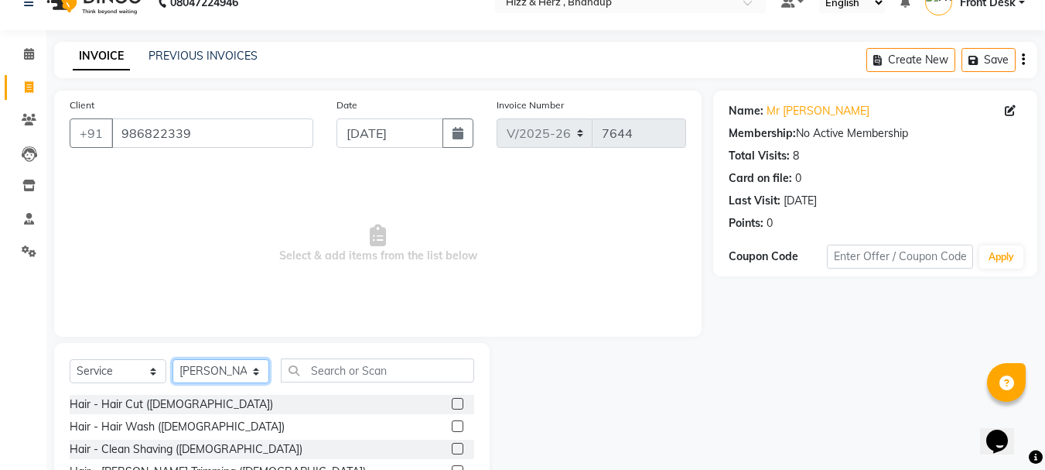
scroll to position [150, 0]
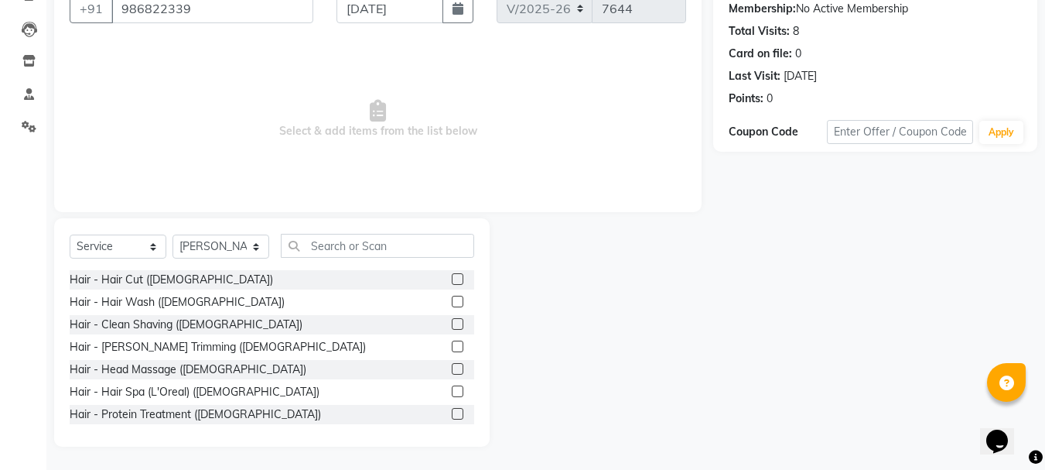
click at [452, 276] on label at bounding box center [458, 279] width 12 height 12
click at [452, 276] on input "checkbox" at bounding box center [457, 280] width 10 height 10
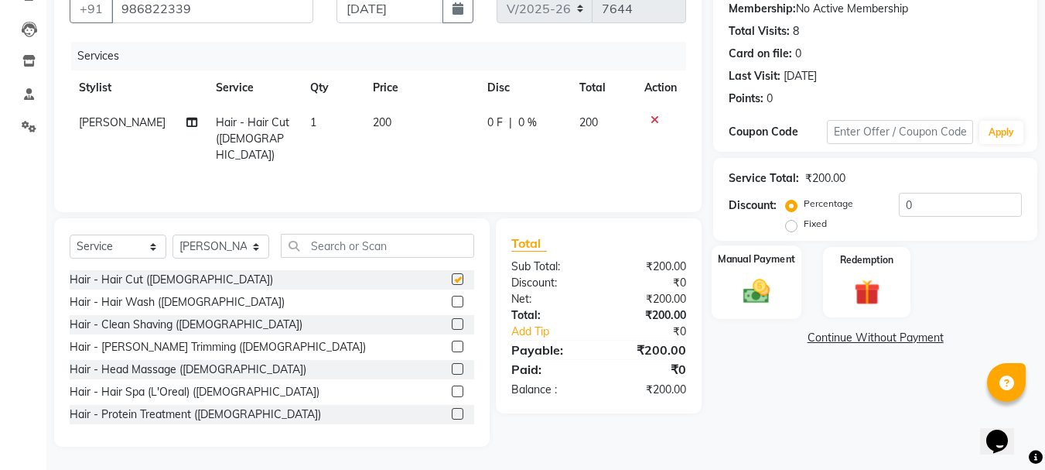
checkbox input "false"
click at [768, 288] on img at bounding box center [756, 290] width 43 height 31
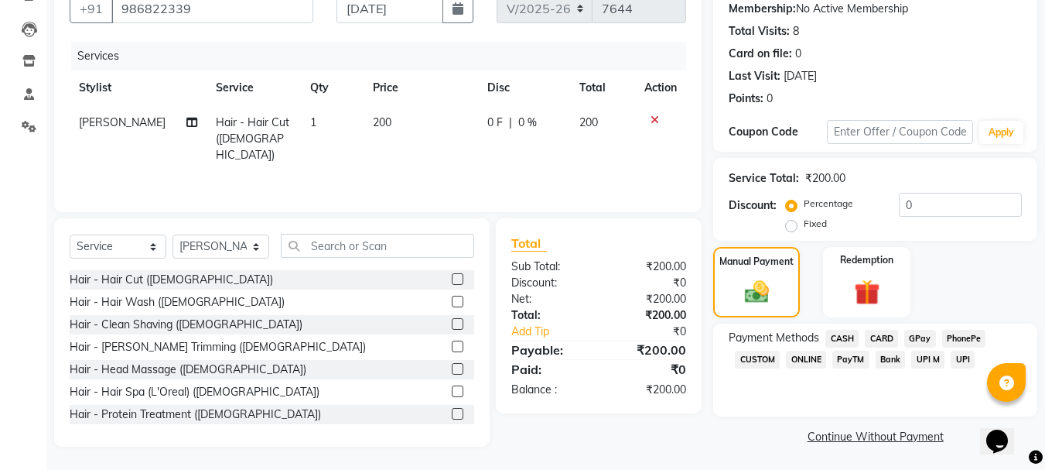
click at [850, 337] on span "CASH" at bounding box center [842, 339] width 33 height 18
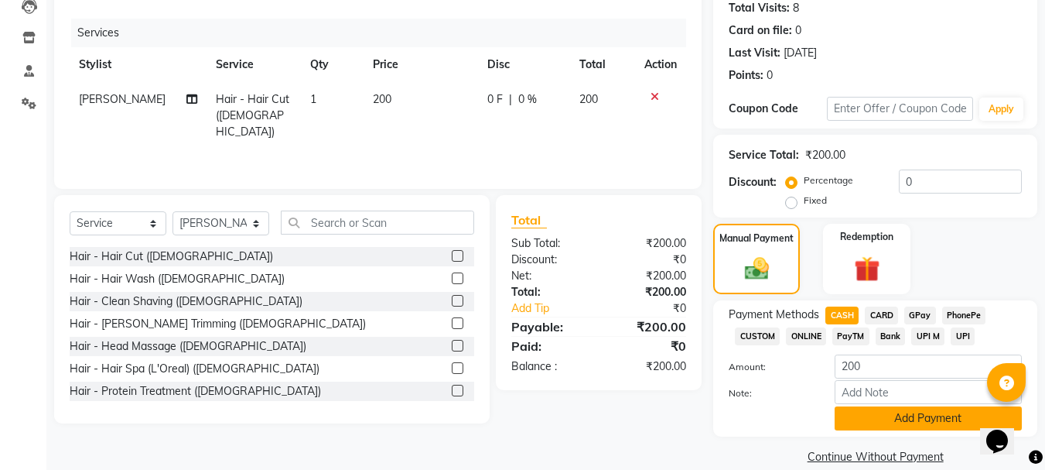
scroll to position [195, 0]
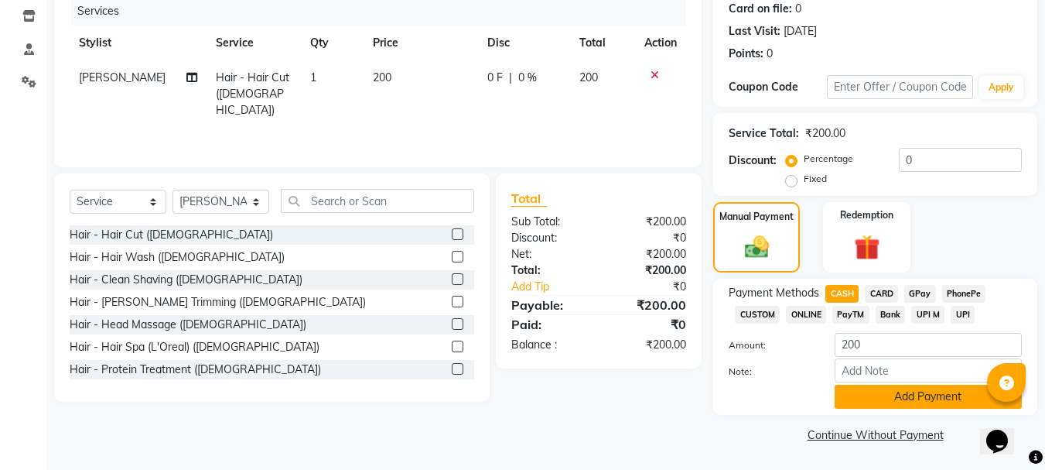
click at [959, 404] on button "Add Payment" at bounding box center [928, 397] width 187 height 24
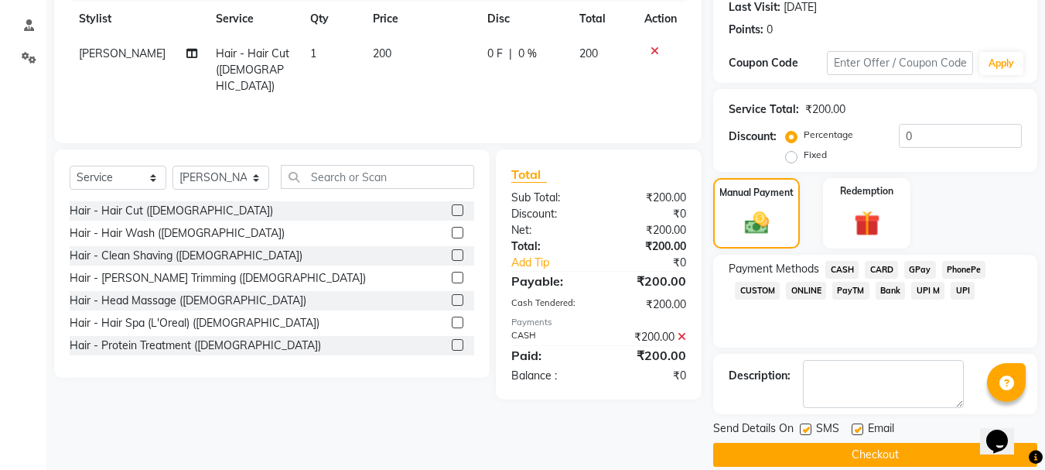
scroll to position [239, 0]
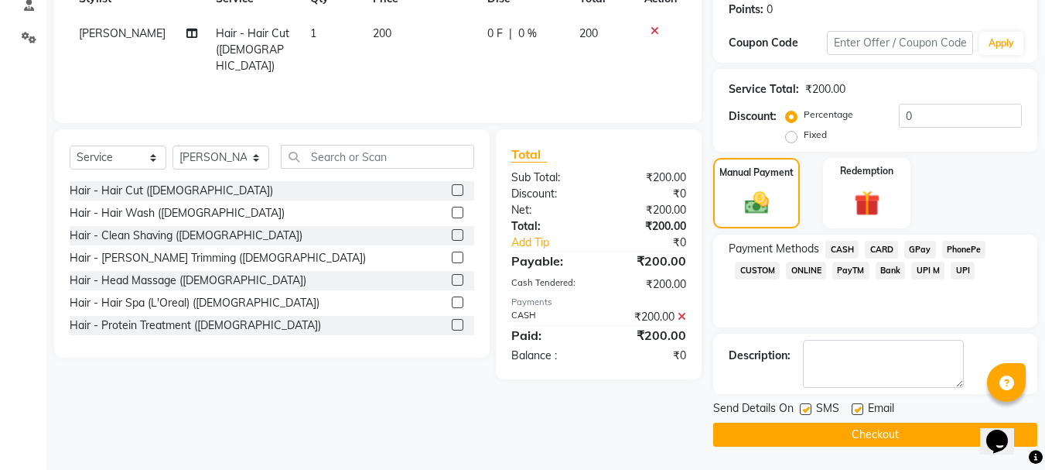
click at [902, 439] on button "Checkout" at bounding box center [875, 434] width 324 height 24
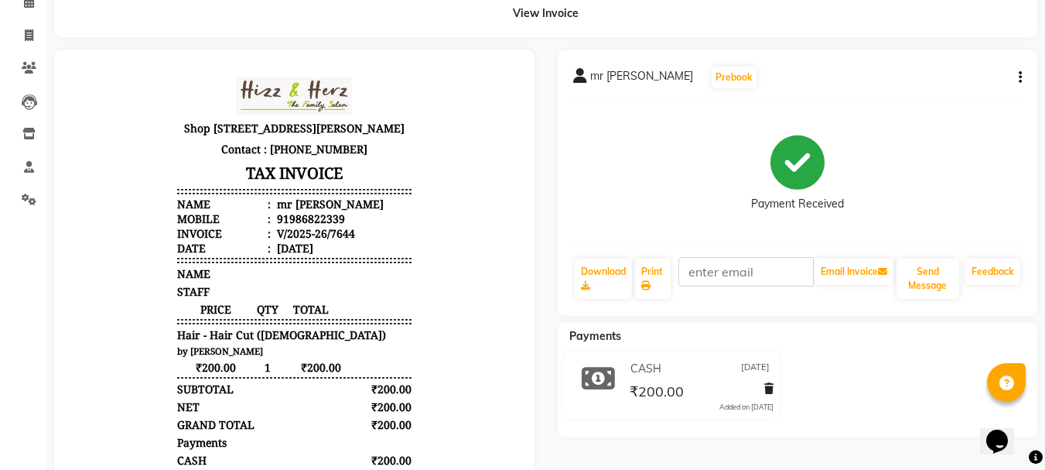
scroll to position [12, 0]
drag, startPoint x: 282, startPoint y: 119, endPoint x: 231, endPoint y: 138, distance: 53.9
